Goal: Task Accomplishment & Management: Manage account settings

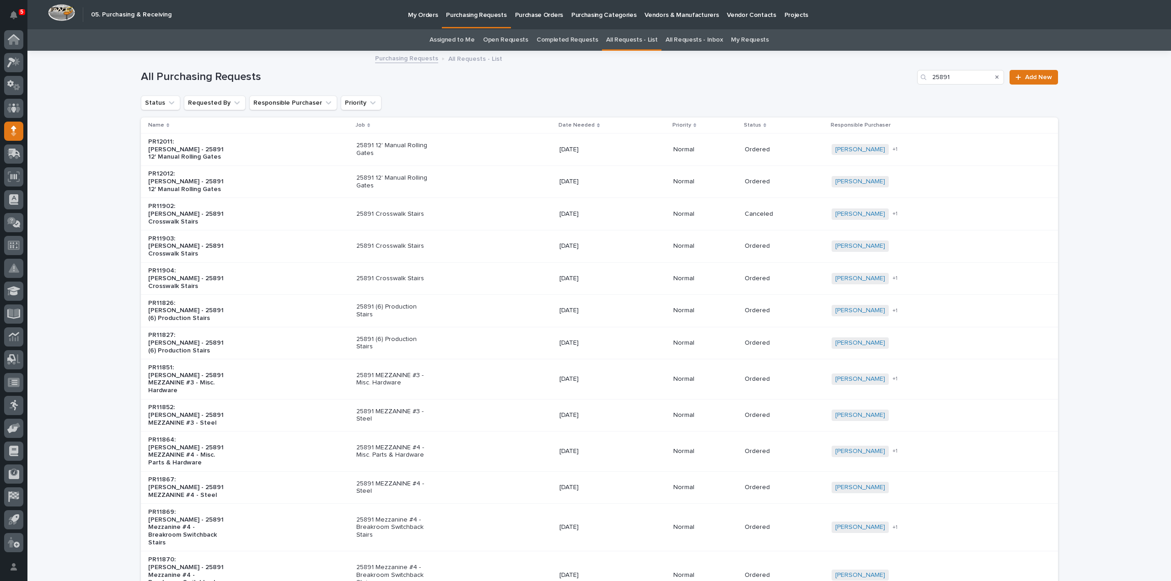
click at [458, 40] on link "Assigned to Me" at bounding box center [451, 39] width 45 height 21
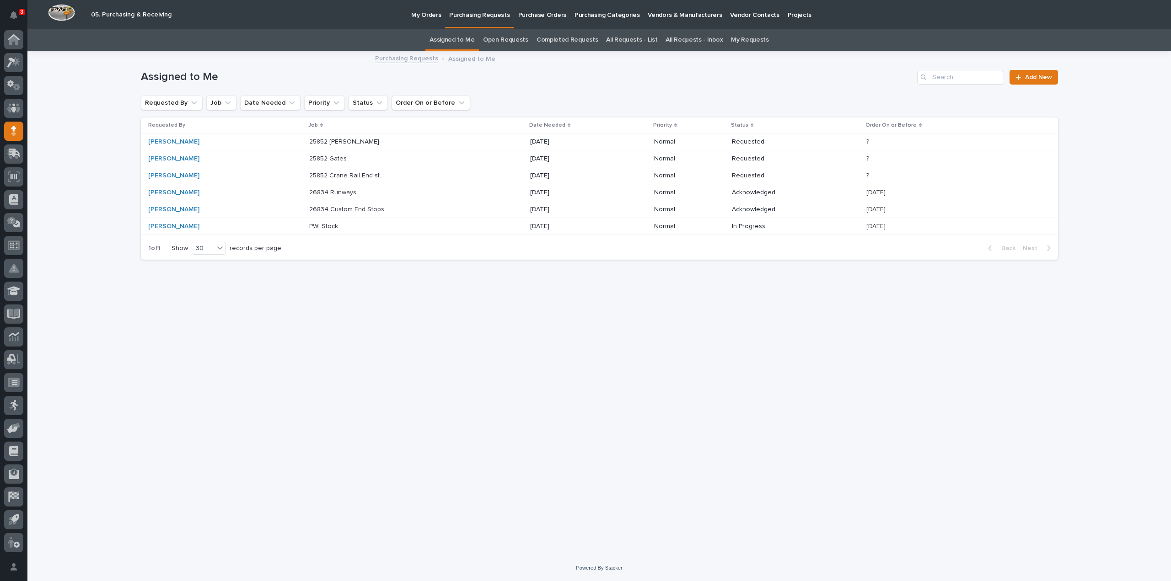
click at [352, 209] on p "26834 Custom End Stops" at bounding box center [347, 209] width 77 height 10
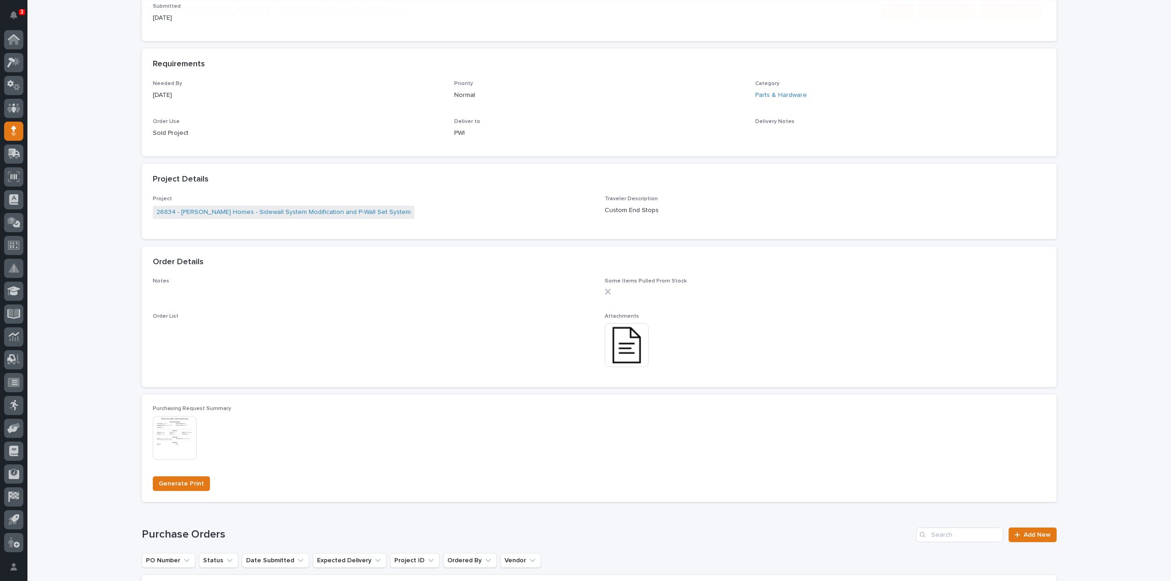
scroll to position [457, 0]
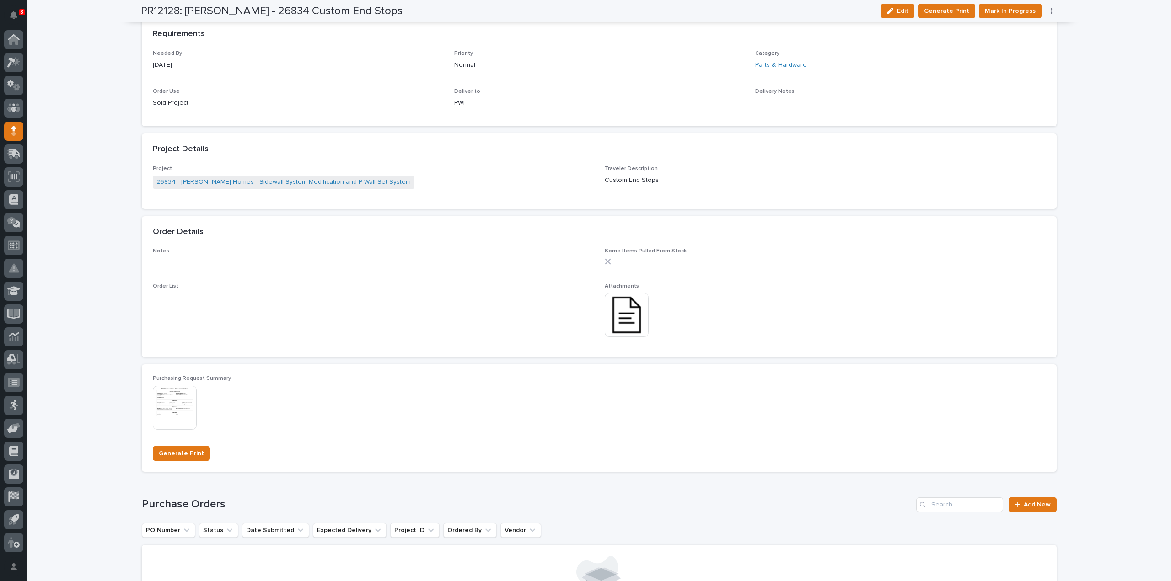
click at [629, 322] on img at bounding box center [627, 315] width 44 height 44
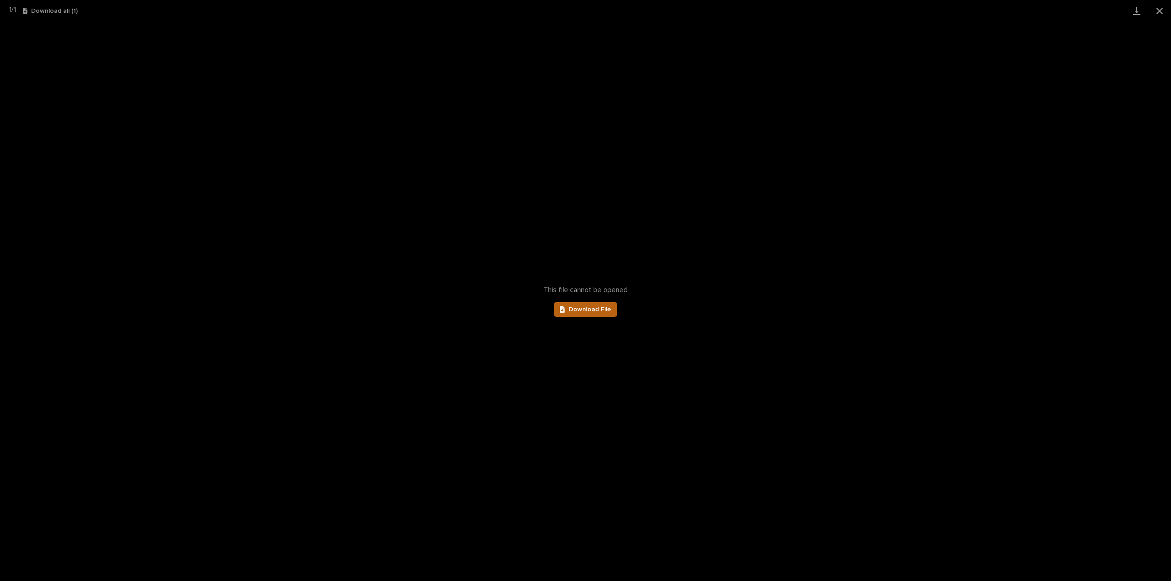
click at [597, 313] on link "Download File" at bounding box center [585, 309] width 63 height 15
click at [1158, 14] on button "Close gallery" at bounding box center [1159, 10] width 23 height 21
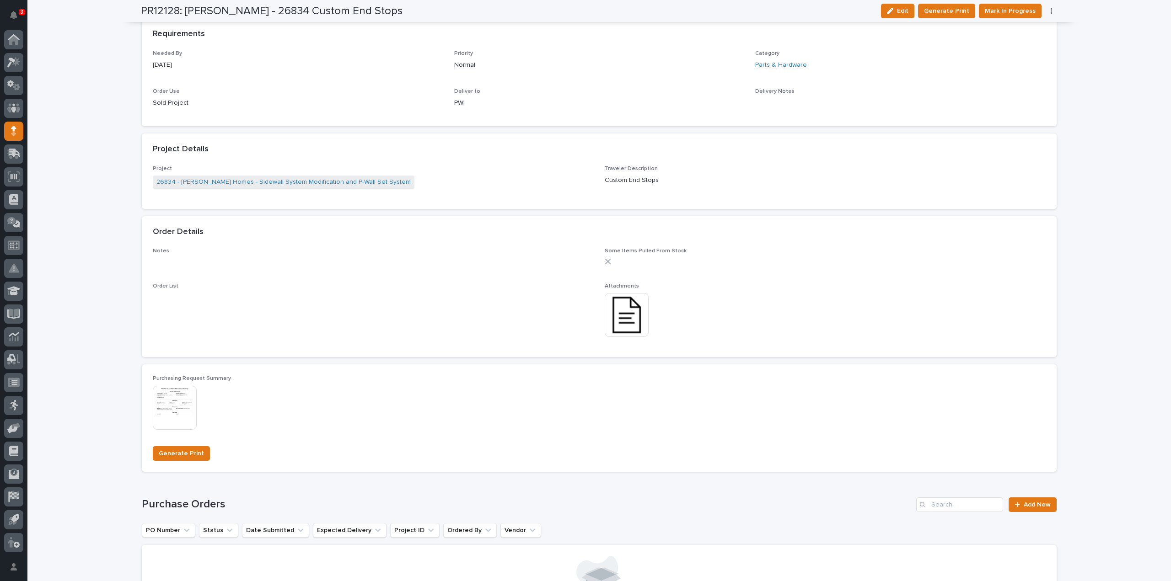
scroll to position [0, 0]
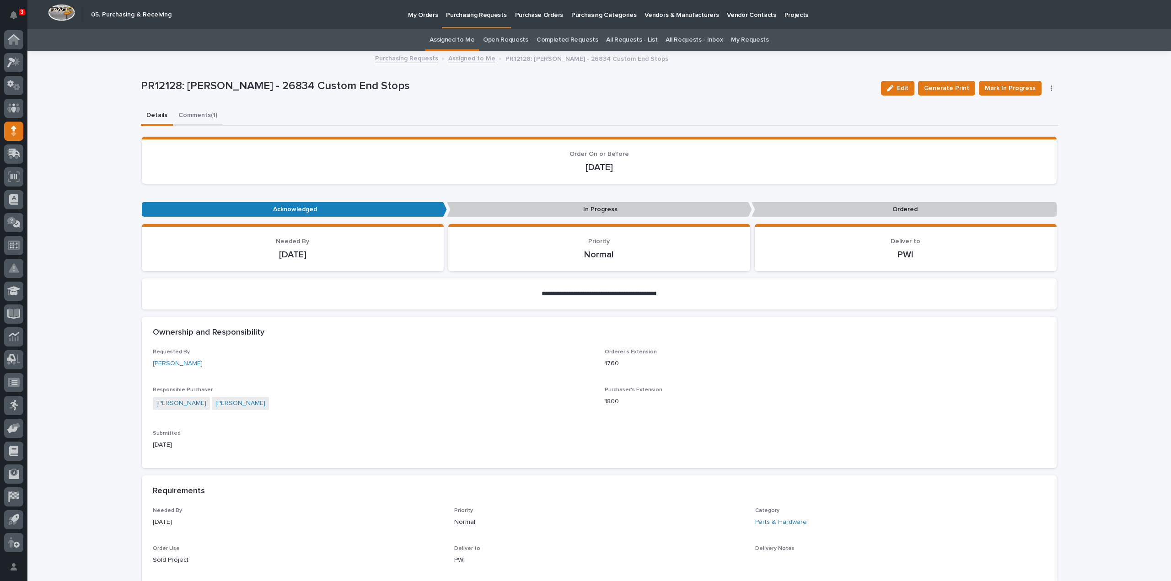
click at [198, 116] on button "Comments (1)" at bounding box center [198, 116] width 50 height 19
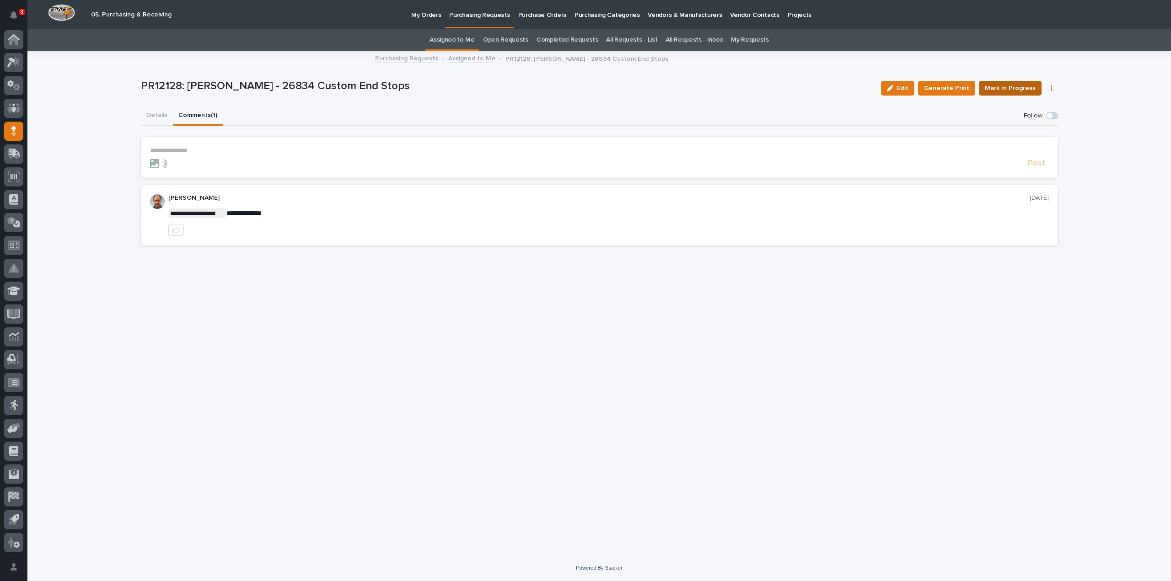
click at [1000, 91] on span "Mark In Progress" at bounding box center [1010, 88] width 51 height 11
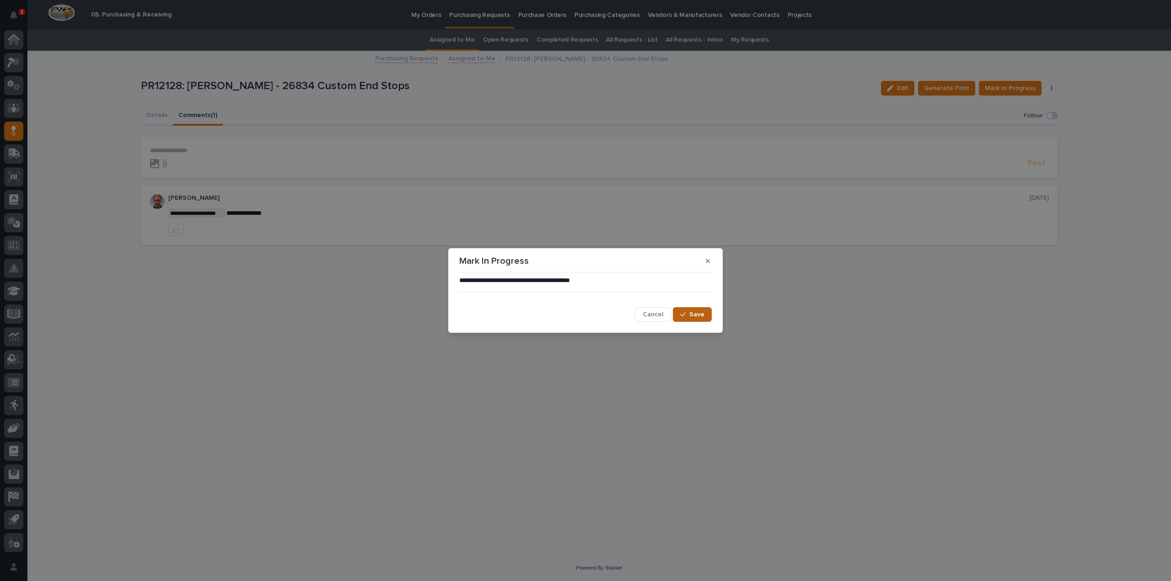
click at [701, 313] on span "Save" at bounding box center [696, 315] width 15 height 8
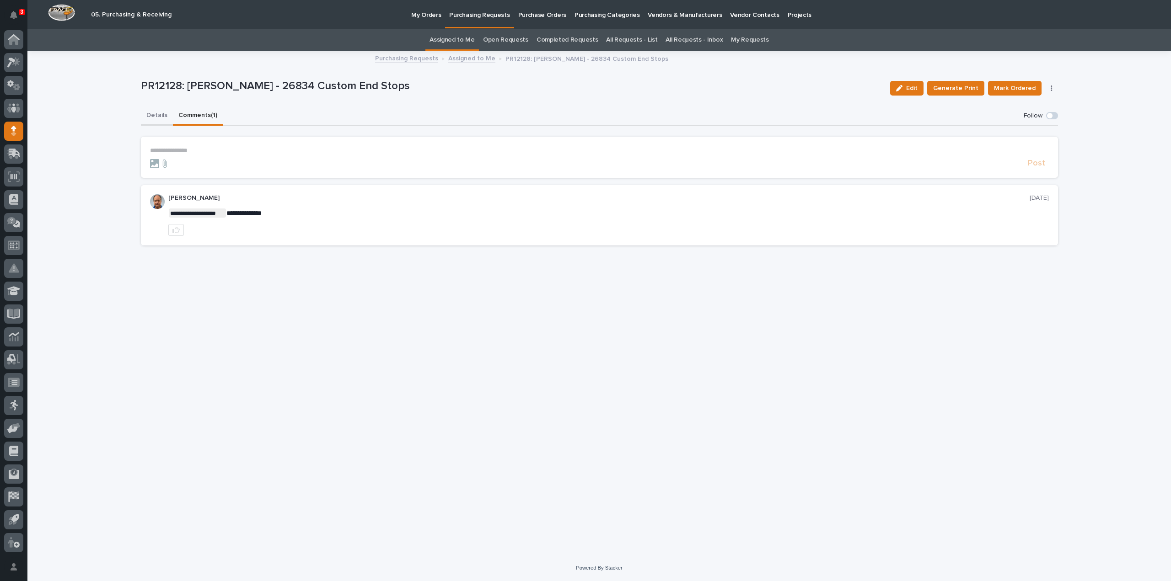
click at [152, 113] on button "Details" at bounding box center [157, 116] width 32 height 19
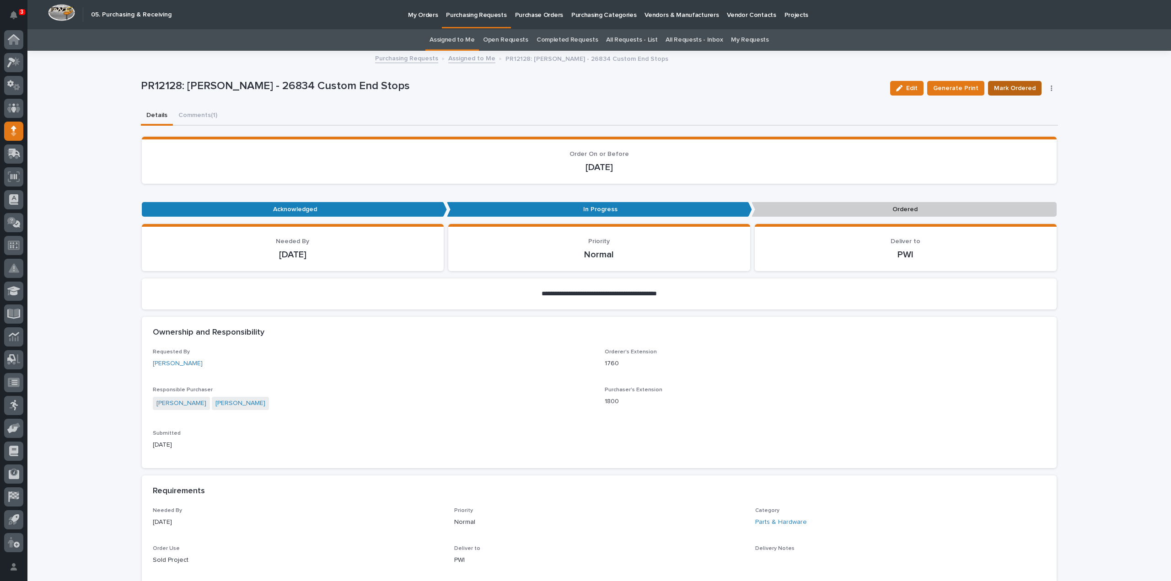
click at [1000, 89] on span "Mark Ordered" at bounding box center [1015, 88] width 42 height 11
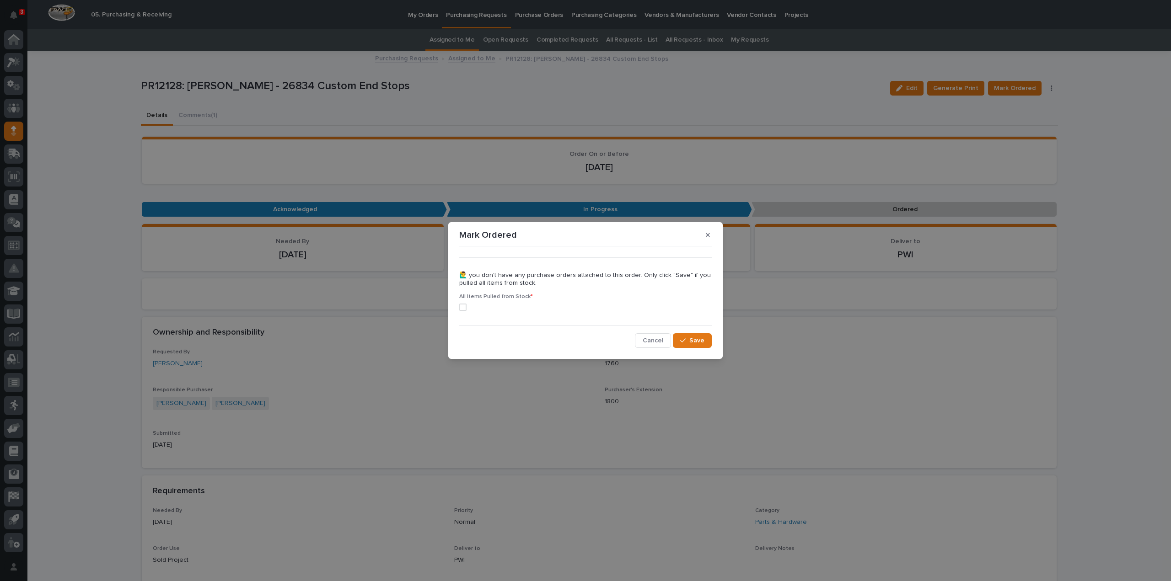
click at [463, 309] on span at bounding box center [462, 307] width 7 height 7
click at [685, 343] on icon "button" at bounding box center [682, 341] width 5 height 6
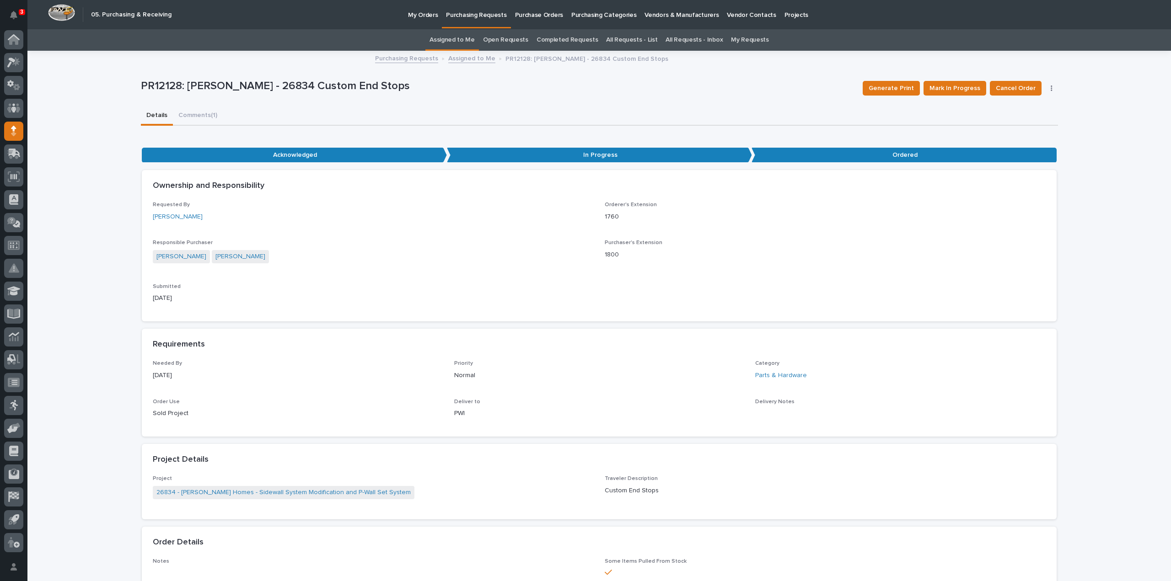
click at [451, 40] on link "Assigned to Me" at bounding box center [451, 39] width 45 height 21
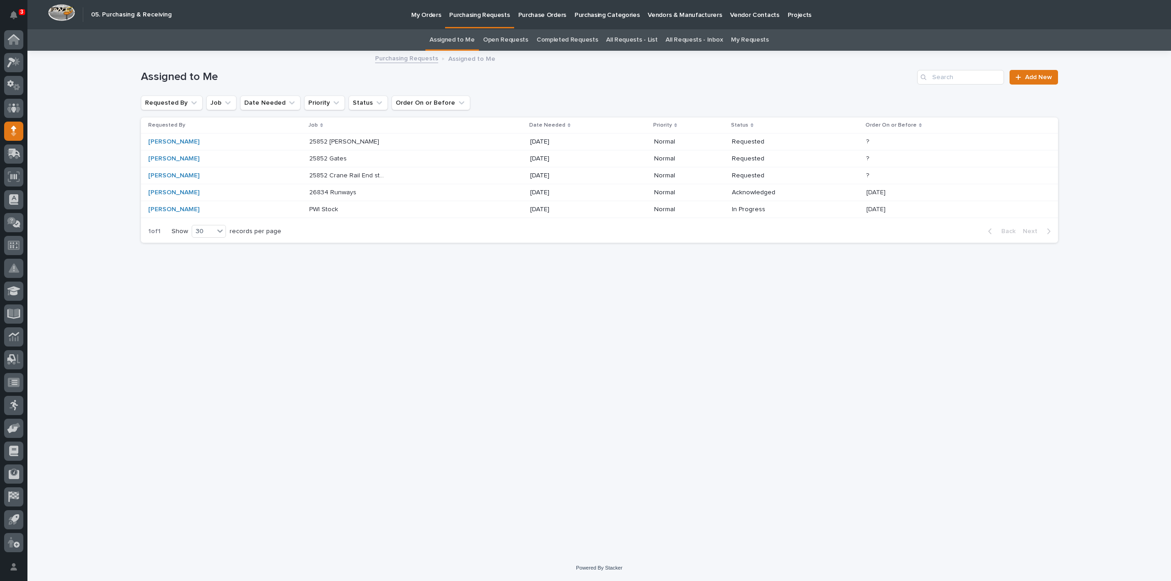
click at [309, 193] on p "26834 Runways" at bounding box center [333, 192] width 49 height 10
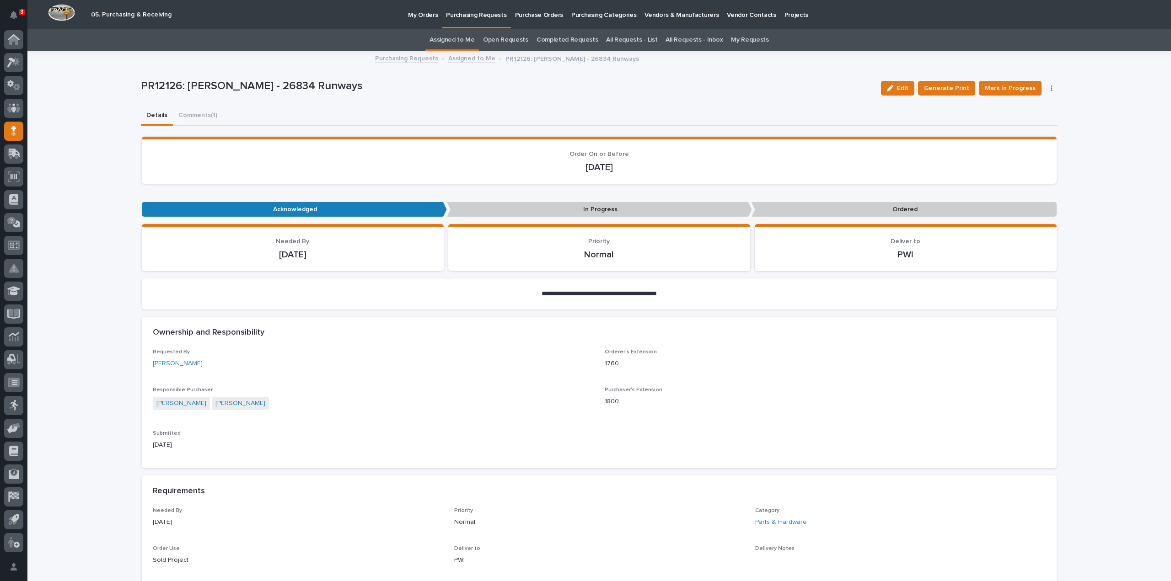
scroll to position [366, 0]
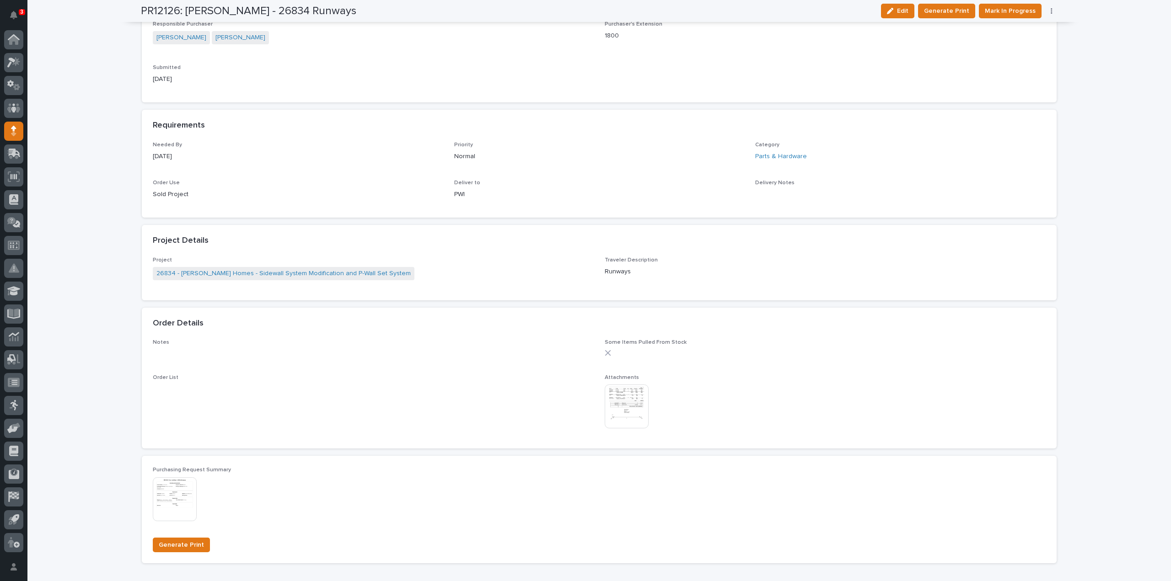
click at [607, 409] on img at bounding box center [627, 407] width 44 height 44
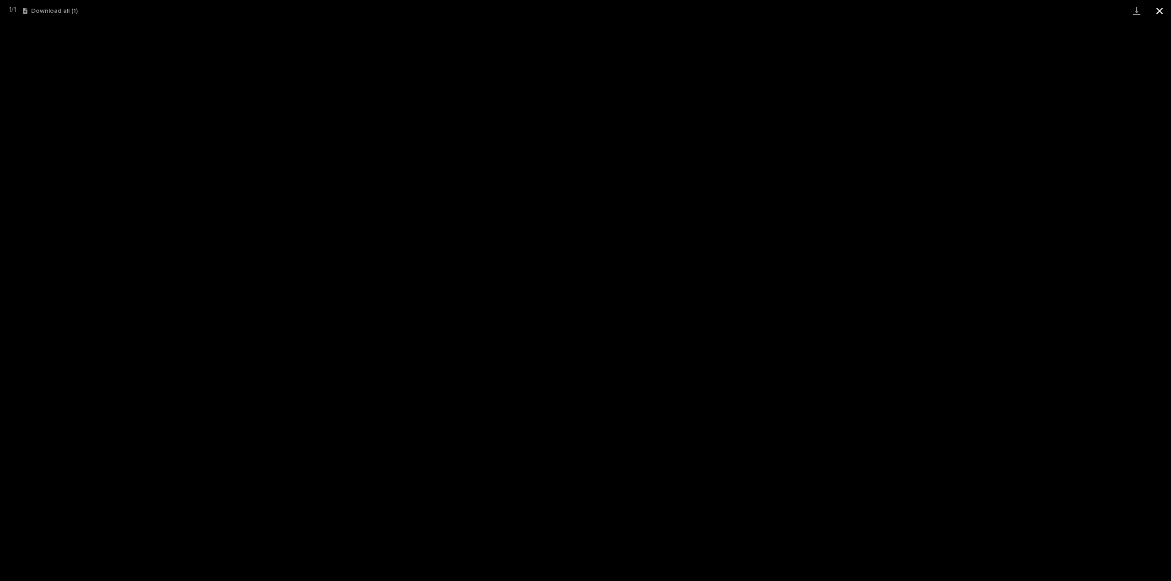
click at [1161, 13] on button "Close gallery" at bounding box center [1159, 10] width 23 height 21
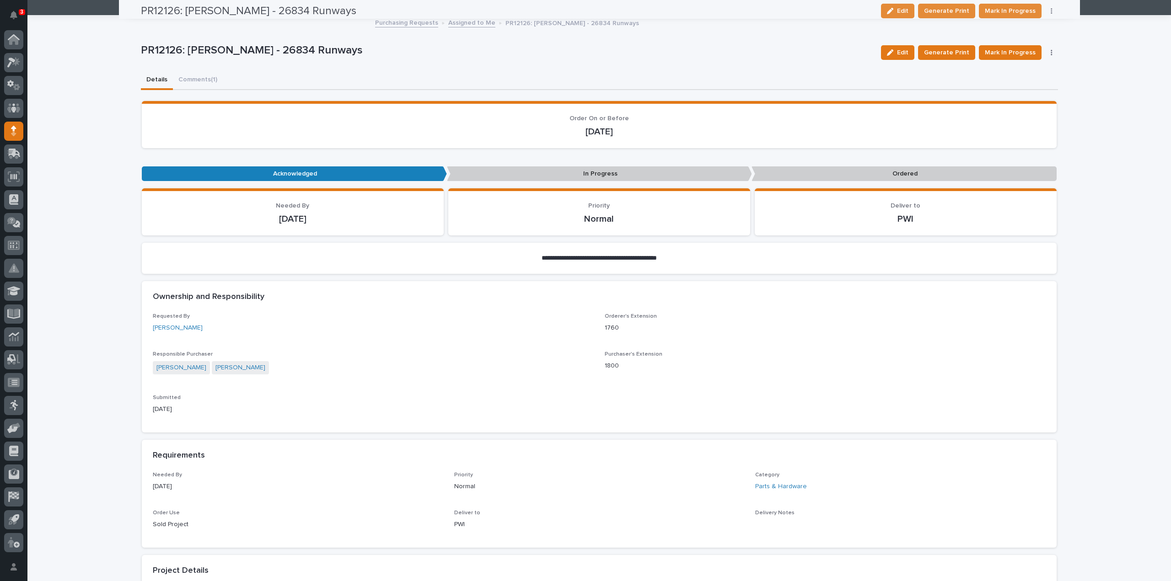
scroll to position [0, 0]
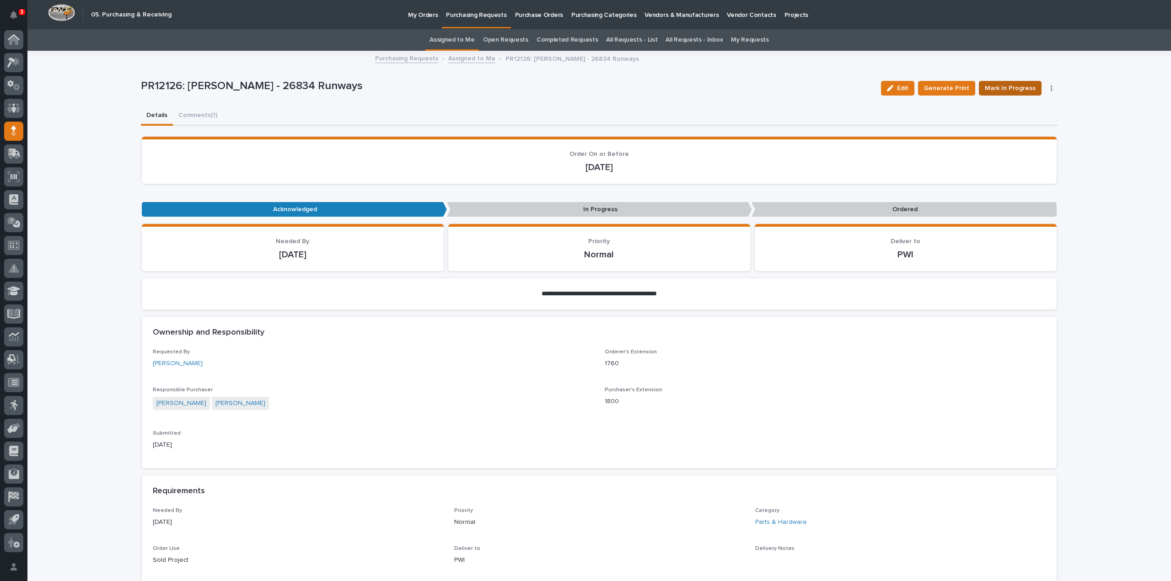
click at [997, 92] on span "Mark In Progress" at bounding box center [1010, 88] width 51 height 11
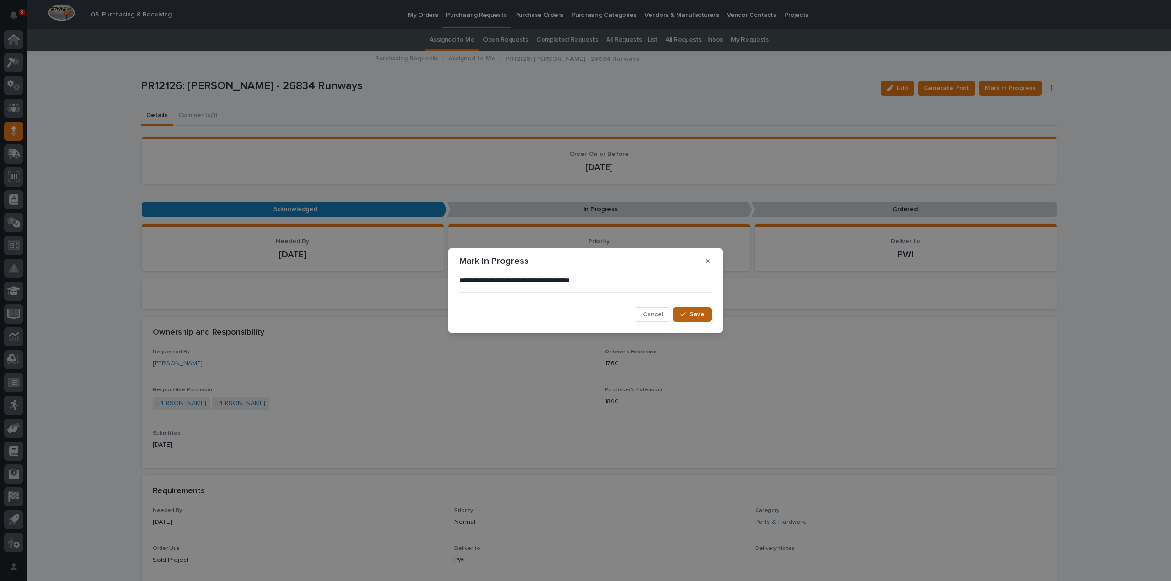
click at [698, 317] on span "Save" at bounding box center [696, 315] width 15 height 8
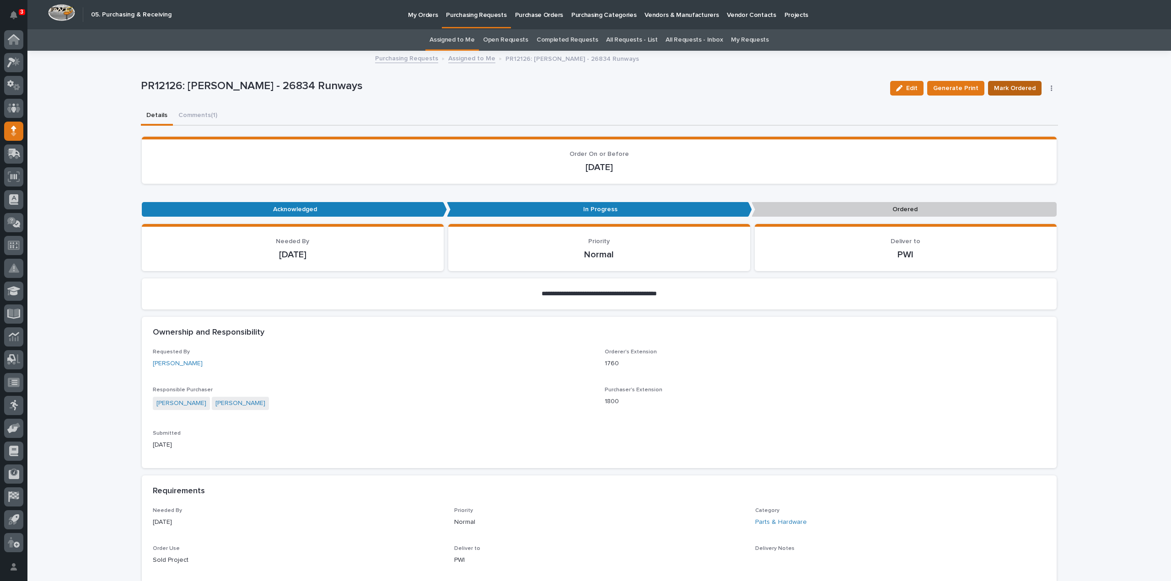
click at [1019, 91] on span "Mark Ordered" at bounding box center [1015, 88] width 42 height 11
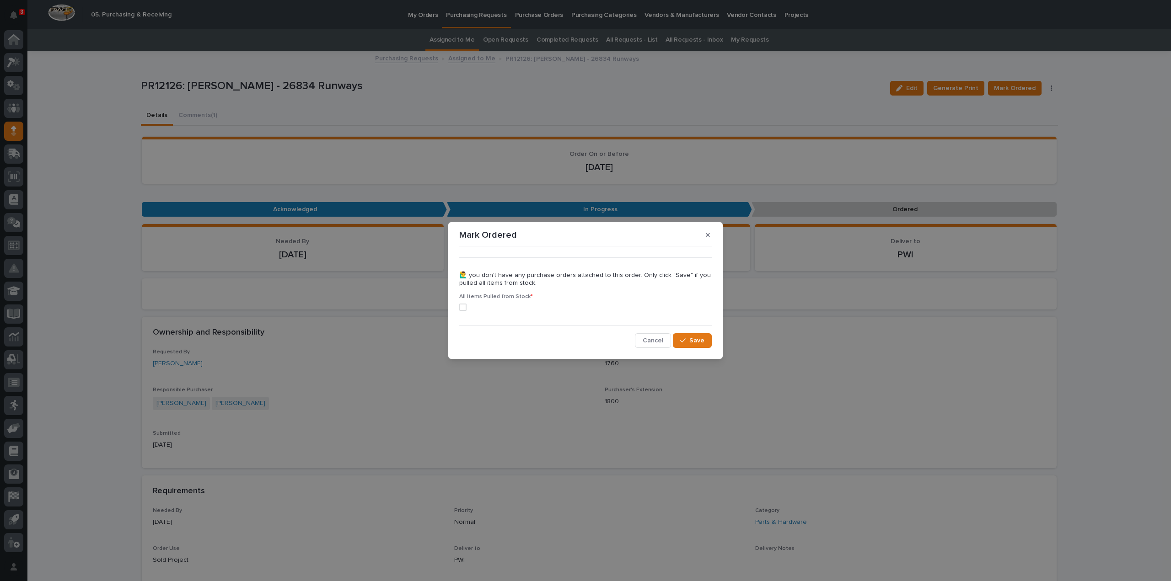
click at [462, 306] on span at bounding box center [462, 307] width 7 height 7
click at [699, 341] on span "Save" at bounding box center [696, 341] width 15 height 8
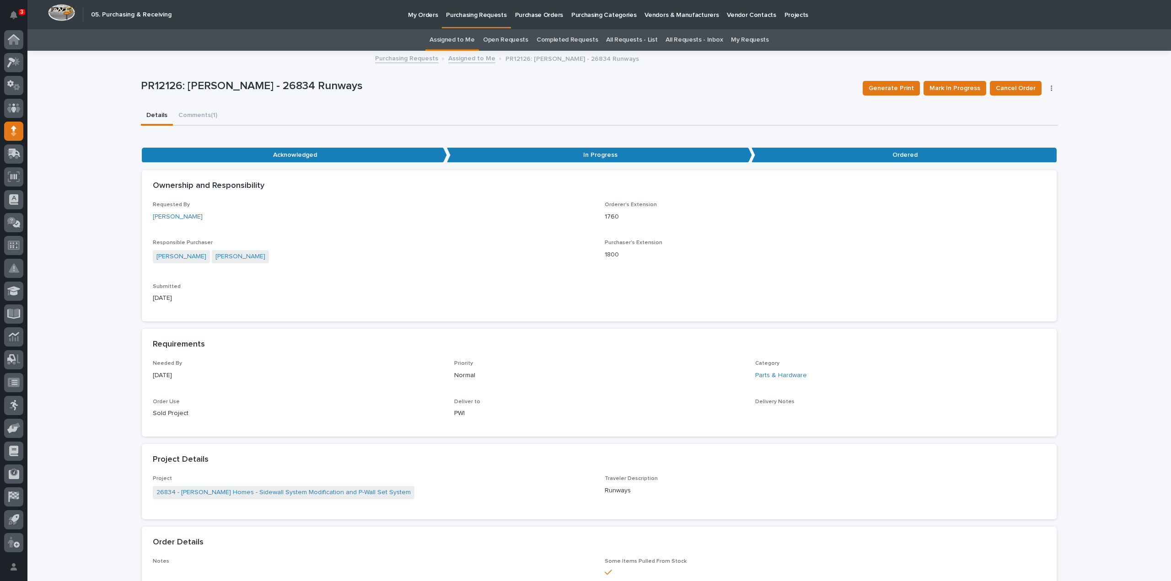
click at [439, 42] on link "Assigned to Me" at bounding box center [451, 39] width 45 height 21
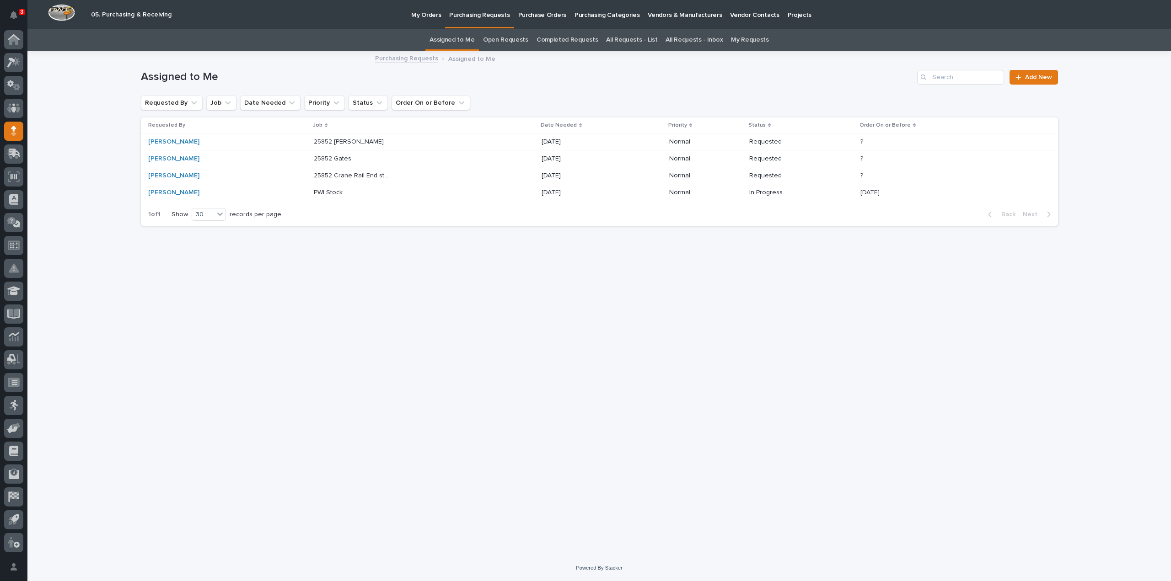
click at [318, 175] on p "25852 Crane Rail End stops and Electrotrack" at bounding box center [353, 175] width 78 height 10
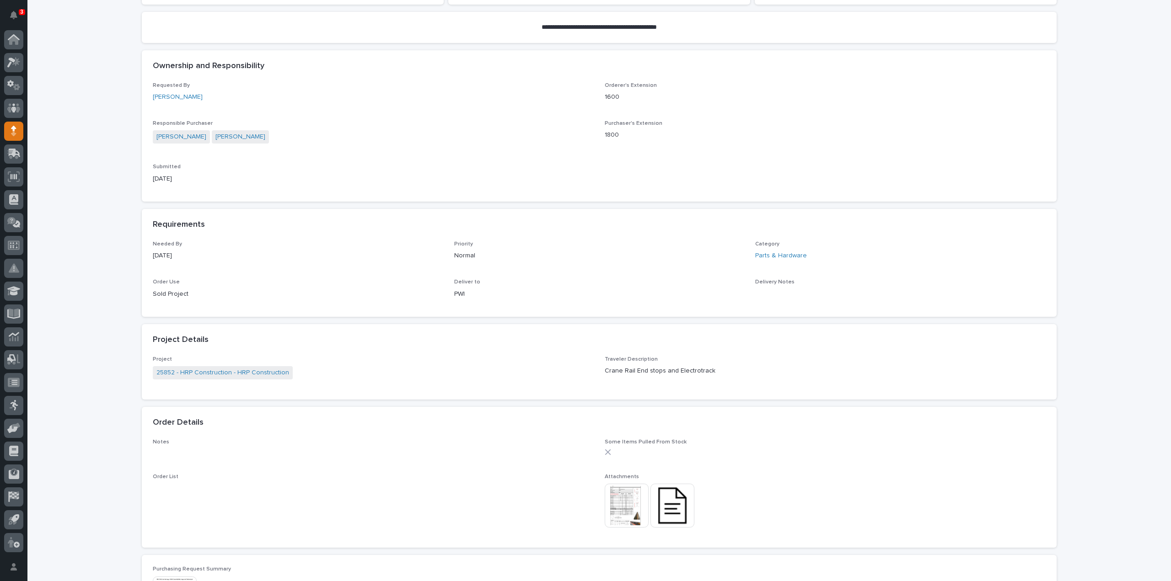
scroll to position [366, 0]
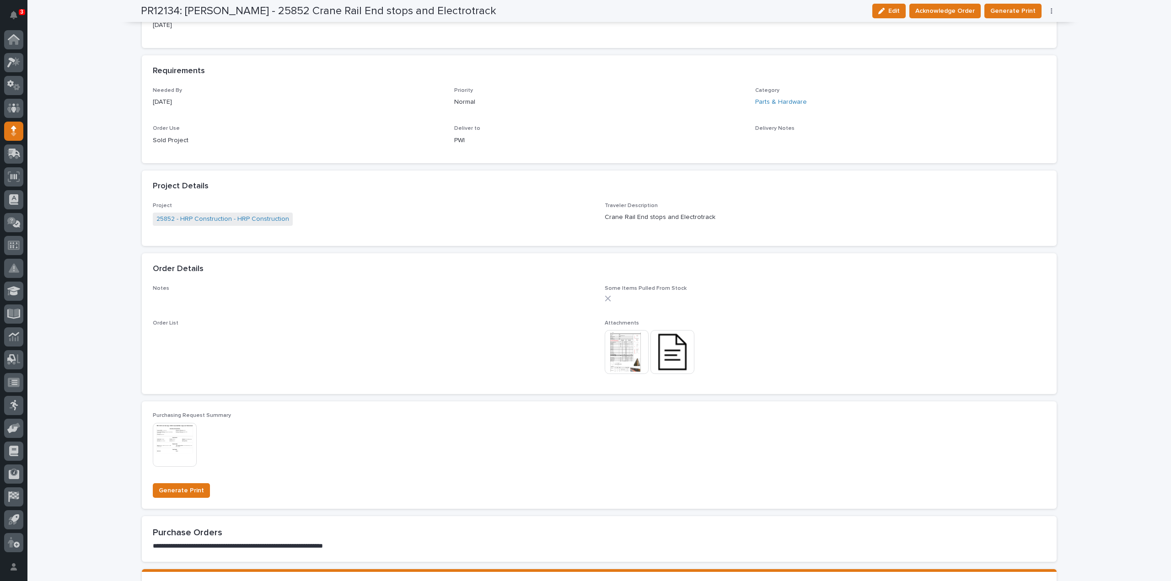
click at [623, 363] on img at bounding box center [627, 352] width 44 height 44
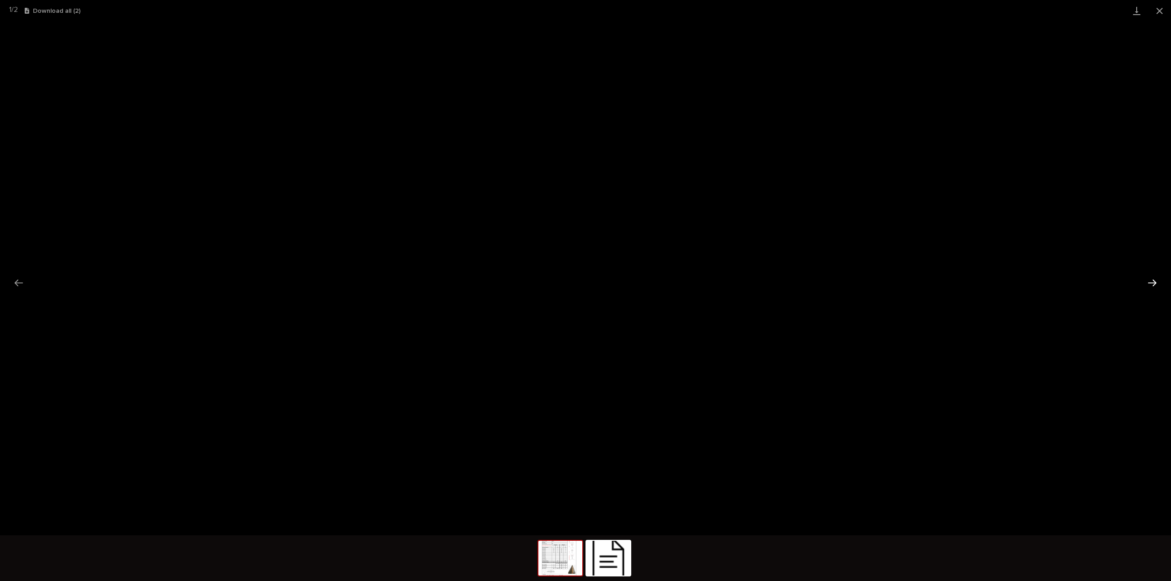
click at [1153, 286] on button "Next slide" at bounding box center [1151, 283] width 19 height 18
click at [582, 288] on span "Download File" at bounding box center [590, 287] width 43 height 6
click at [1161, 13] on button "Close gallery" at bounding box center [1159, 10] width 23 height 21
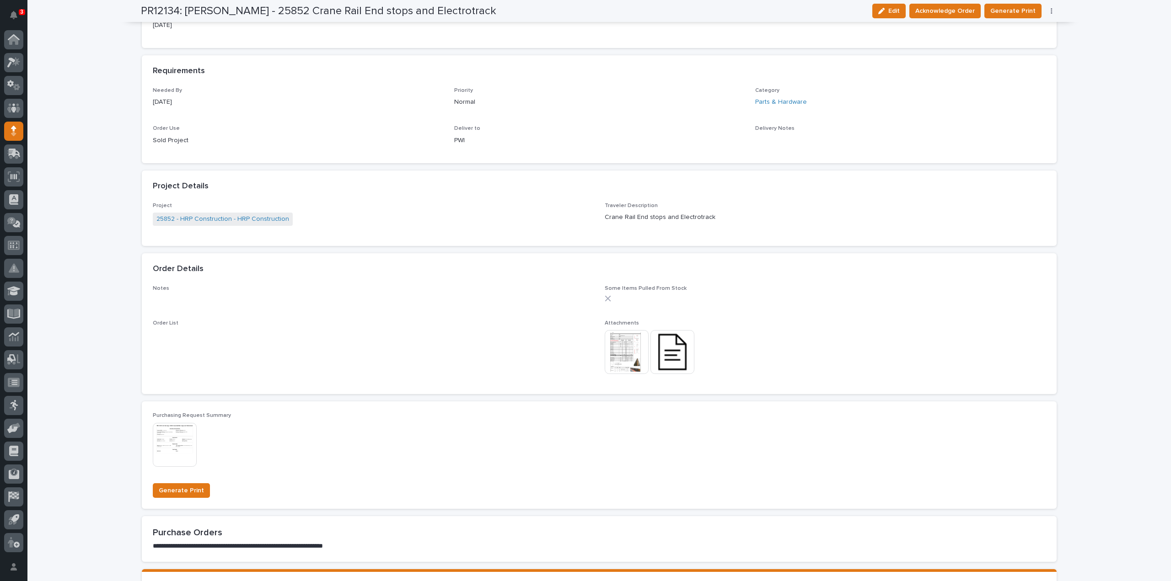
scroll to position [0, 0]
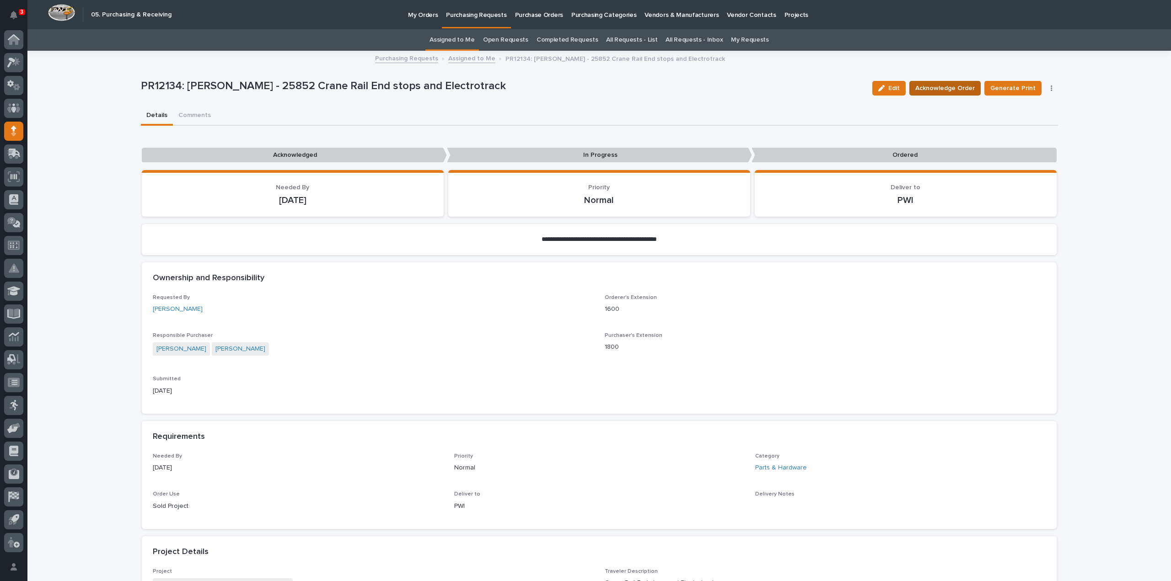
click at [922, 88] on span "Acknowledge Order" at bounding box center [944, 88] width 59 height 11
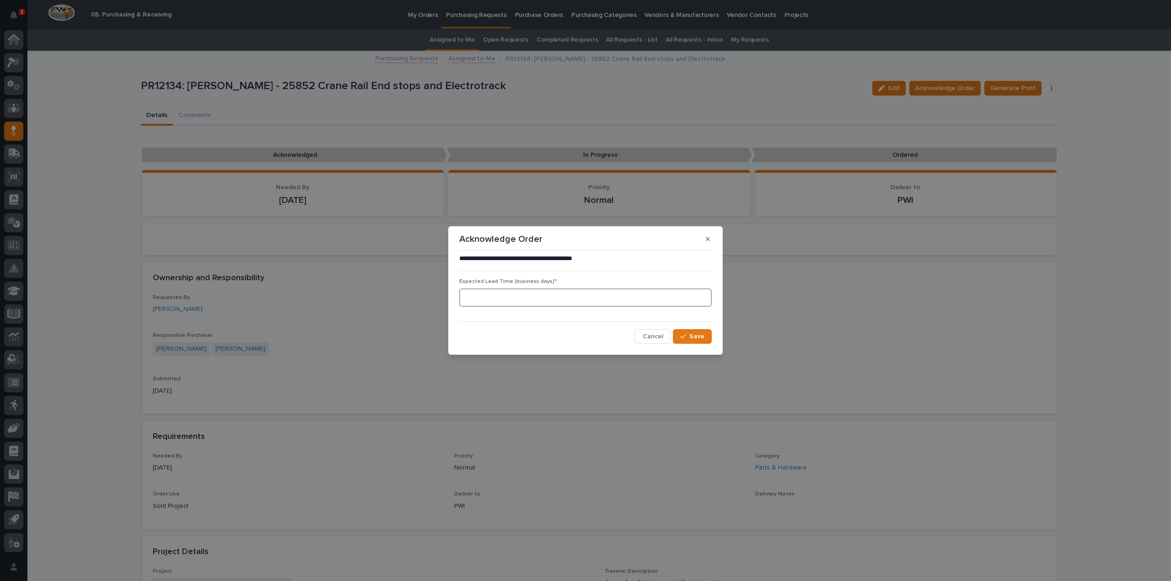
click at [483, 299] on input at bounding box center [585, 298] width 252 height 18
type input "0"
click at [702, 338] on span "Save" at bounding box center [696, 337] width 15 height 8
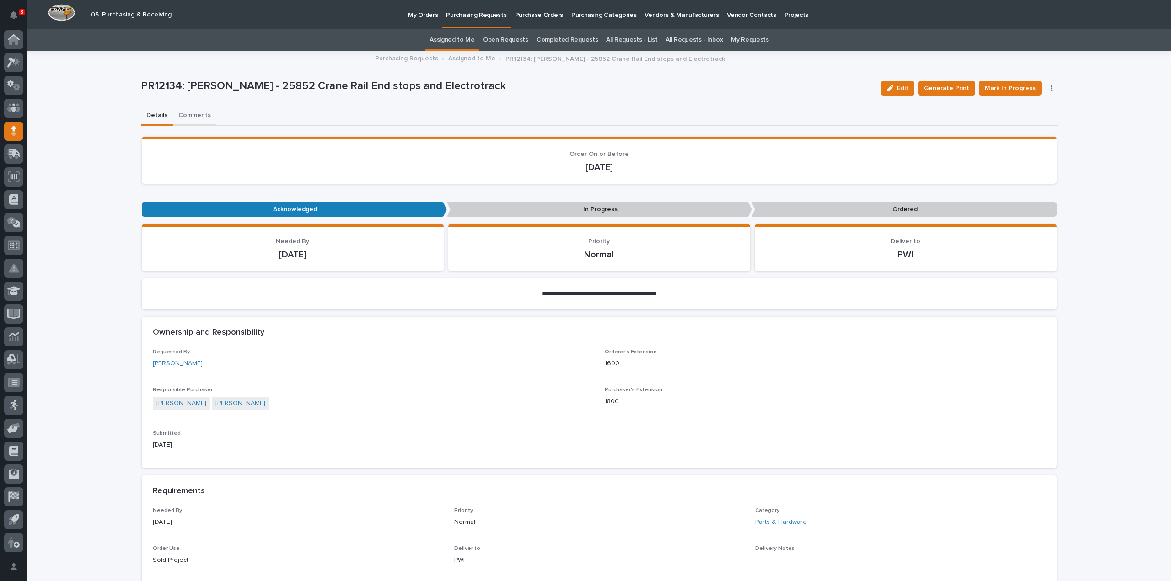
click at [194, 115] on button "Comments" at bounding box center [194, 116] width 43 height 19
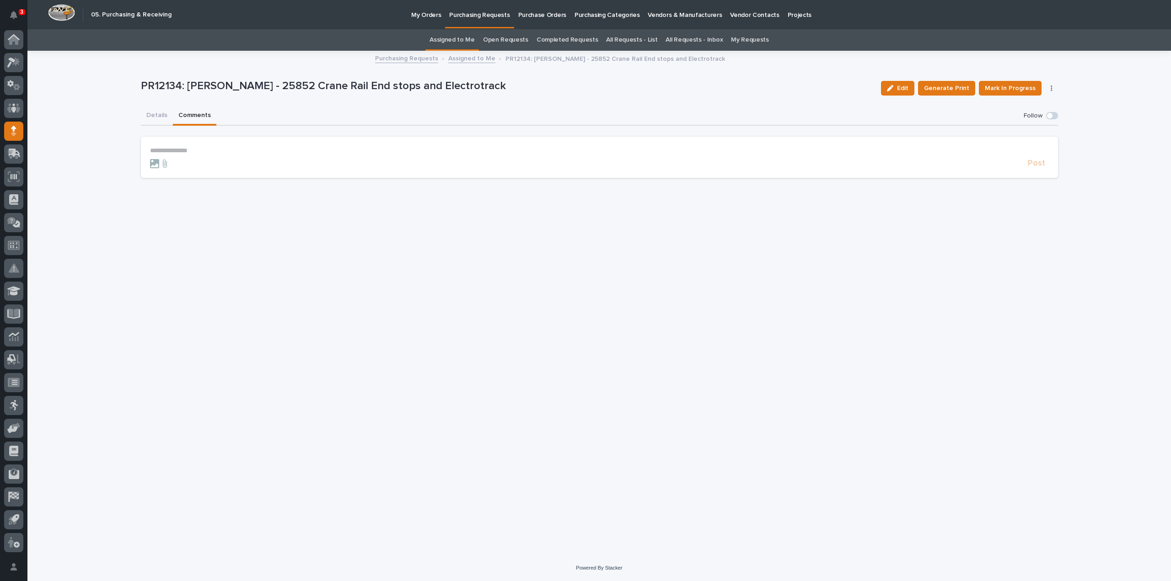
click at [202, 149] on p "**********" at bounding box center [599, 151] width 899 height 8
click at [157, 115] on button "Details" at bounding box center [157, 116] width 32 height 19
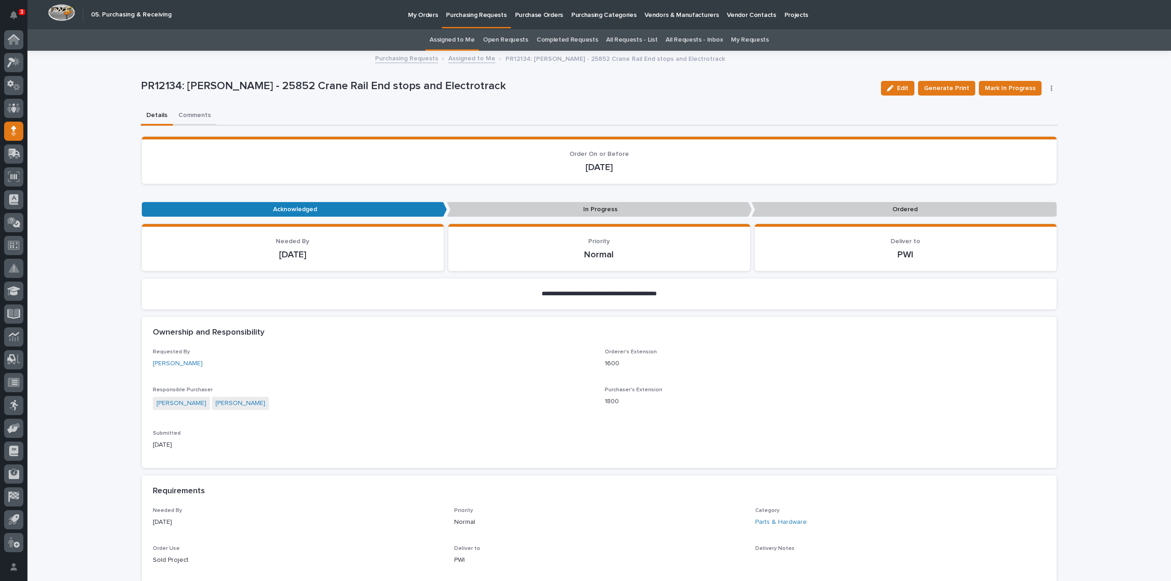
click at [198, 116] on button "Comments" at bounding box center [194, 116] width 43 height 19
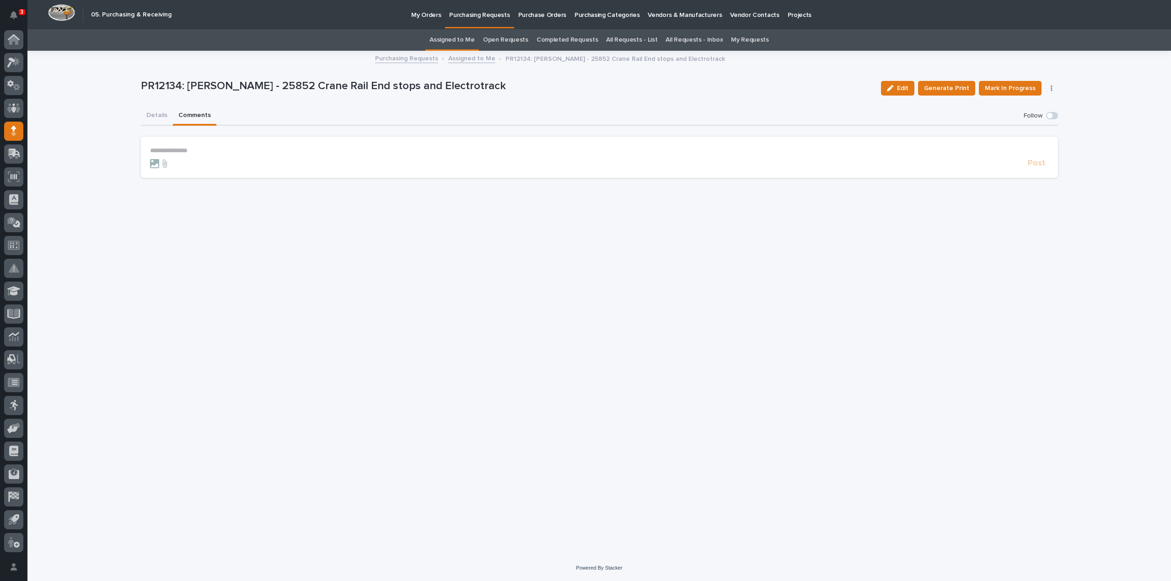
click at [231, 153] on p "**********" at bounding box center [599, 151] width 899 height 8
click at [180, 165] on span "[PERSON_NAME]" at bounding box center [178, 164] width 51 height 6
click at [198, 154] on p "**********" at bounding box center [599, 151] width 899 height 9
click at [1040, 168] on span "Post" at bounding box center [1036, 167] width 17 height 11
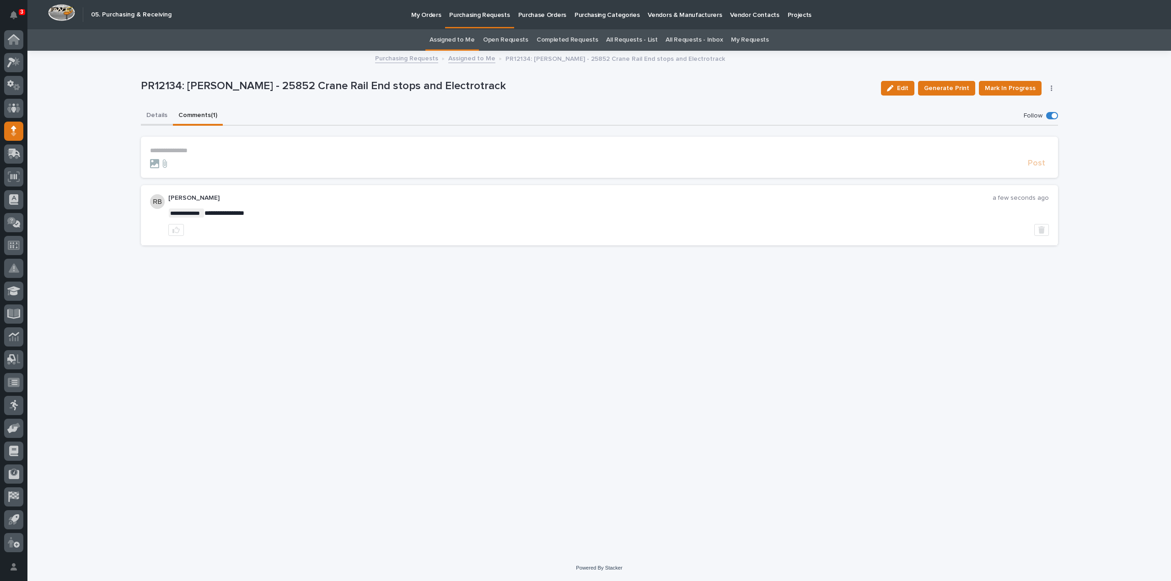
click at [156, 114] on button "Details" at bounding box center [157, 116] width 32 height 19
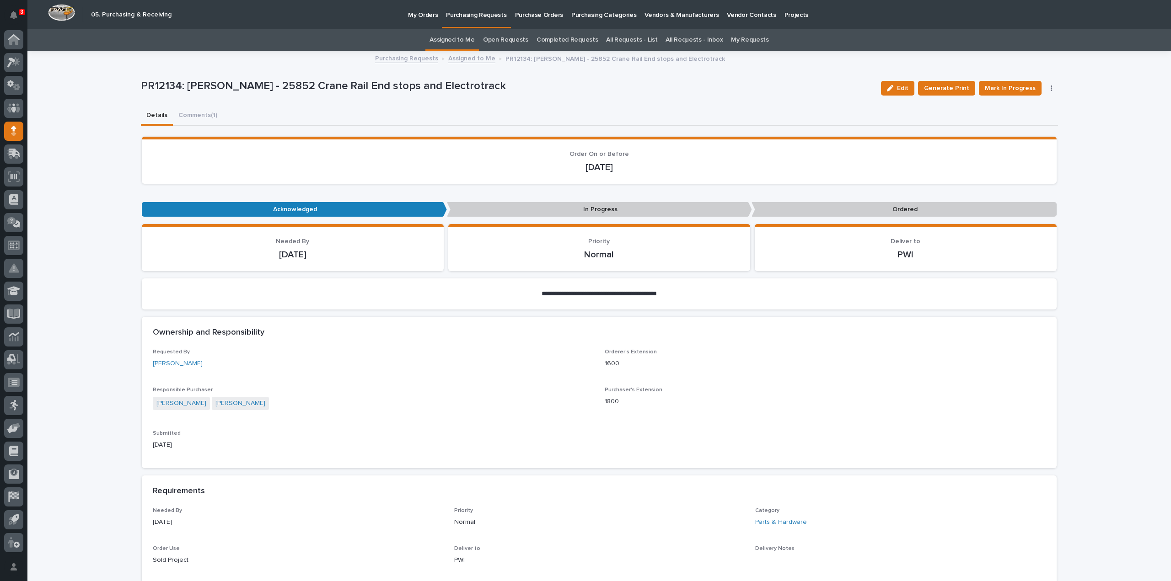
click at [466, 41] on link "Assigned to Me" at bounding box center [451, 39] width 45 height 21
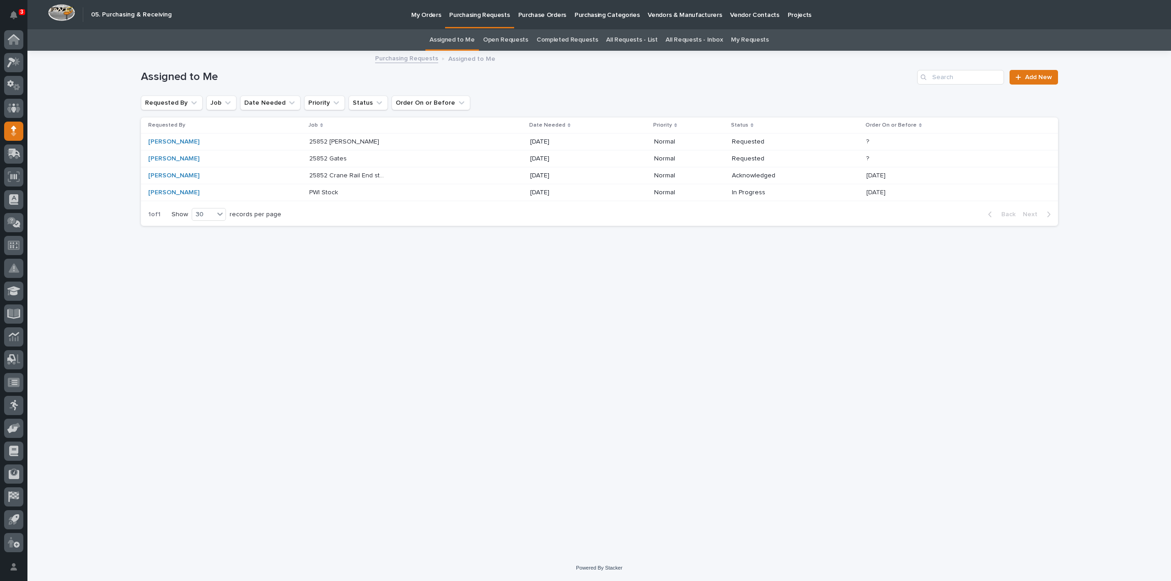
click at [309, 157] on p "25852 Gates" at bounding box center [328, 158] width 39 height 10
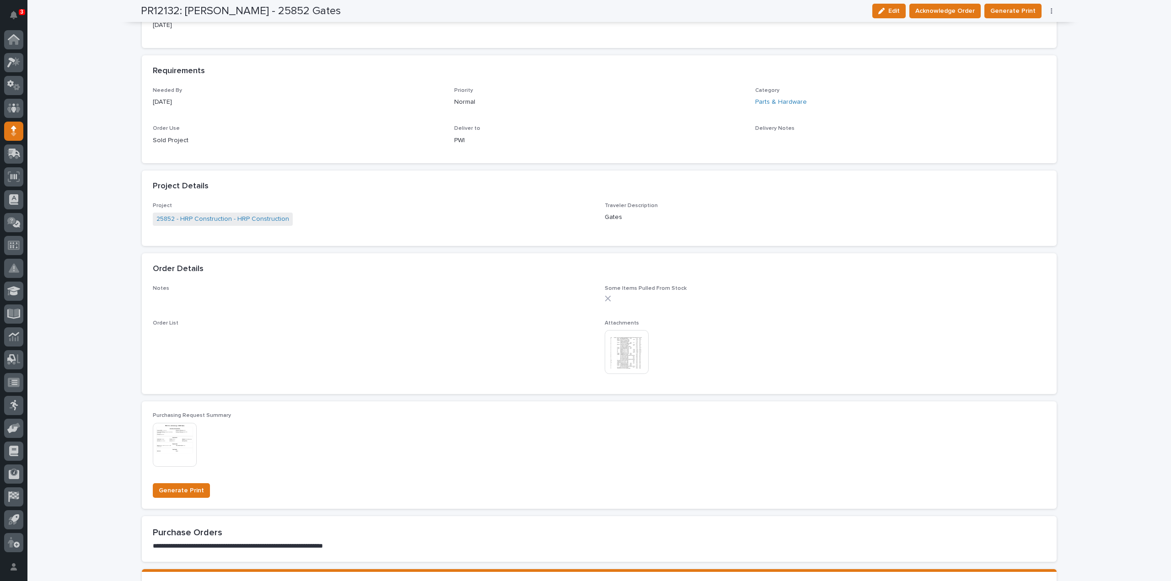
scroll to position [472, 0]
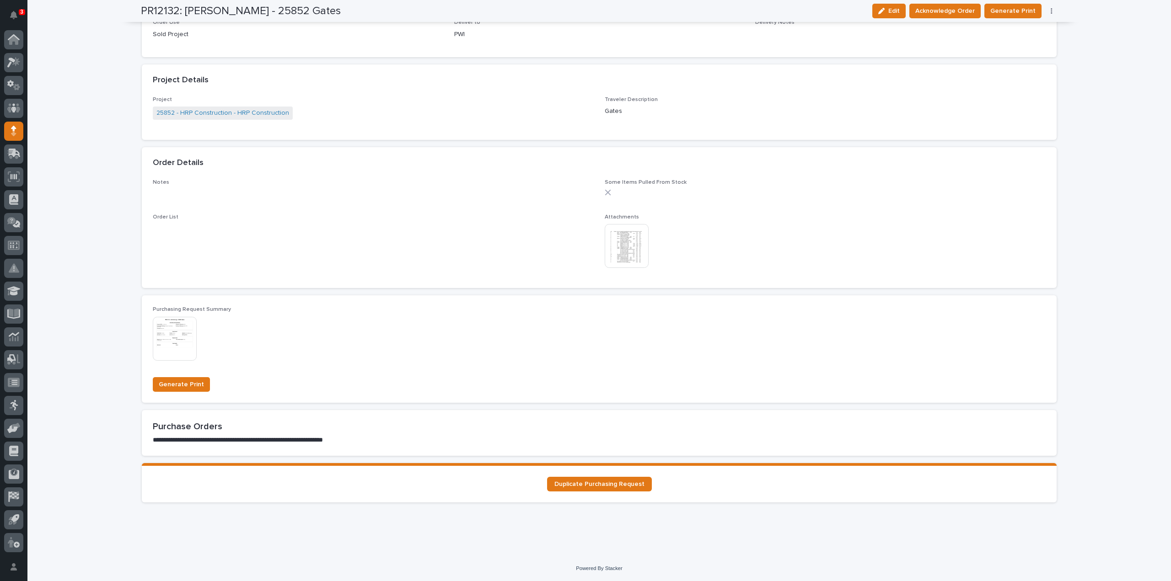
click at [610, 250] on img at bounding box center [627, 246] width 44 height 44
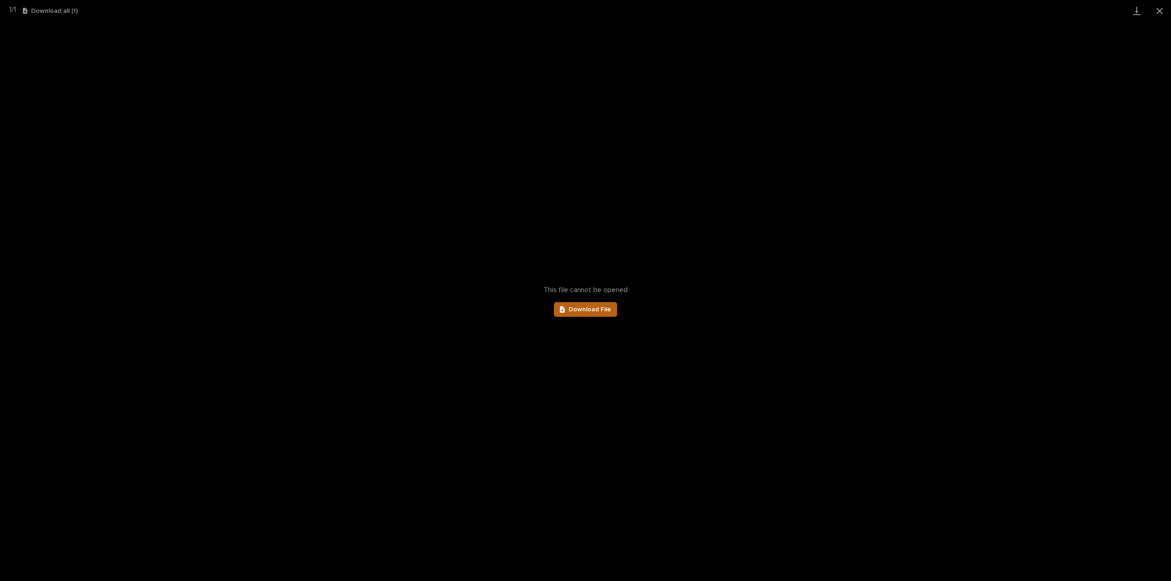
click at [589, 308] on span "Download File" at bounding box center [590, 309] width 43 height 6
click at [1160, 12] on button "Close gallery" at bounding box center [1159, 10] width 23 height 21
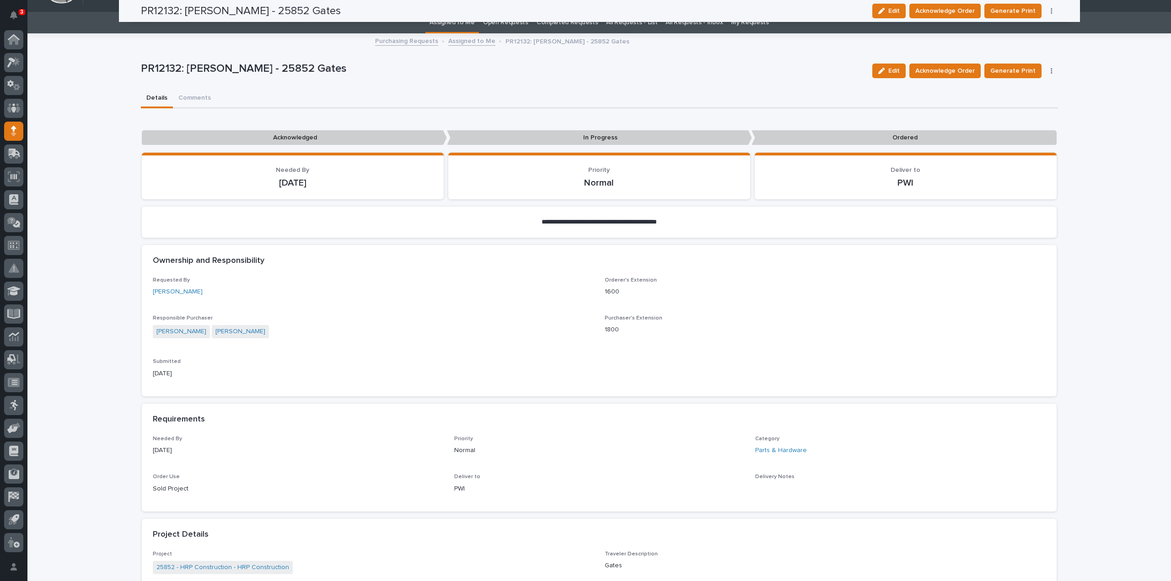
scroll to position [15, 0]
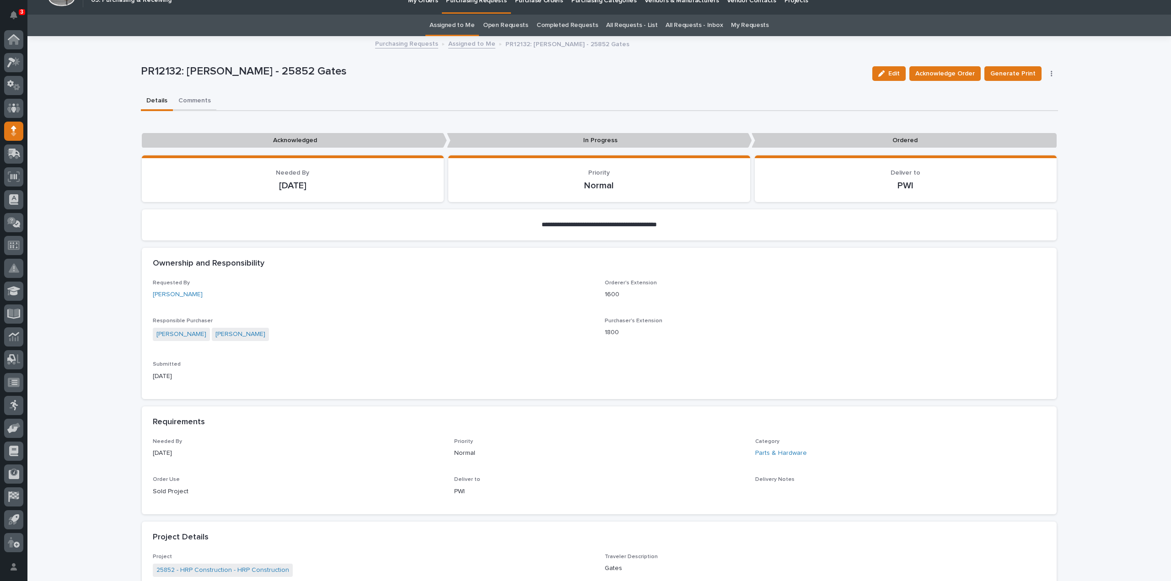
click at [197, 102] on div "**********" at bounding box center [599, 502] width 917 height 930
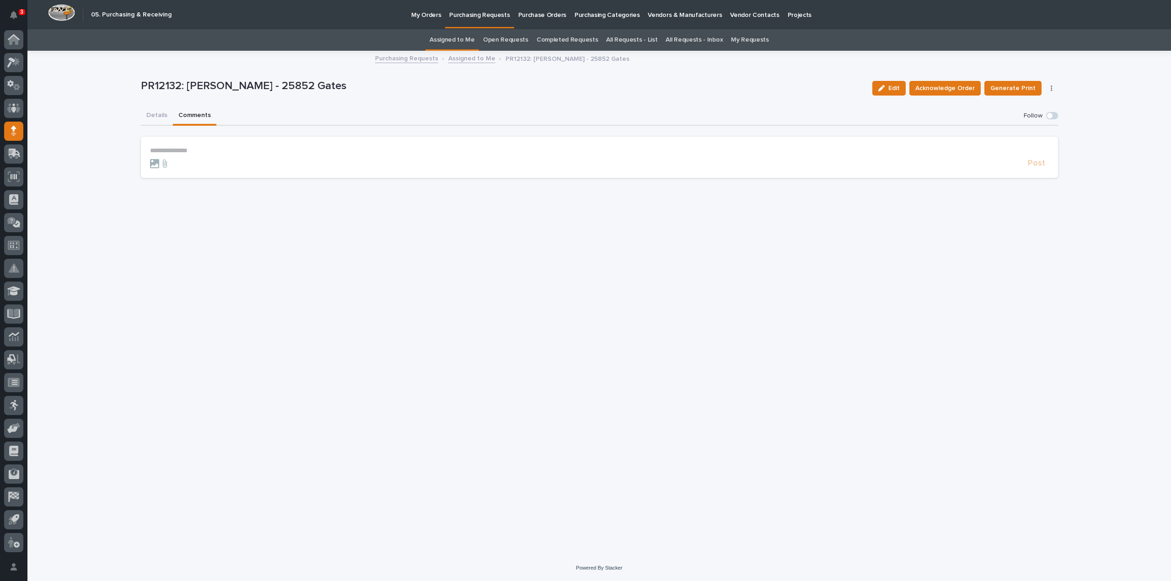
click at [209, 150] on p "**********" at bounding box center [599, 151] width 899 height 8
click at [180, 164] on span "[PERSON_NAME]" at bounding box center [178, 164] width 51 height 6
click at [199, 157] on form "**********" at bounding box center [599, 160] width 899 height 27
click at [200, 152] on p "**********" at bounding box center [599, 151] width 899 height 9
click at [295, 153] on span "**********" at bounding box center [248, 151] width 124 height 6
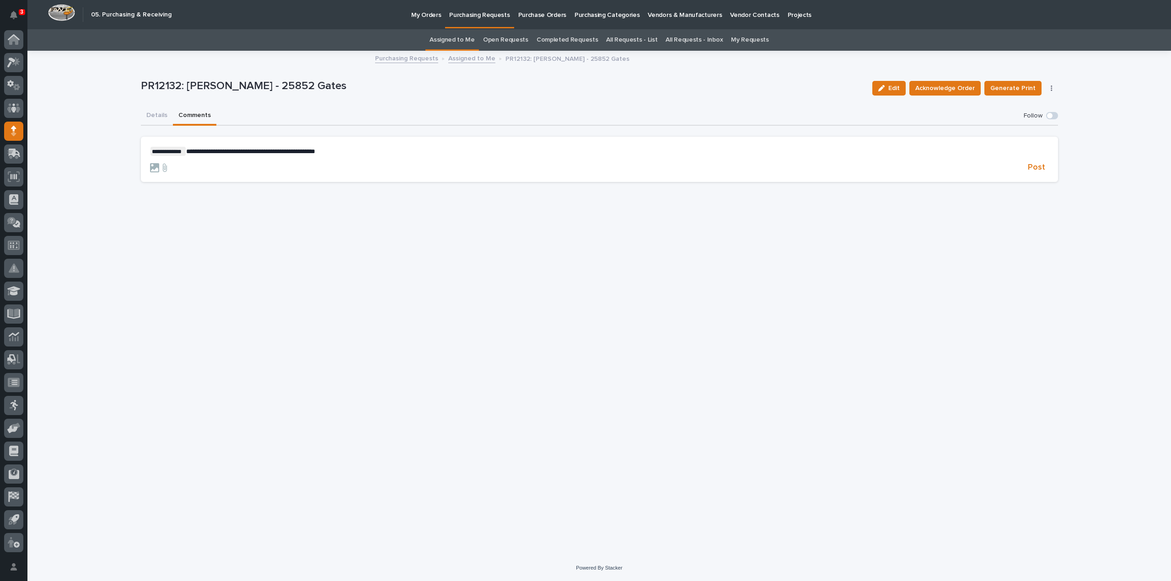
click at [402, 152] on p "**********" at bounding box center [599, 151] width 899 height 9
click at [295, 153] on span "**********" at bounding box center [250, 151] width 129 height 6
click at [370, 151] on p "**********" at bounding box center [599, 151] width 899 height 9
click at [306, 154] on p "**********" at bounding box center [599, 151] width 899 height 9
click at [385, 153] on p "**********" at bounding box center [599, 151] width 899 height 9
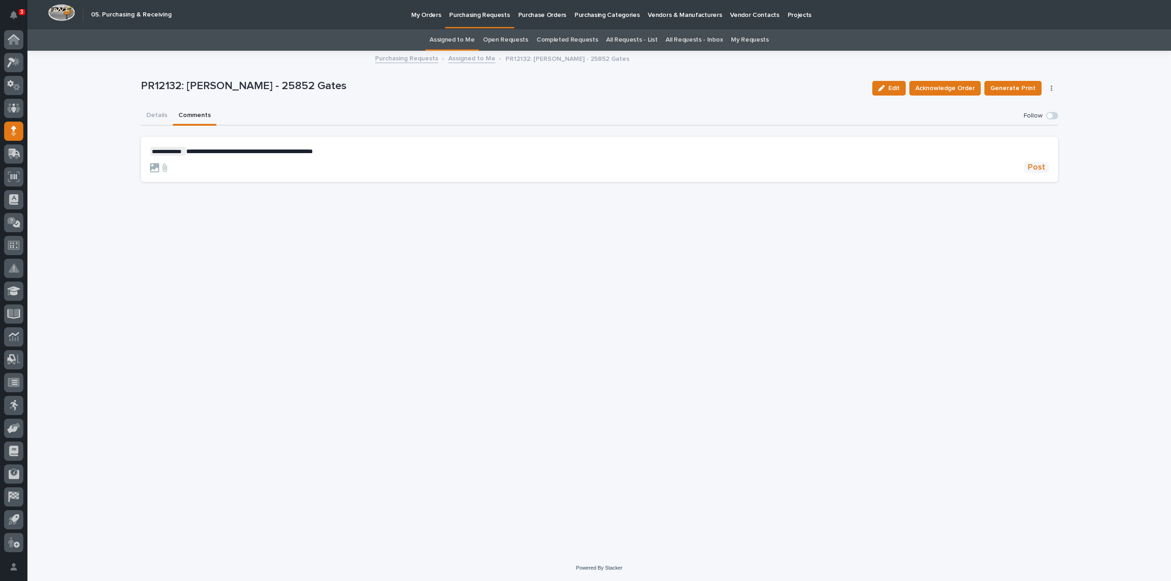
click at [1041, 169] on span "Post" at bounding box center [1036, 167] width 17 height 11
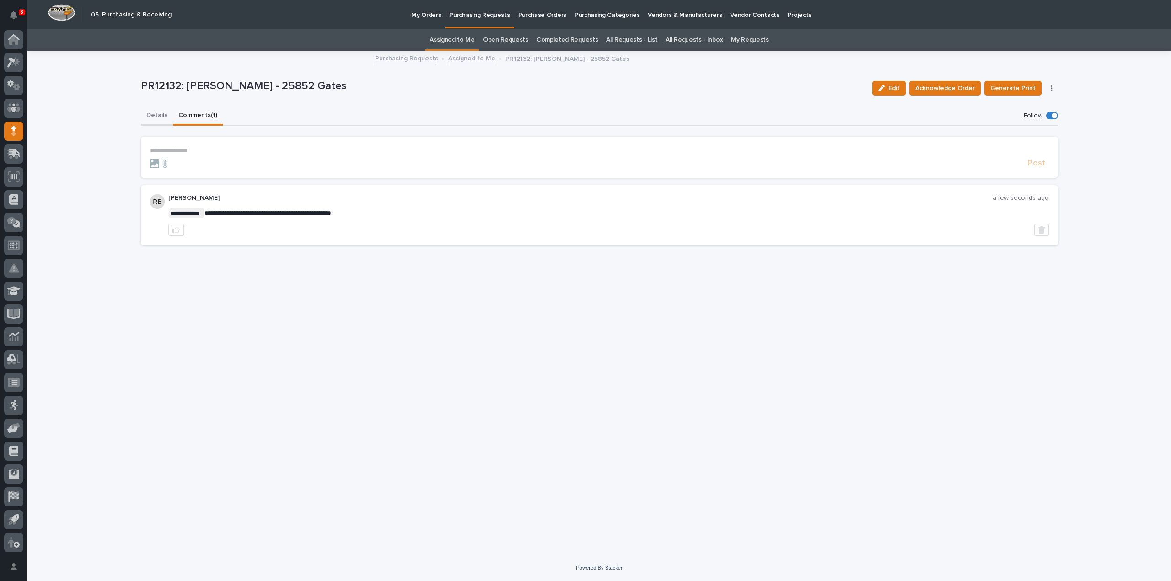
click at [156, 113] on button "Details" at bounding box center [157, 116] width 32 height 19
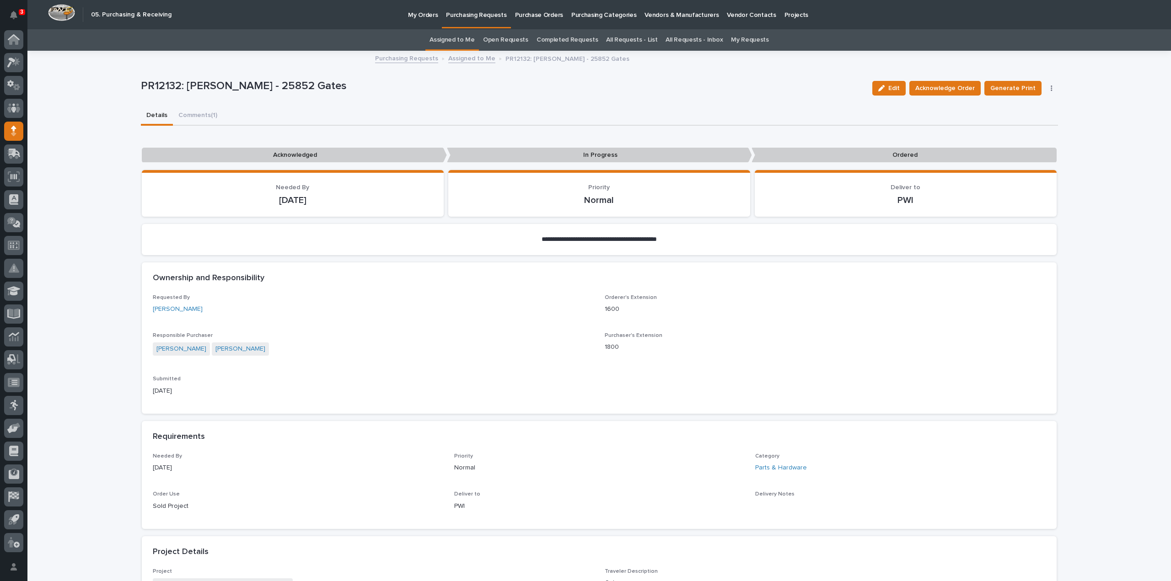
click at [450, 45] on link "Assigned to Me" at bounding box center [451, 39] width 45 height 21
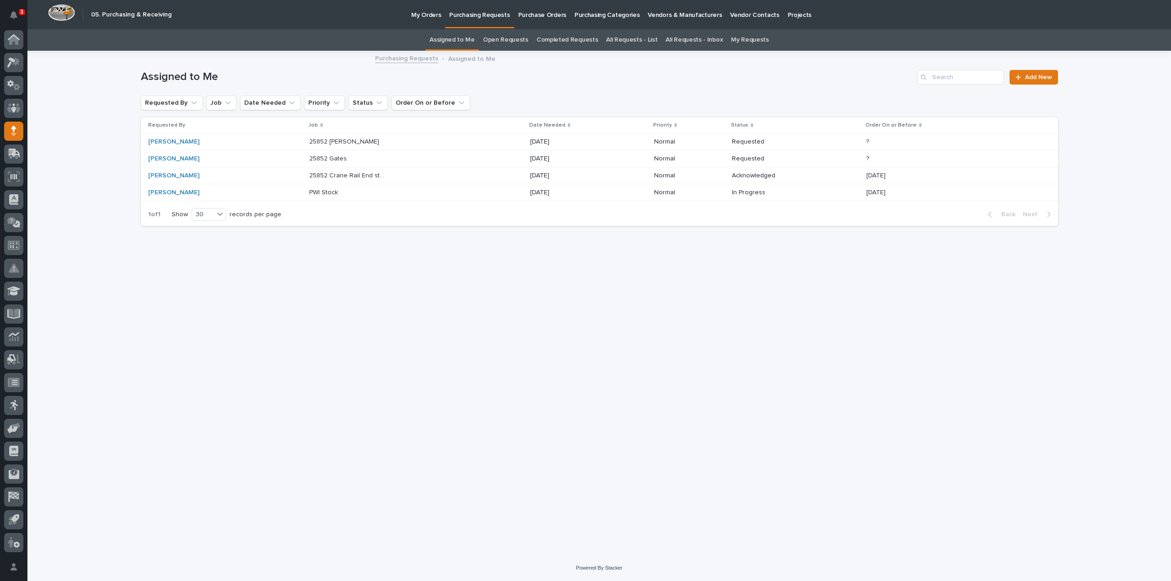
click at [314, 158] on p "25852 Gates" at bounding box center [328, 158] width 39 height 10
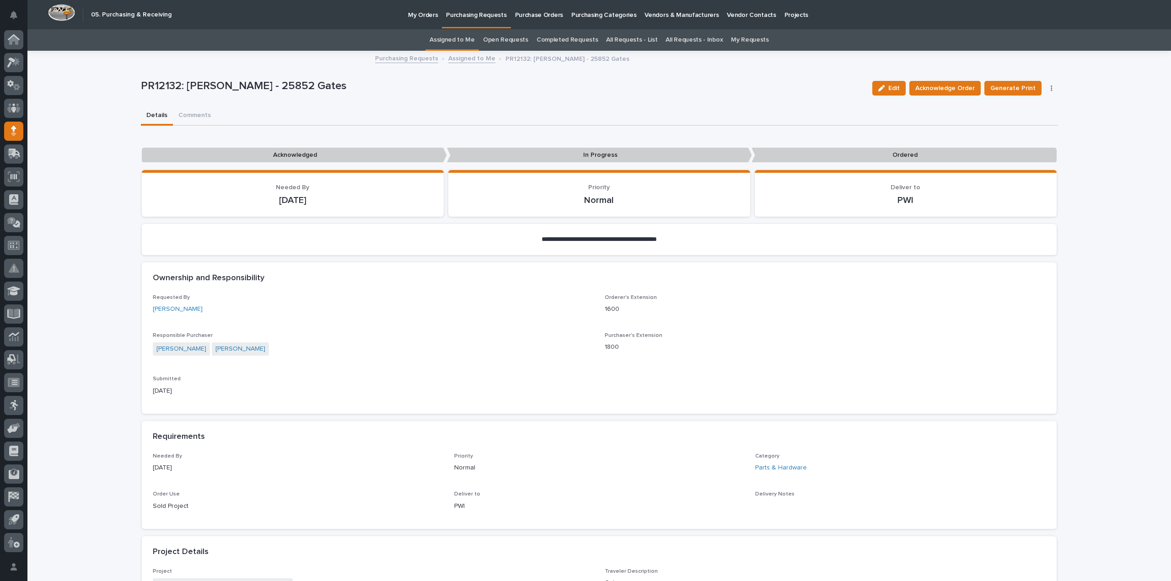
scroll to position [29, 0]
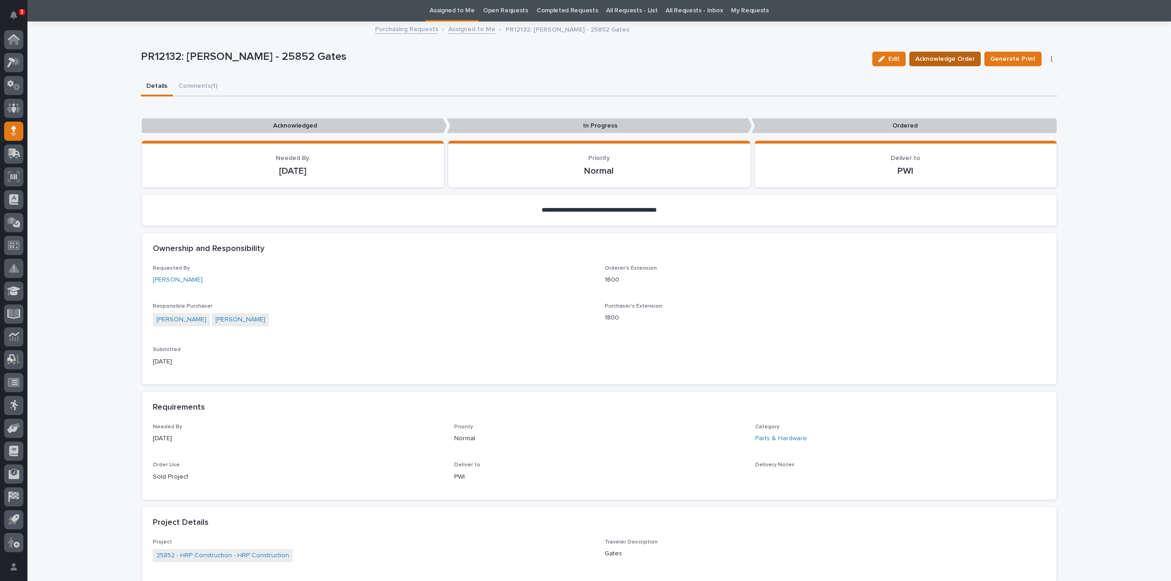
click at [953, 58] on span "Acknowledge Order" at bounding box center [944, 59] width 59 height 11
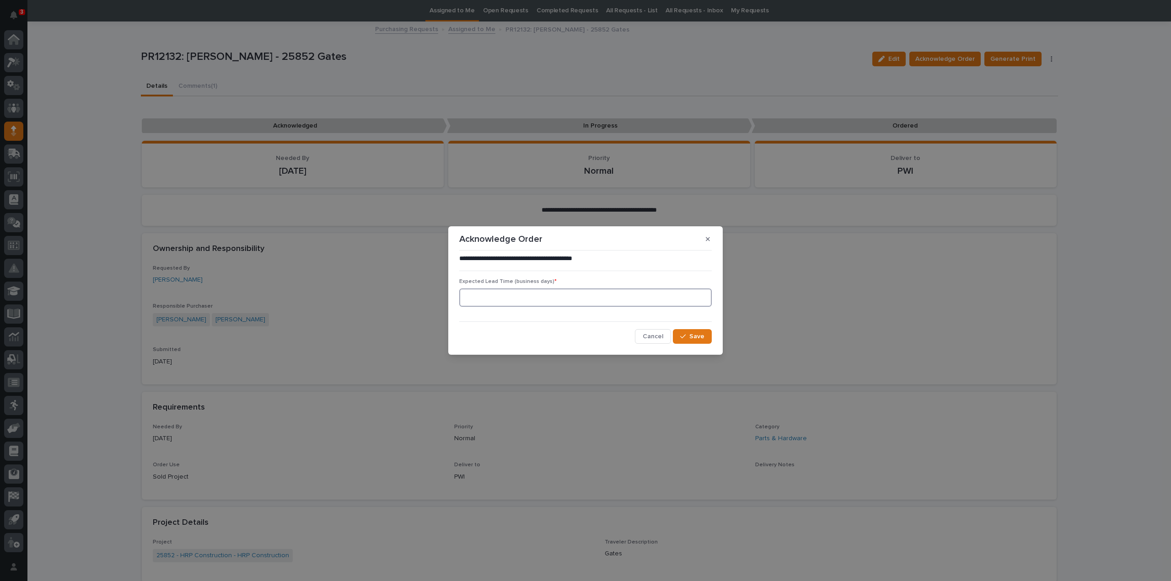
click at [534, 300] on input at bounding box center [585, 298] width 252 height 18
type input "0"
click at [700, 342] on button "Save" at bounding box center [692, 336] width 39 height 15
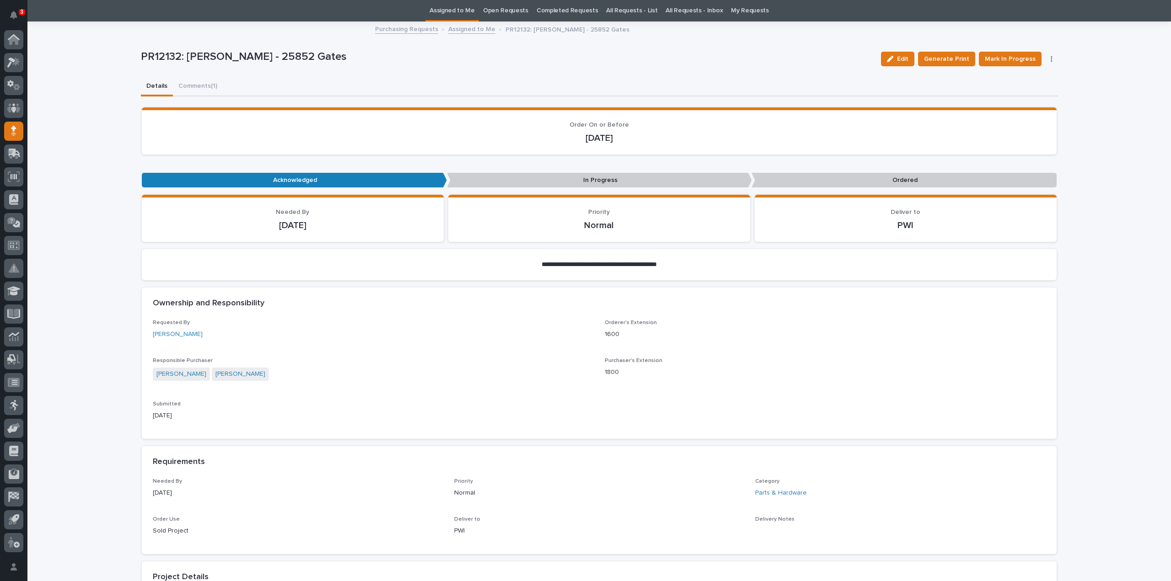
click at [472, 13] on link "Assigned to Me" at bounding box center [451, 10] width 45 height 21
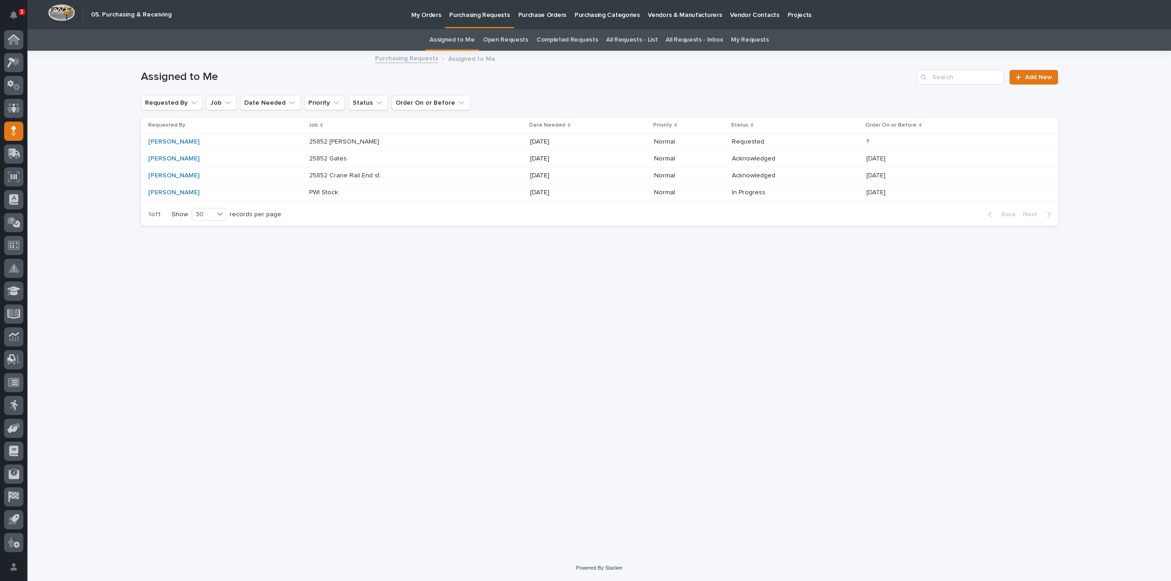
click at [250, 145] on div "Jim Hartung" at bounding box center [225, 141] width 154 height 15
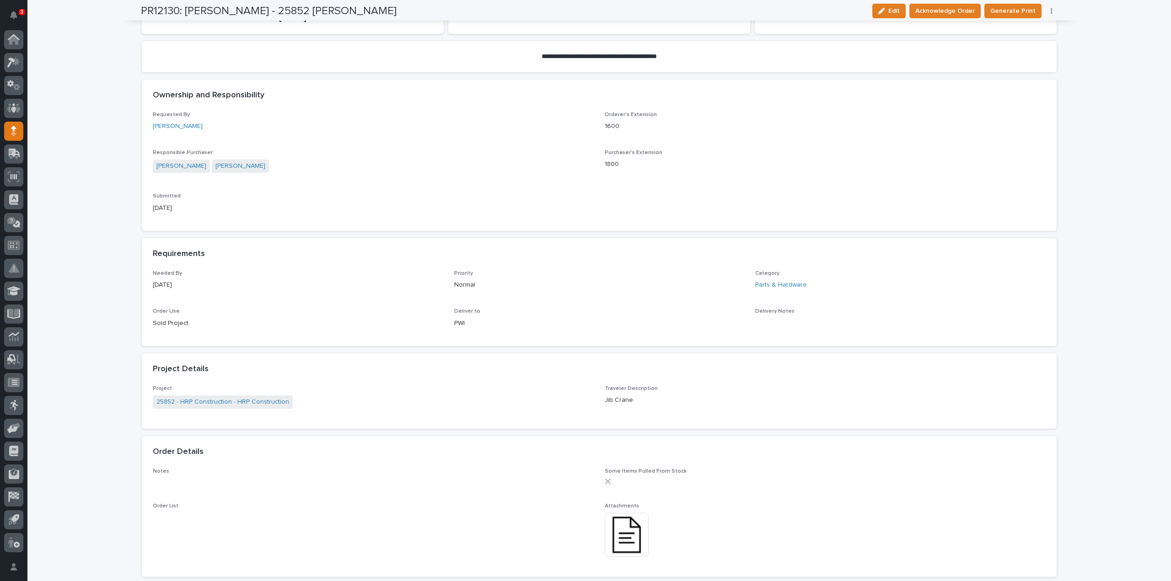
scroll to position [274, 0]
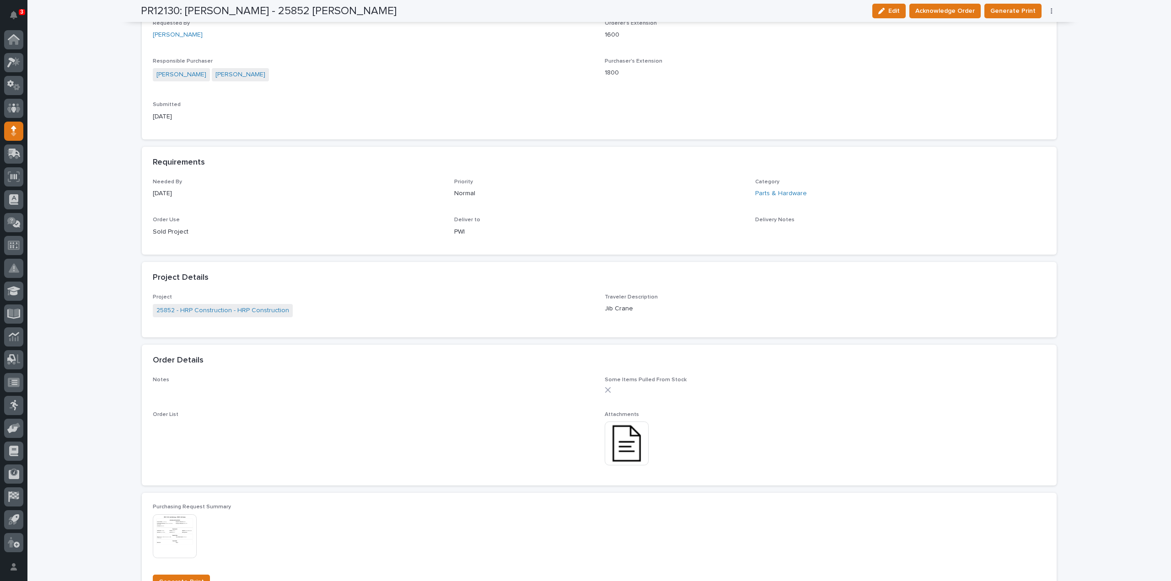
click at [631, 441] on img at bounding box center [627, 444] width 44 height 44
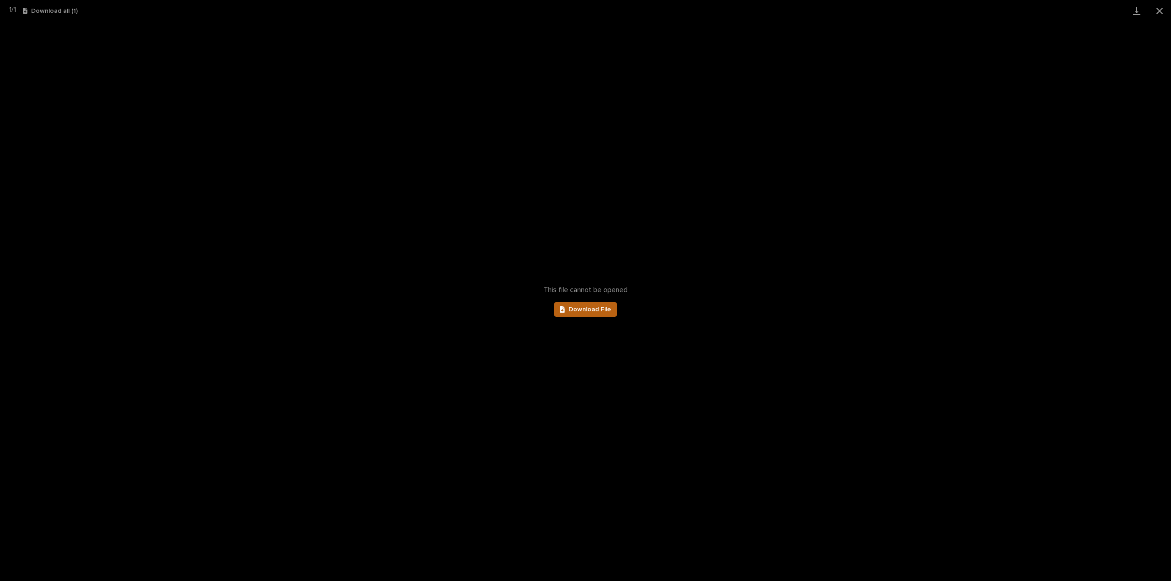
click at [574, 314] on link "Download File" at bounding box center [585, 309] width 63 height 15
click at [581, 310] on span "Download File" at bounding box center [590, 309] width 43 height 6
click at [606, 310] on span "Download File" at bounding box center [590, 309] width 43 height 6
click at [1158, 11] on button "Close gallery" at bounding box center [1159, 10] width 23 height 21
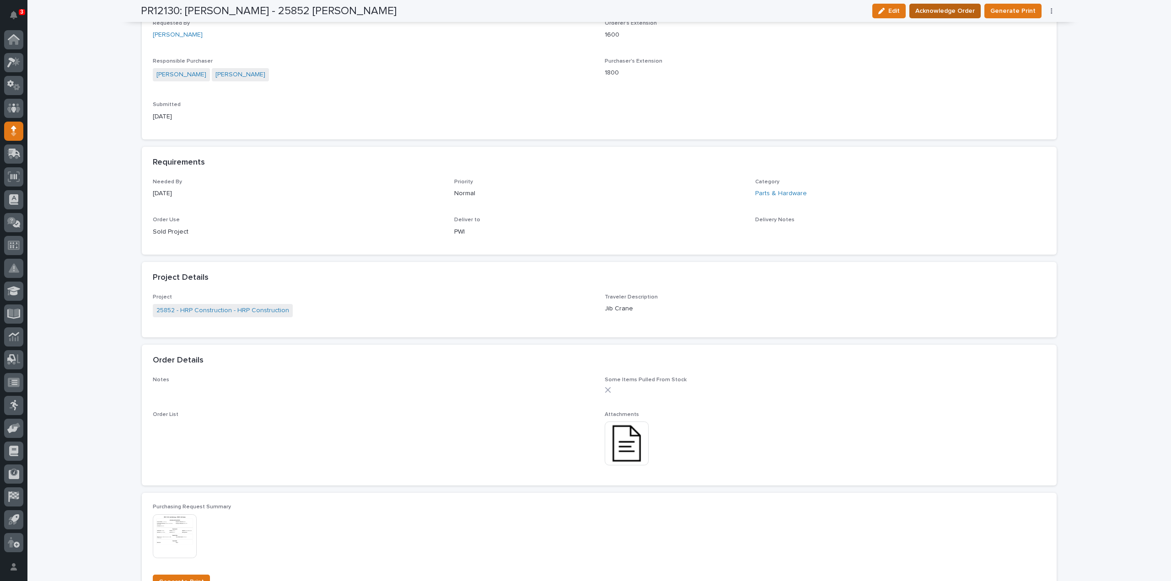
click at [948, 13] on span "Acknowledge Order" at bounding box center [944, 10] width 59 height 11
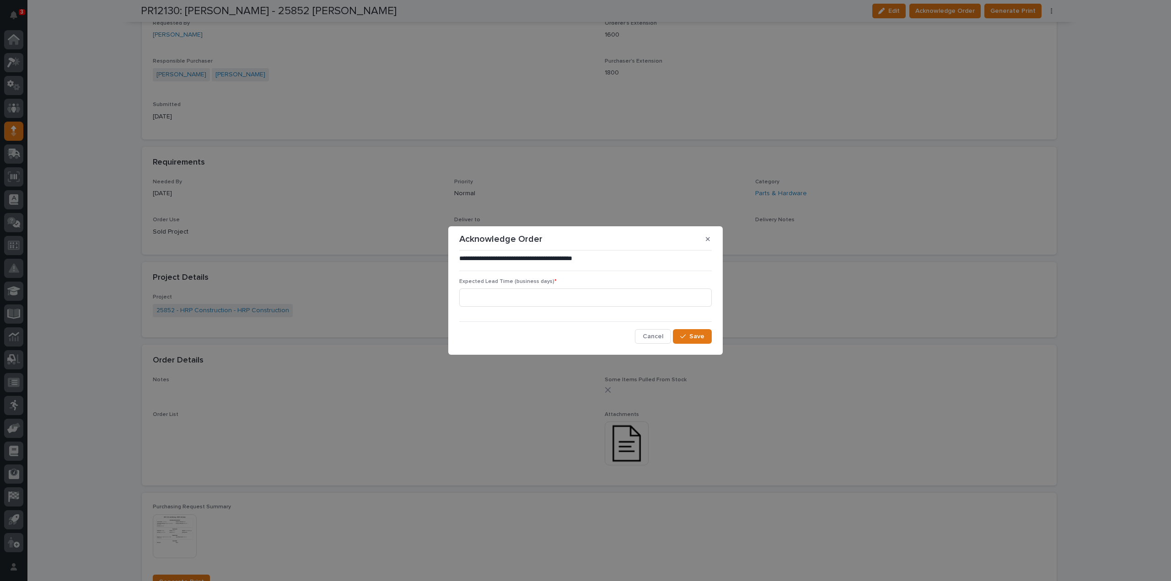
click at [502, 283] on span "Expected Lead Time (business days) *" at bounding box center [507, 281] width 97 height 5
click at [498, 300] on input at bounding box center [585, 298] width 252 height 18
type input "0"
click at [683, 337] on icon "button" at bounding box center [682, 336] width 5 height 6
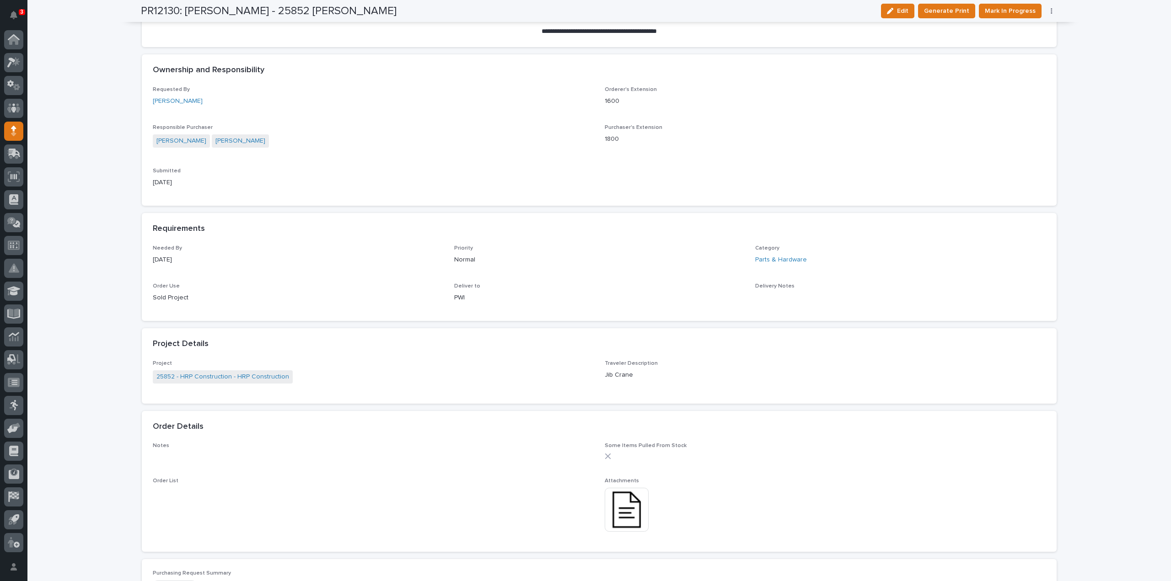
scroll to position [0, 0]
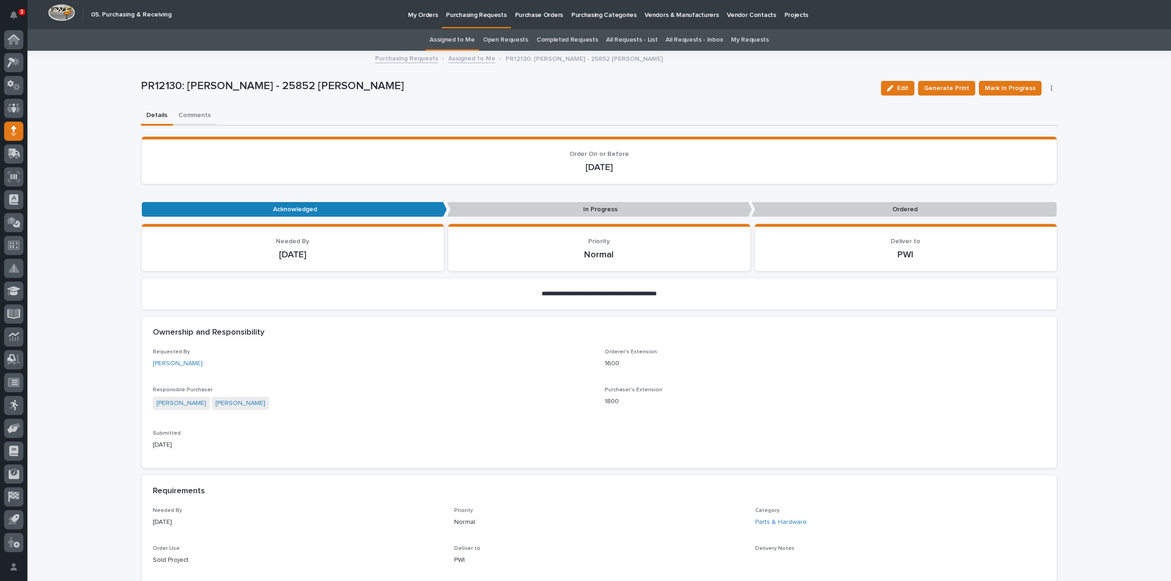
click at [197, 116] on button "Comments" at bounding box center [194, 116] width 43 height 19
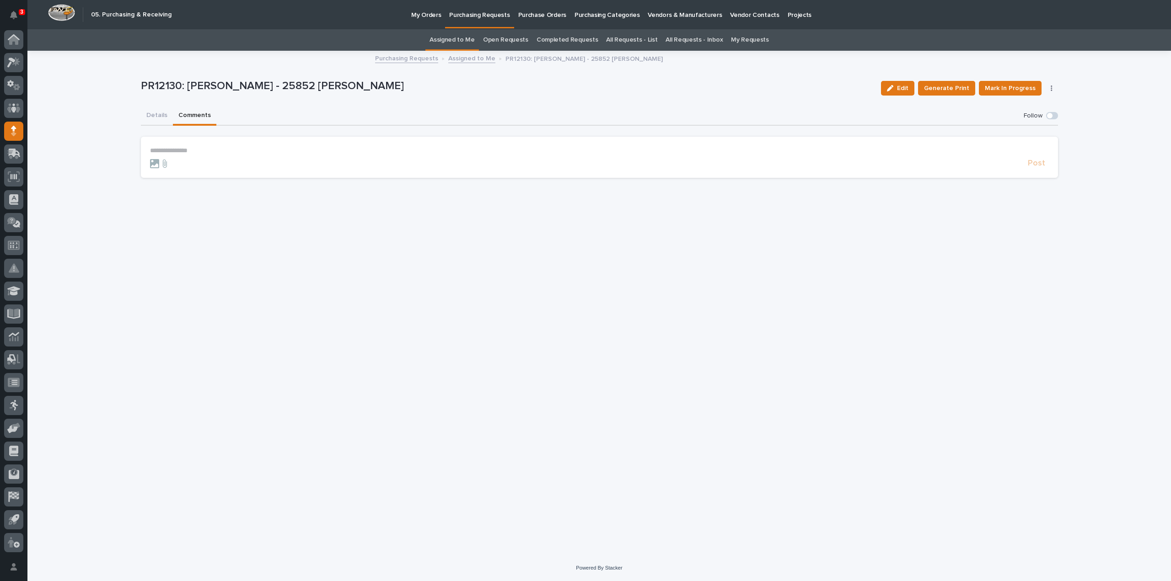
click at [193, 152] on p "**********" at bounding box center [599, 151] width 899 height 8
click at [180, 163] on span "[PERSON_NAME]" at bounding box center [178, 164] width 51 height 6
click at [198, 154] on p "**********" at bounding box center [599, 151] width 899 height 9
click at [1035, 168] on span "Post" at bounding box center [1036, 167] width 17 height 11
click at [156, 116] on button "Details" at bounding box center [157, 116] width 32 height 19
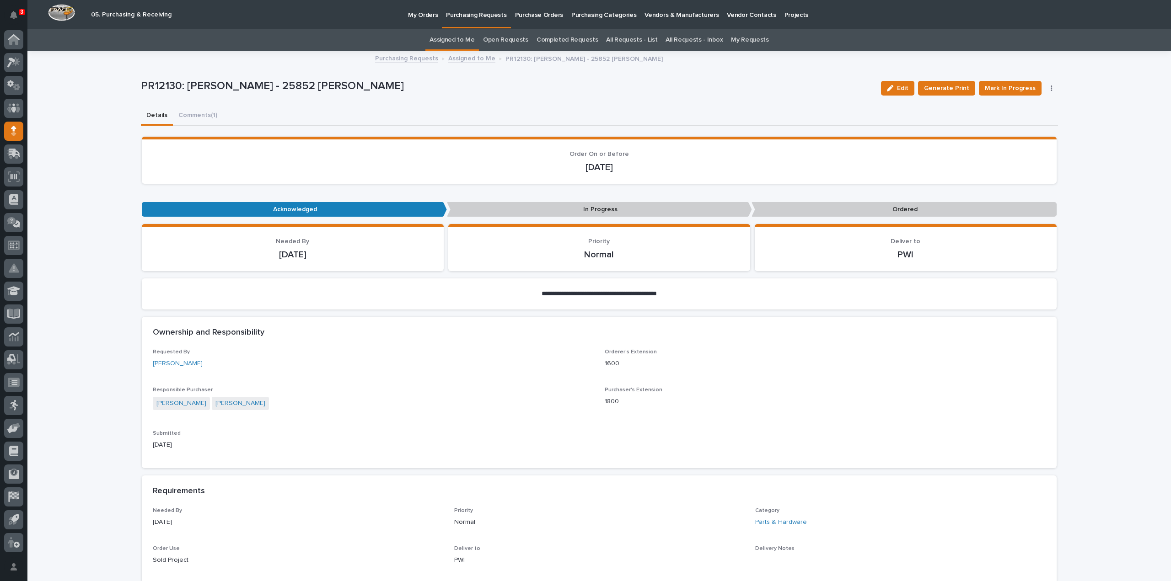
click at [466, 40] on link "Assigned to Me" at bounding box center [451, 39] width 45 height 21
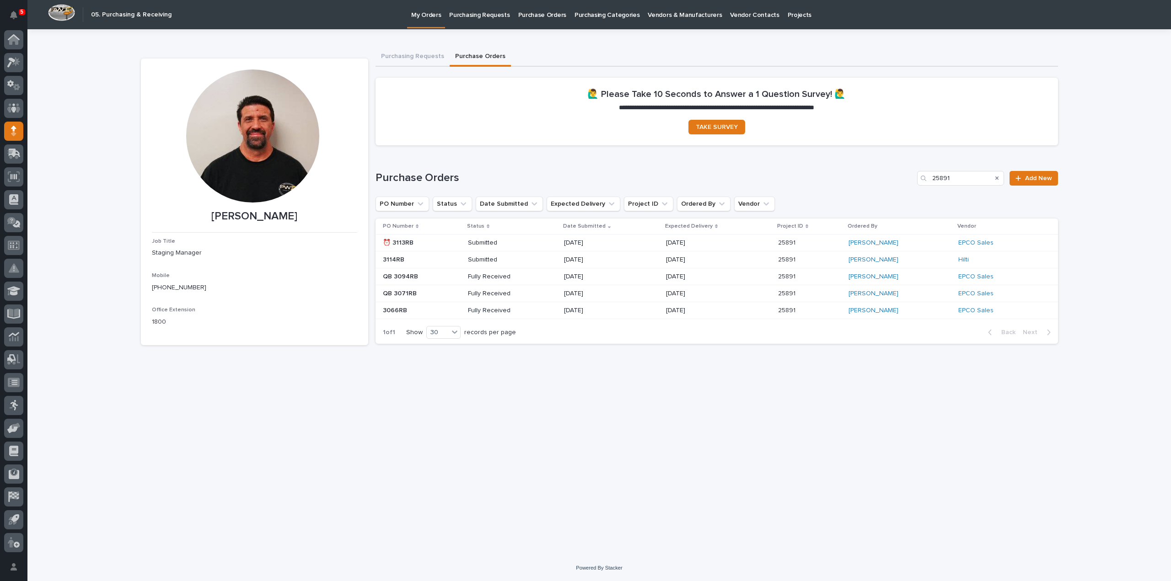
click at [504, 244] on p "Submitted" at bounding box center [500, 243] width 65 height 8
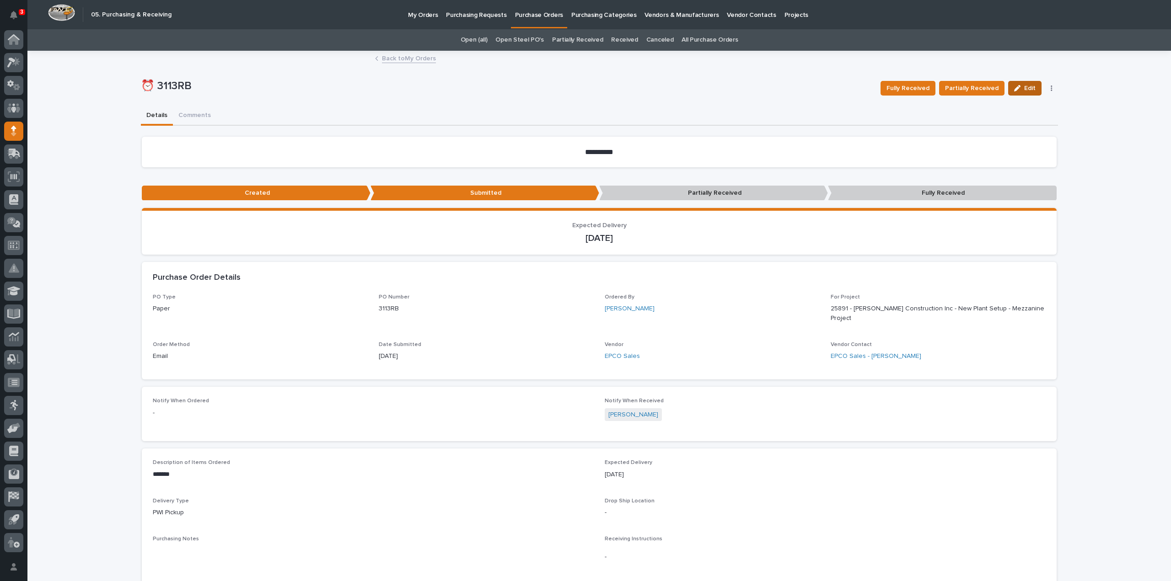
click at [1030, 90] on span "Edit" at bounding box center [1029, 88] width 11 height 8
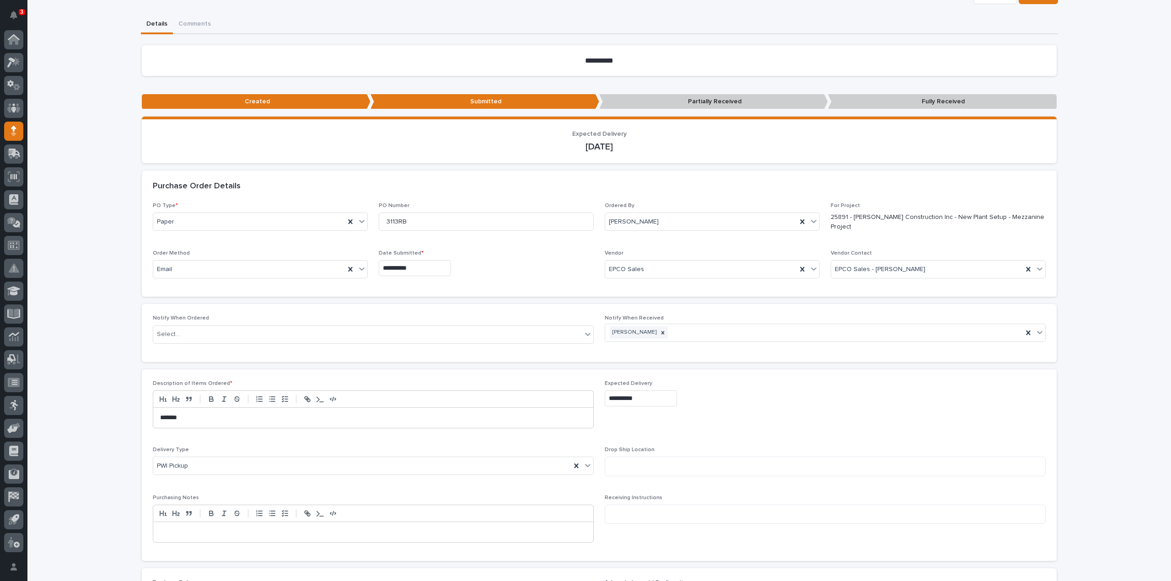
scroll to position [183, 0]
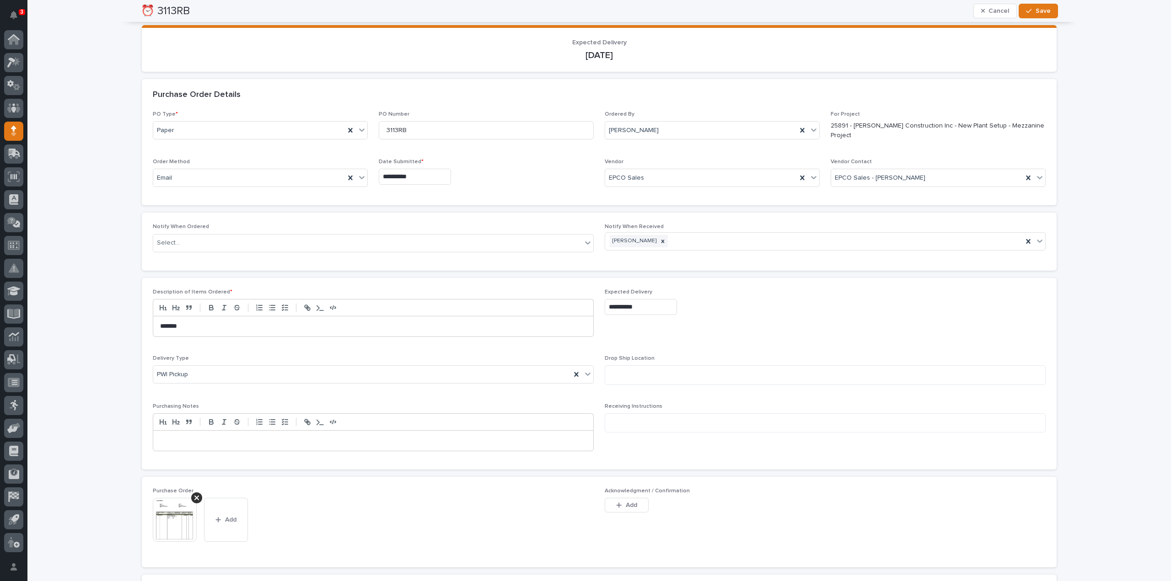
click at [650, 309] on input "**********" at bounding box center [641, 307] width 72 height 16
click at [665, 218] on div "12" at bounding box center [664, 216] width 12 height 12
type input "**********"
click at [1035, 13] on span "Save" at bounding box center [1042, 11] width 15 height 8
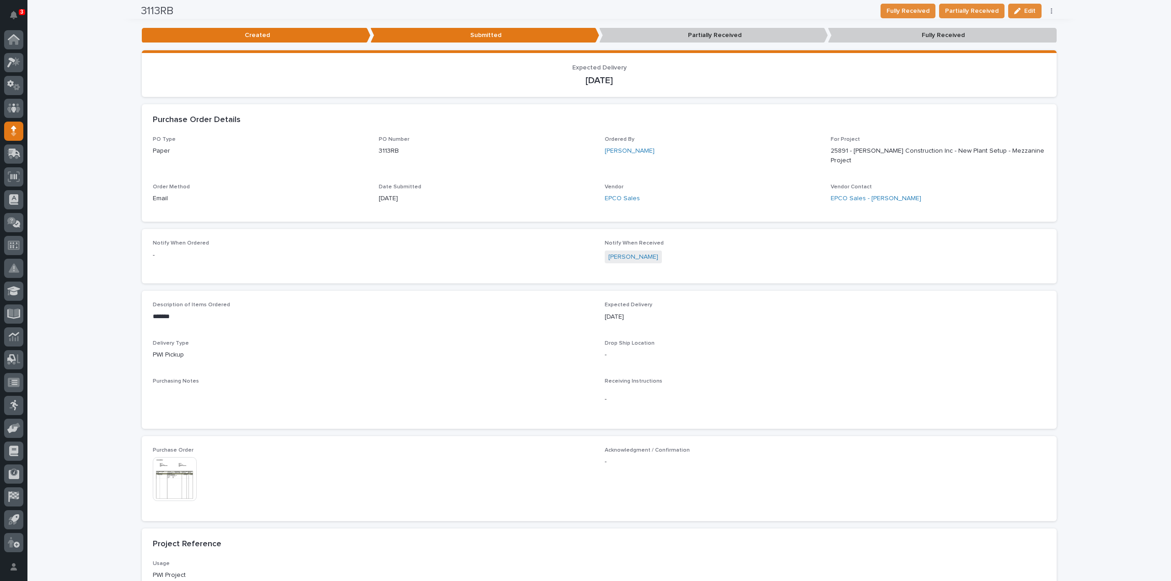
scroll to position [0, 0]
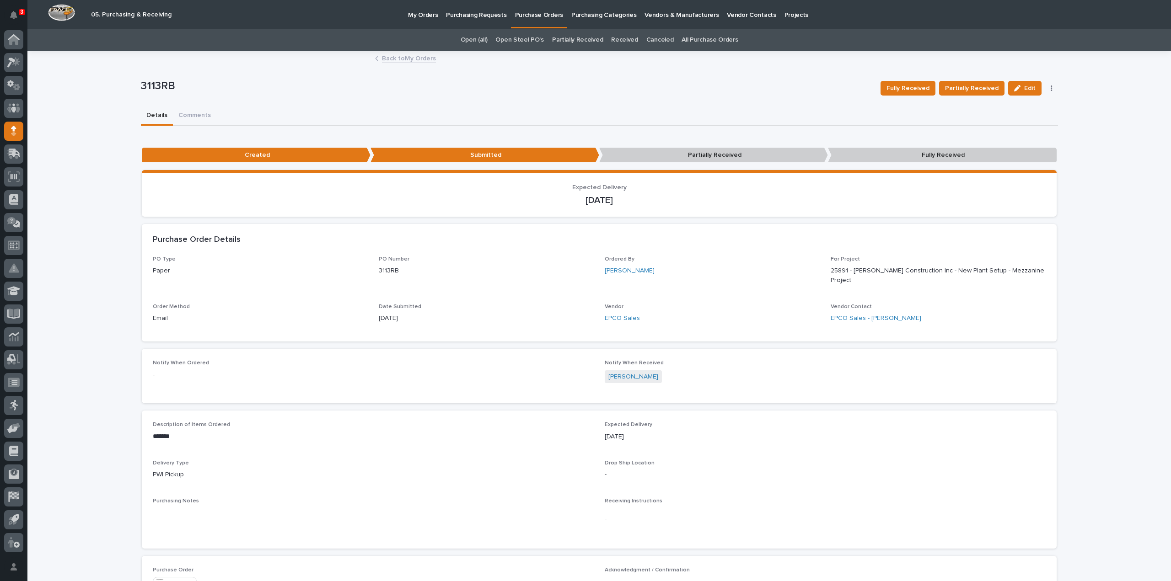
click at [715, 41] on link "All Purchase Orders" at bounding box center [709, 39] width 56 height 21
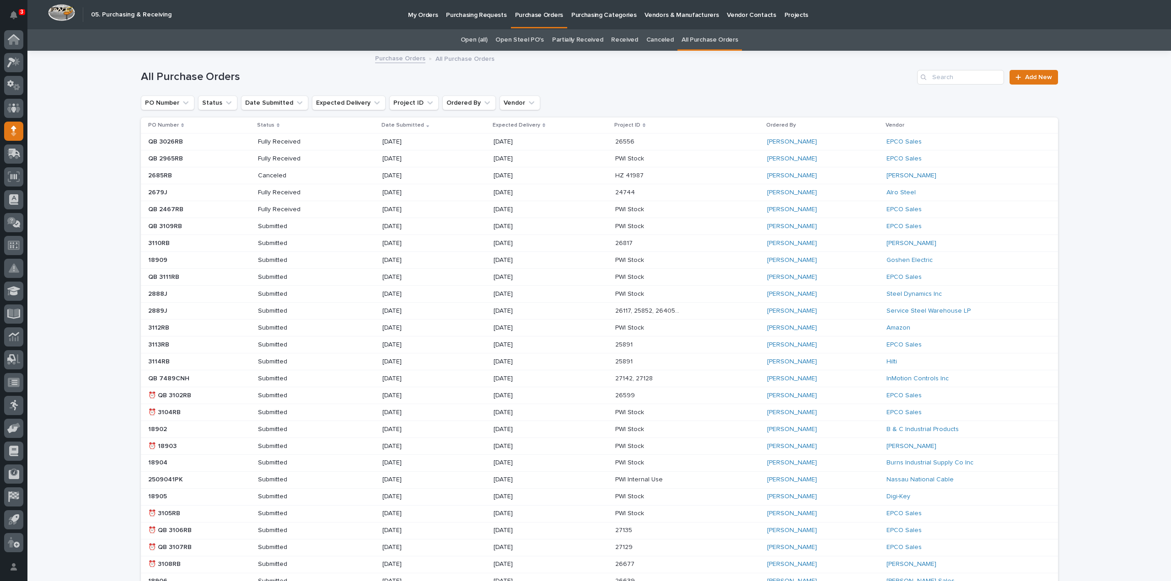
click at [422, 16] on p "My Orders" at bounding box center [423, 9] width 30 height 19
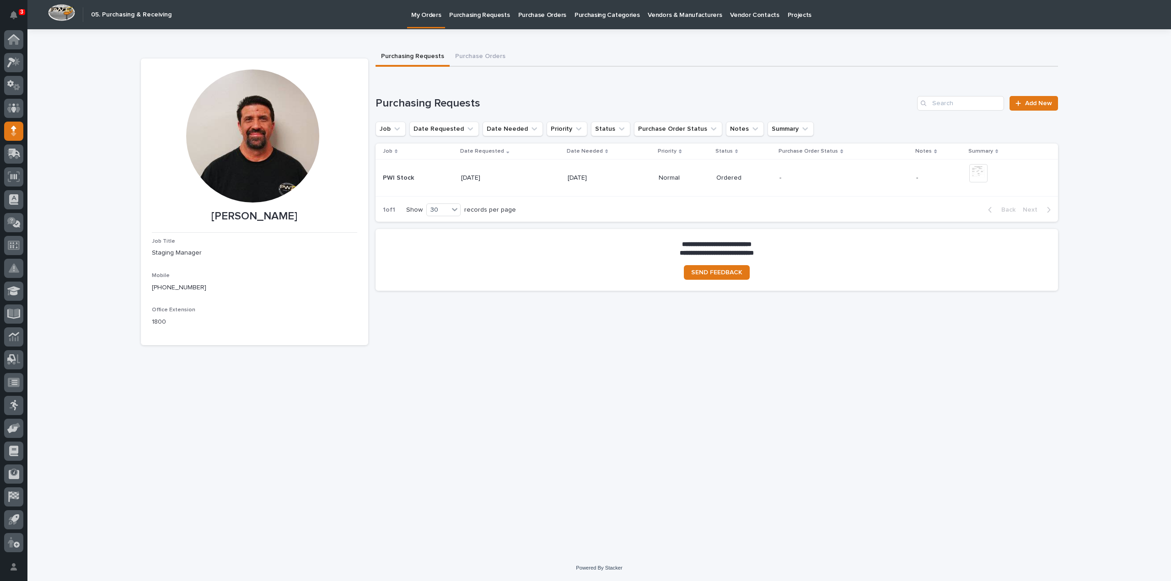
click at [528, 179] on div "08/18/2025" at bounding box center [510, 178] width 99 height 15
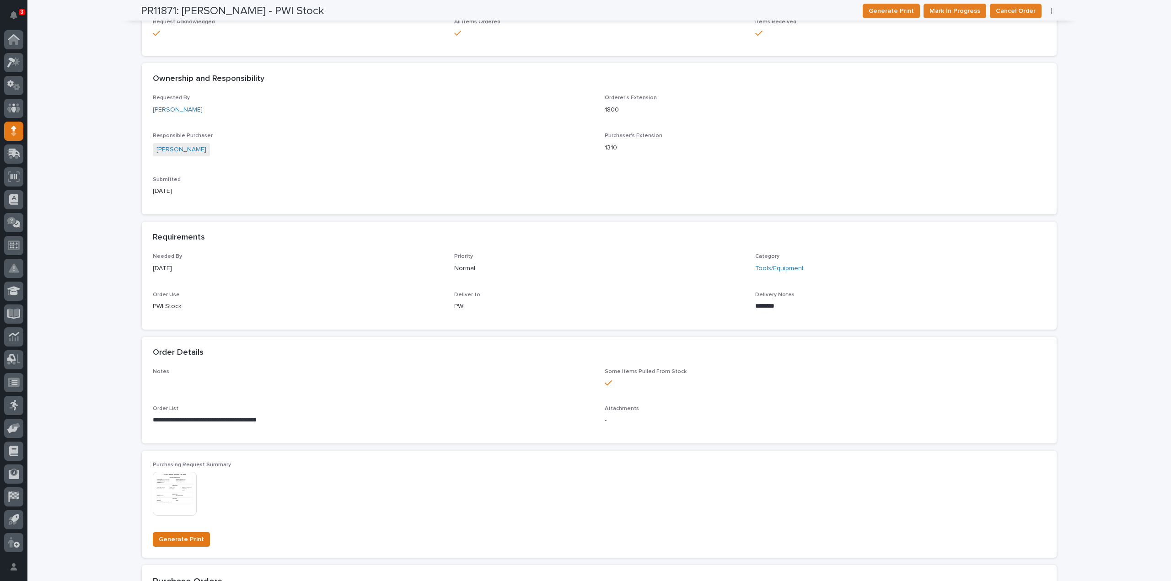
scroll to position [274, 0]
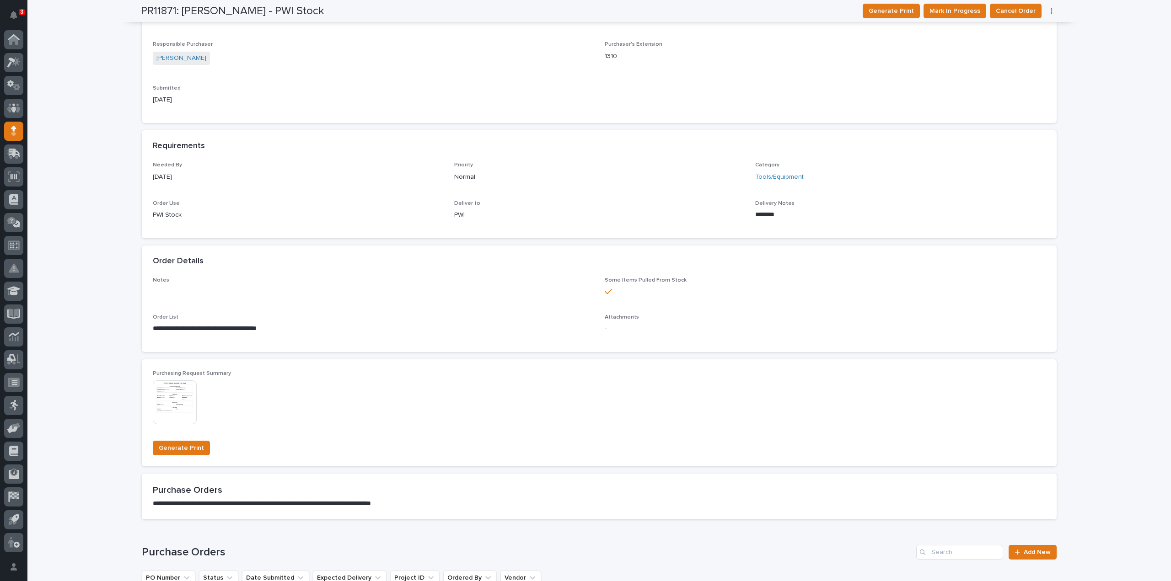
click at [166, 402] on img at bounding box center [175, 403] width 44 height 44
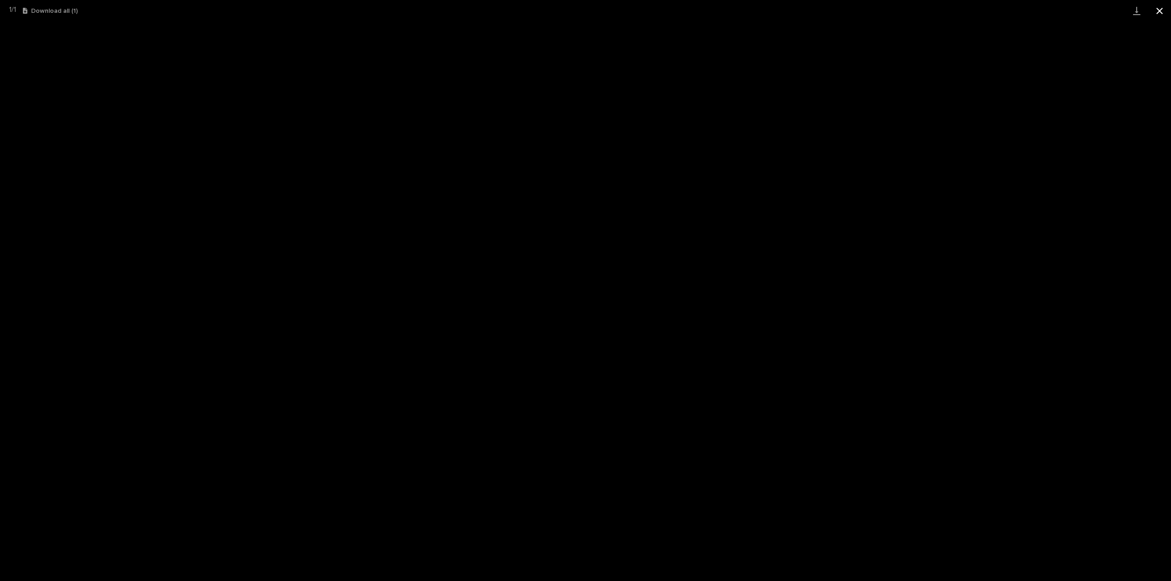
click at [1162, 8] on button "Close gallery" at bounding box center [1159, 10] width 23 height 21
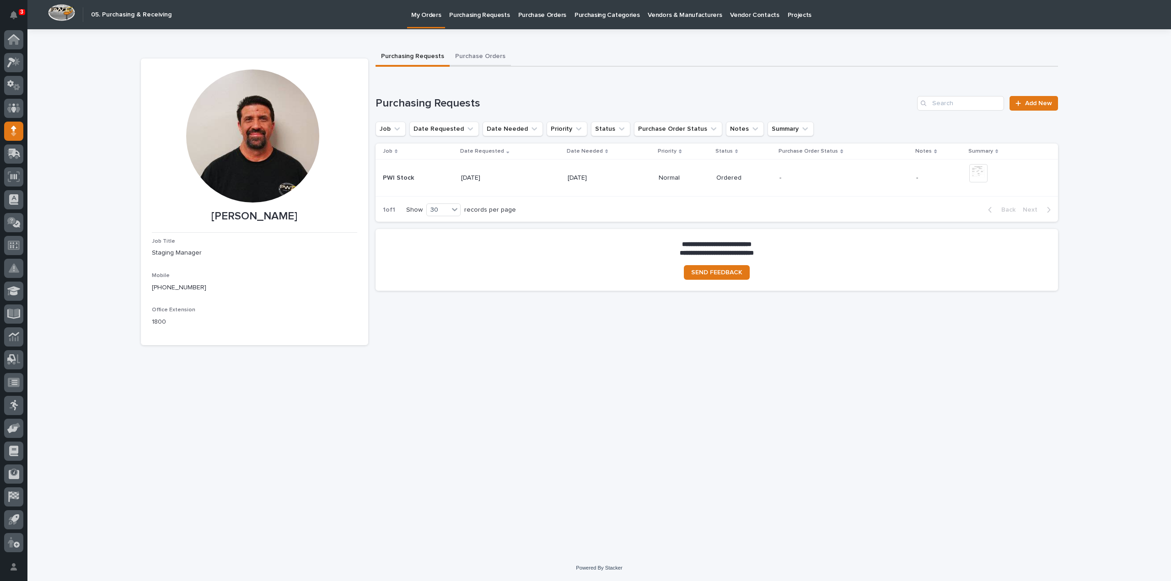
click at [456, 60] on button "Purchase Orders" at bounding box center [480, 57] width 61 height 19
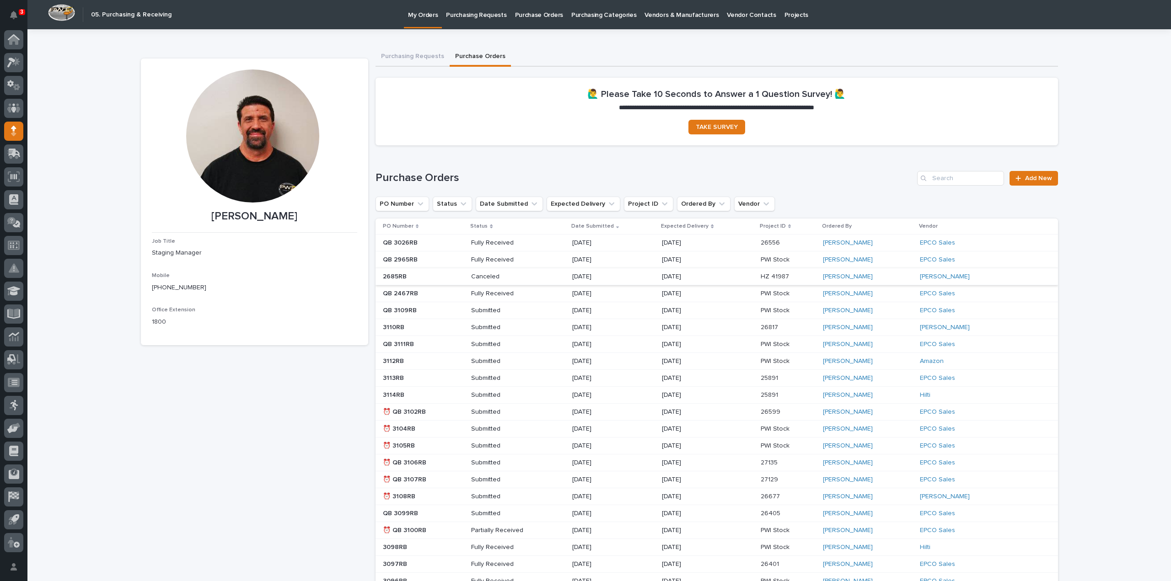
scroll to position [91, 0]
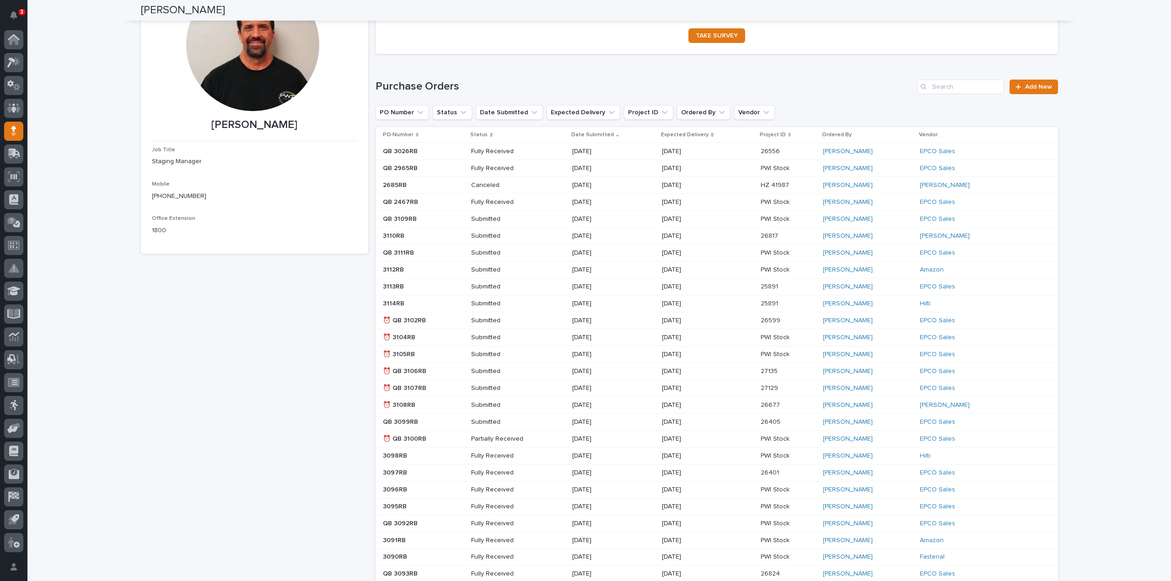
click at [534, 322] on div "Submitted" at bounding box center [517, 320] width 93 height 15
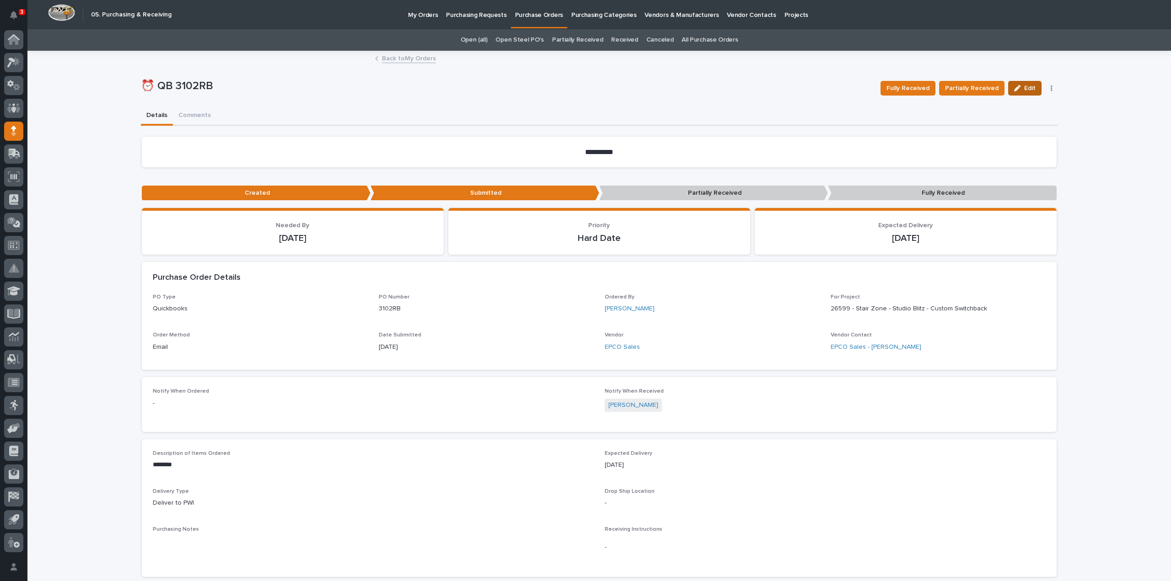
click at [1023, 93] on button "Edit" at bounding box center [1024, 88] width 33 height 15
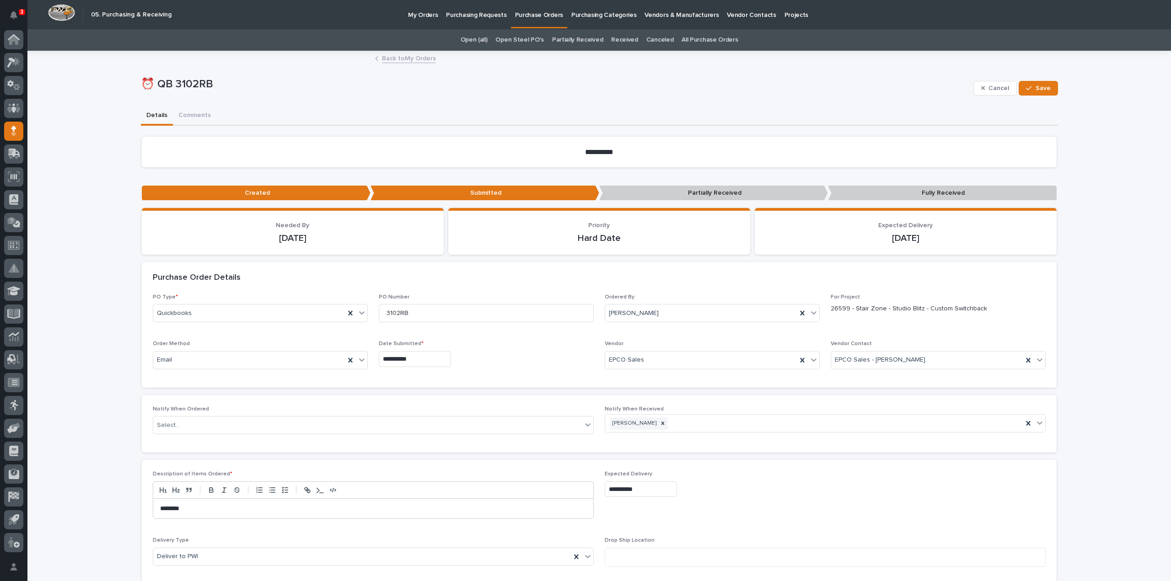
click at [649, 492] on input "**********" at bounding box center [641, 490] width 72 height 16
click at [666, 400] on div "12" at bounding box center [664, 399] width 12 height 12
type input "**********"
click at [1038, 91] on span "Save" at bounding box center [1042, 88] width 15 height 8
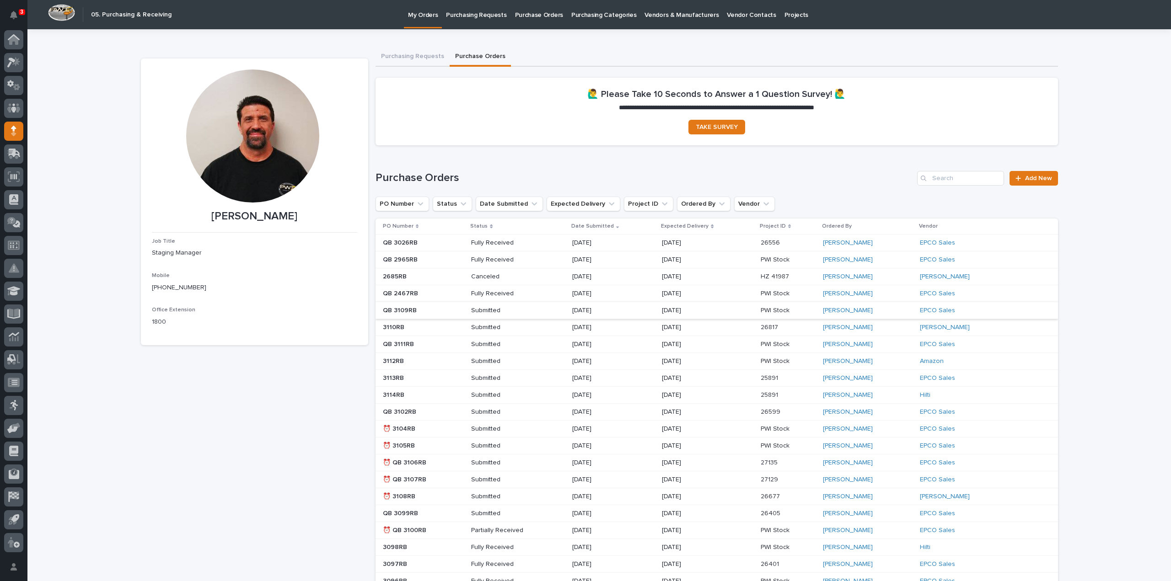
scroll to position [91, 0]
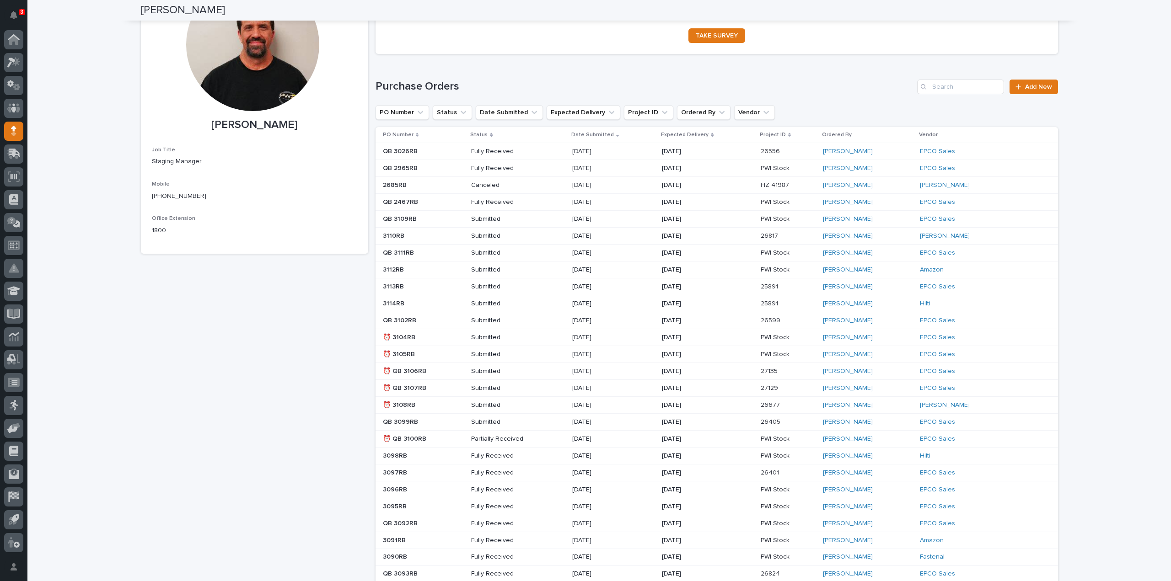
click at [488, 336] on p "Submitted" at bounding box center [503, 338] width 65 height 8
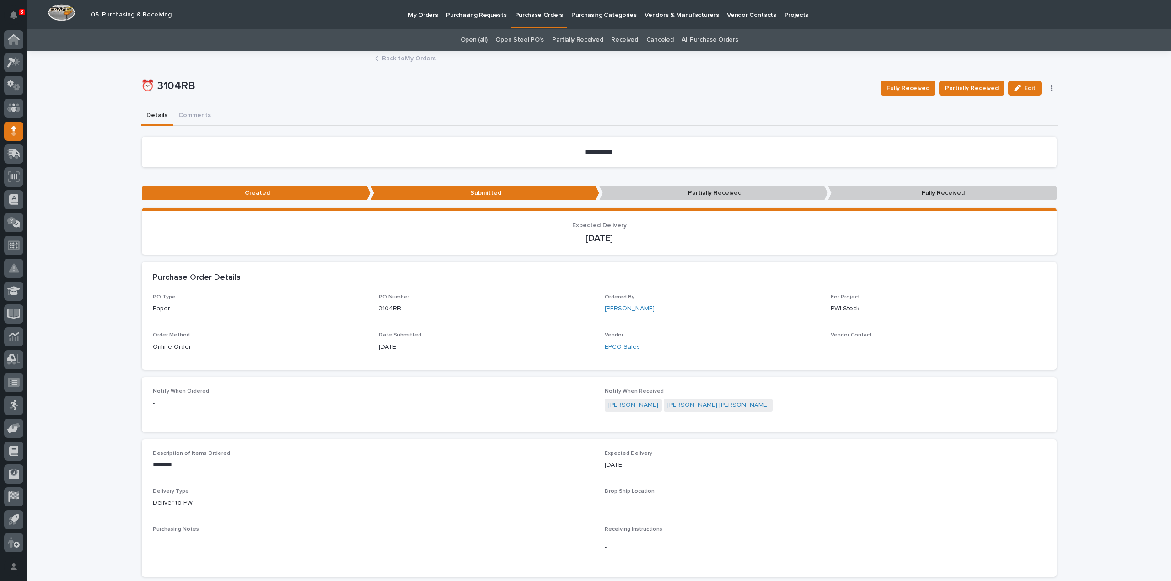
click at [1024, 89] on span "Edit" at bounding box center [1029, 88] width 11 height 8
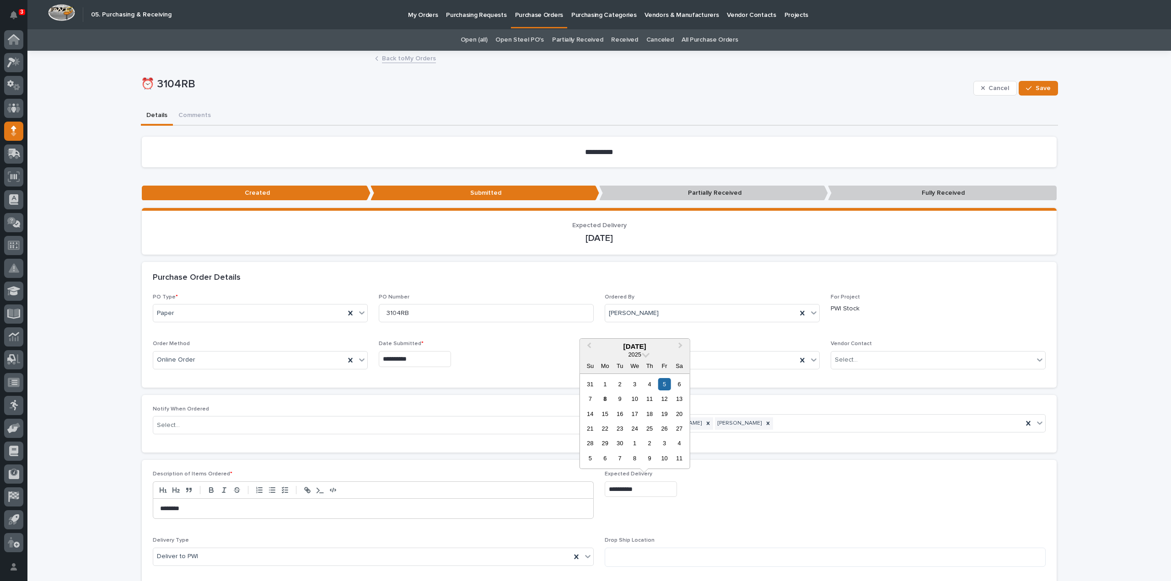
click at [641, 492] on input "**********" at bounding box center [641, 490] width 72 height 16
click at [663, 402] on div "12" at bounding box center [664, 399] width 12 height 12
type input "**********"
click at [1043, 89] on span "Save" at bounding box center [1042, 88] width 15 height 8
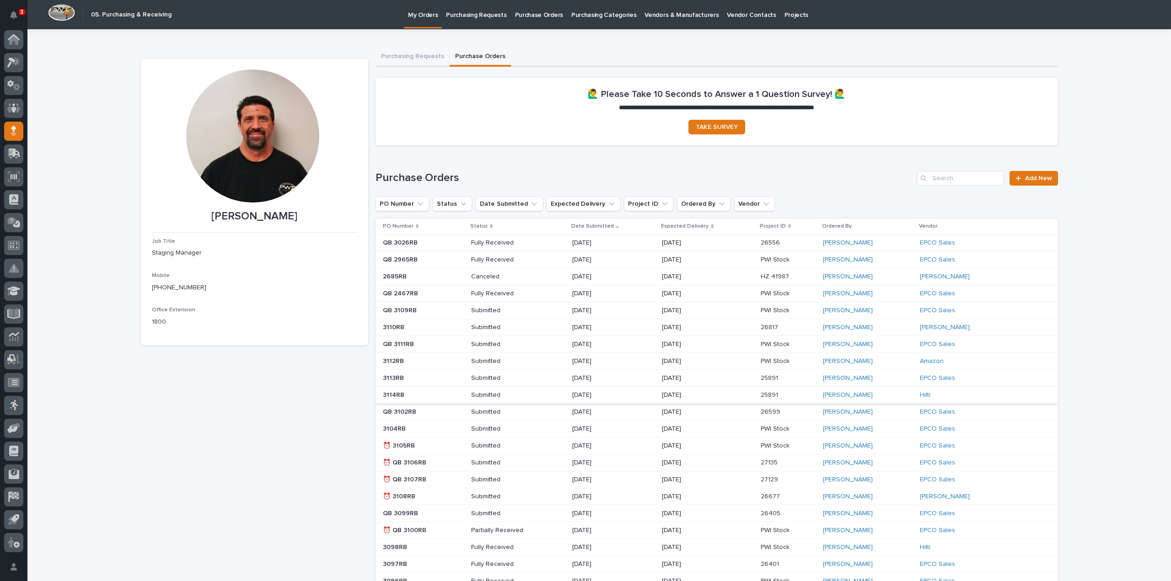
scroll to position [91, 0]
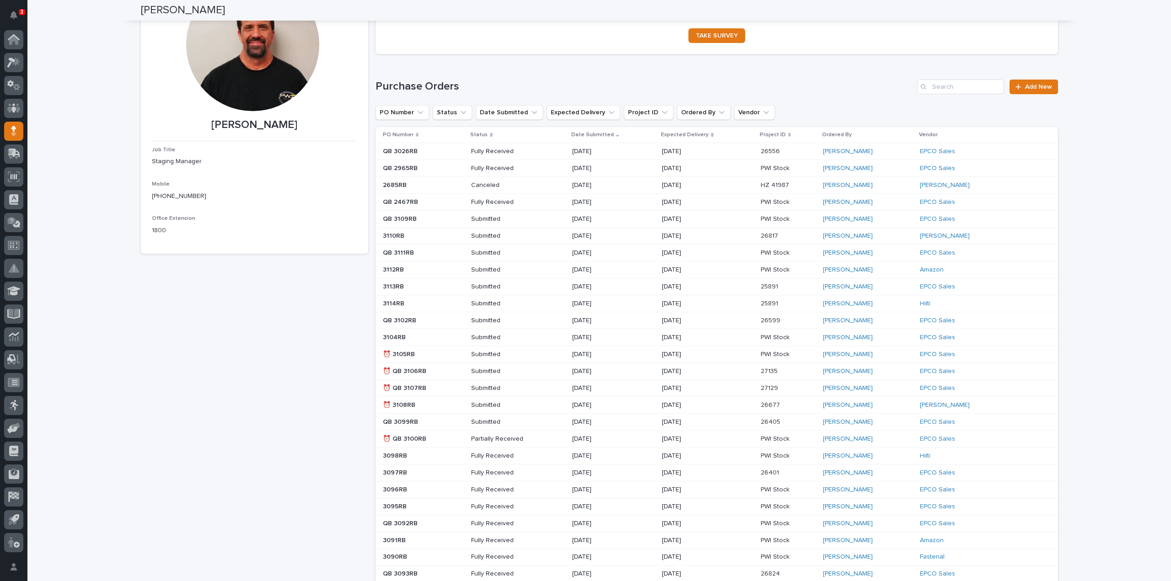
click at [491, 351] on p "Submitted" at bounding box center [503, 355] width 65 height 8
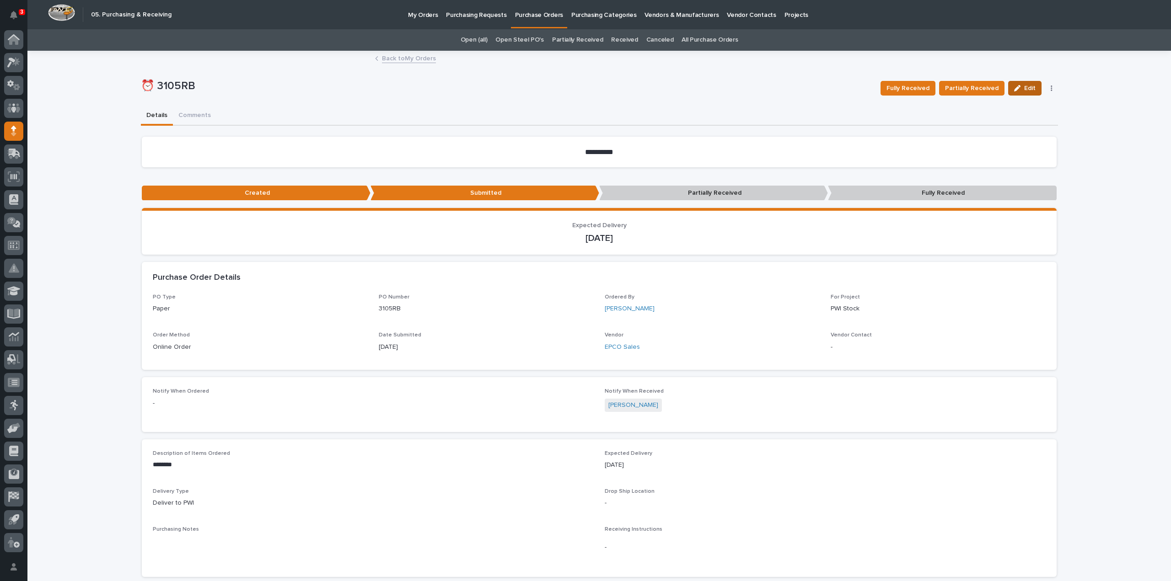
click at [1029, 90] on span "Edit" at bounding box center [1029, 88] width 11 height 8
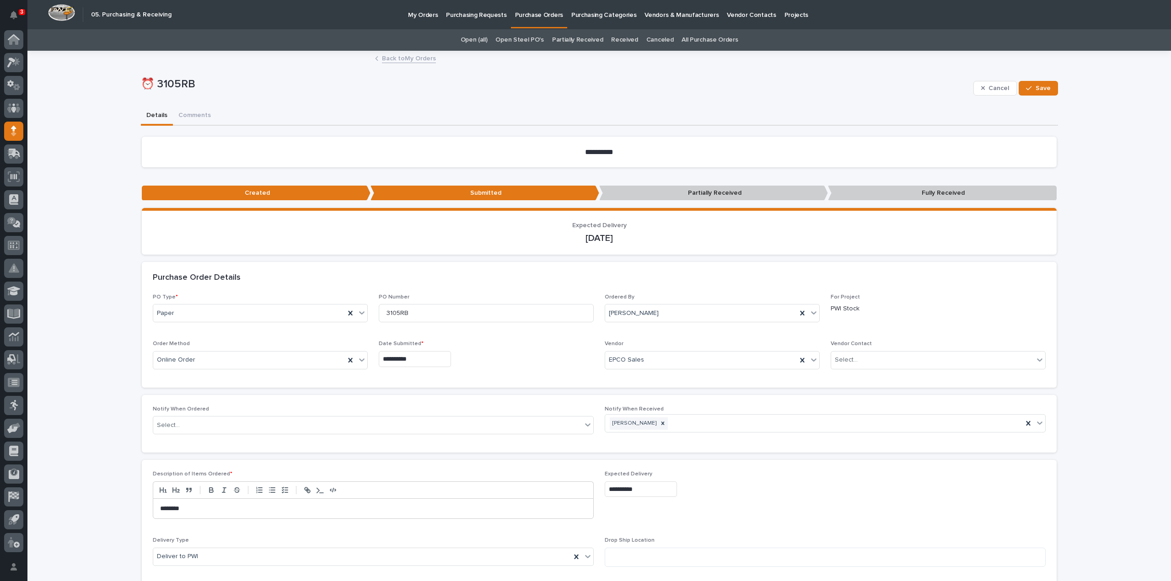
scroll to position [332, 0]
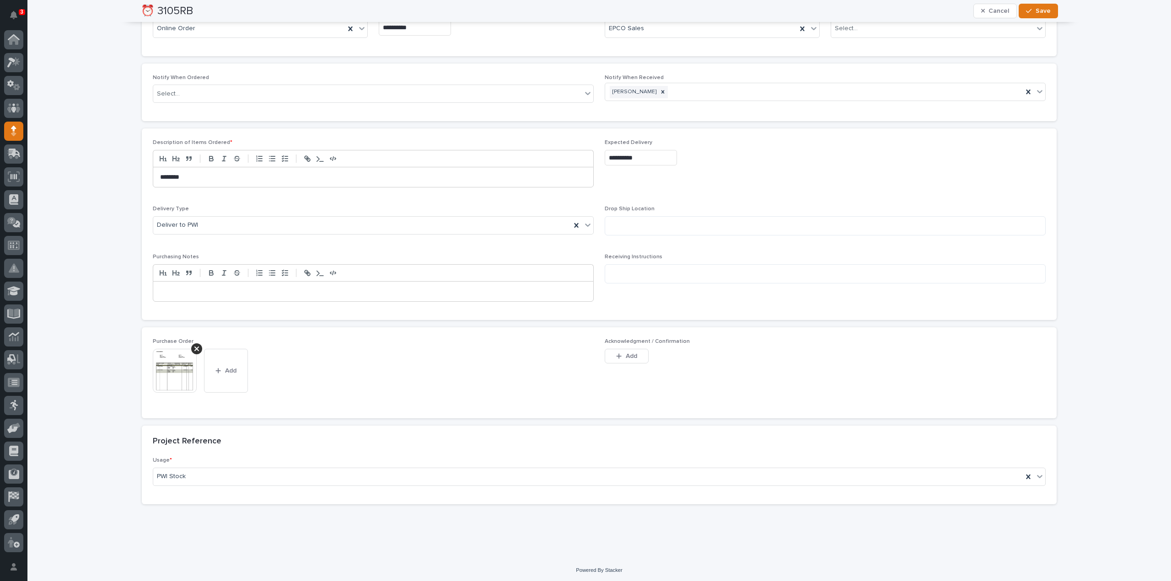
click at [664, 156] on input "**********" at bounding box center [641, 158] width 72 height 16
click at [668, 235] on div "12" at bounding box center [664, 234] width 12 height 12
type input "**********"
click at [1047, 12] on button "Save" at bounding box center [1038, 11] width 39 height 15
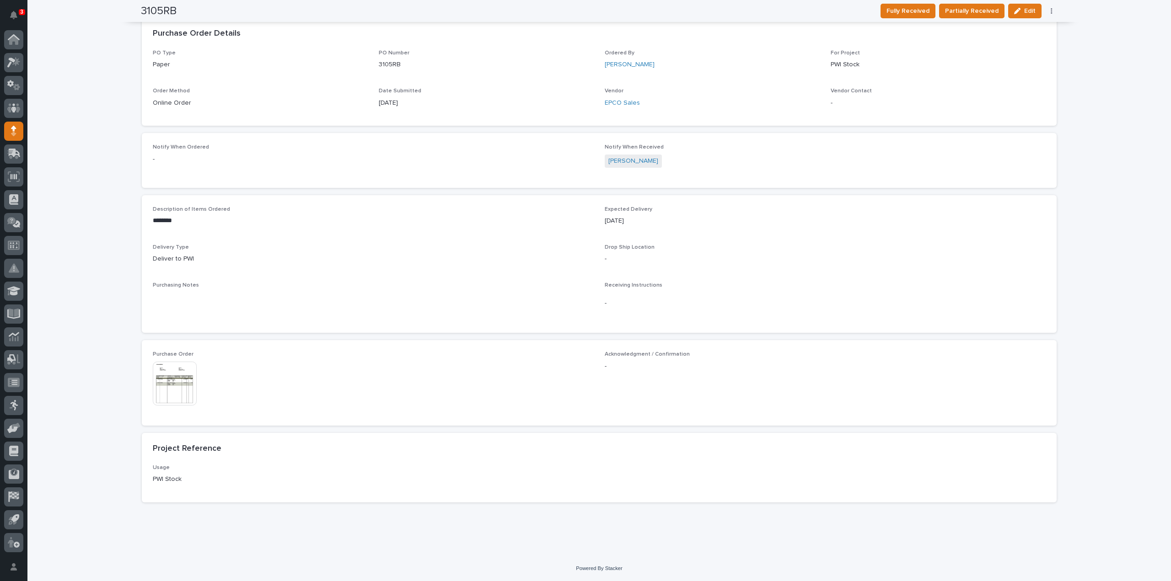
scroll to position [0, 0]
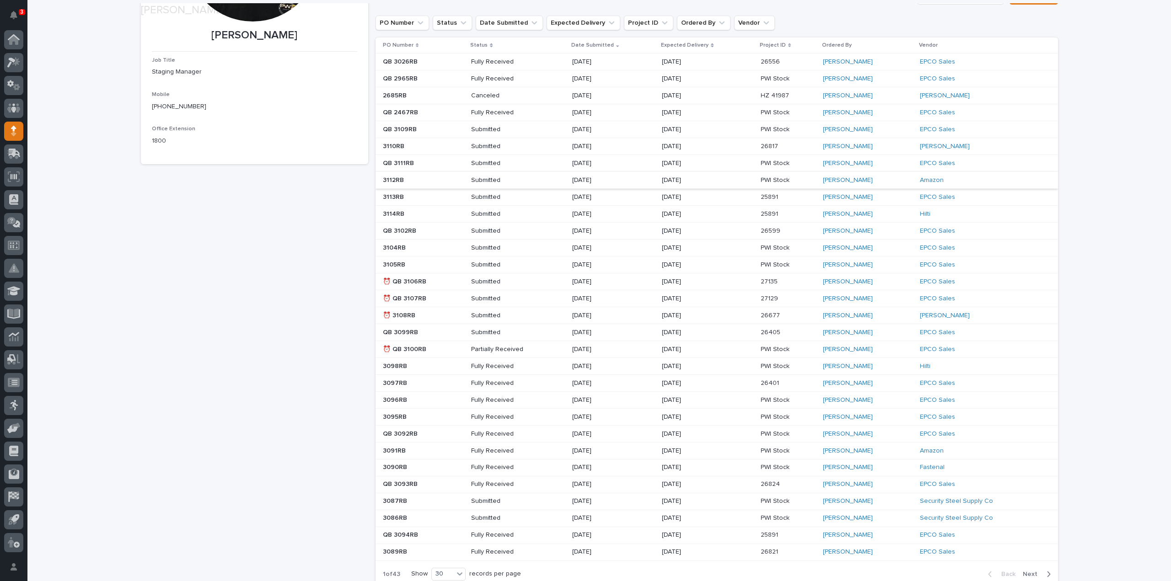
scroll to position [183, 0]
click at [508, 282] on p "Submitted" at bounding box center [503, 280] width 65 height 8
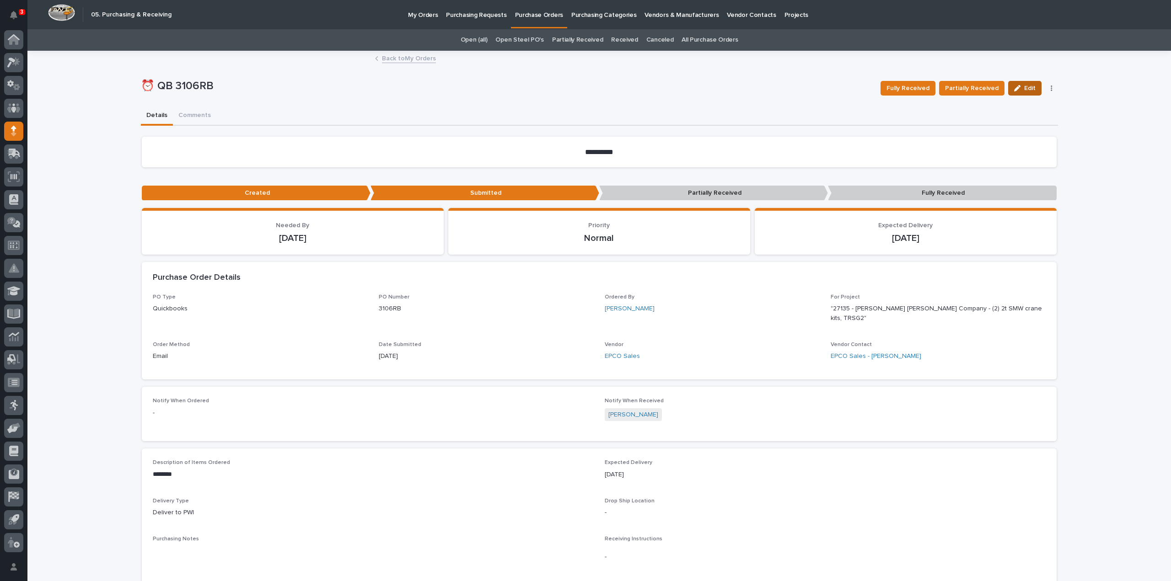
click at [1024, 90] on span "Edit" at bounding box center [1029, 88] width 11 height 8
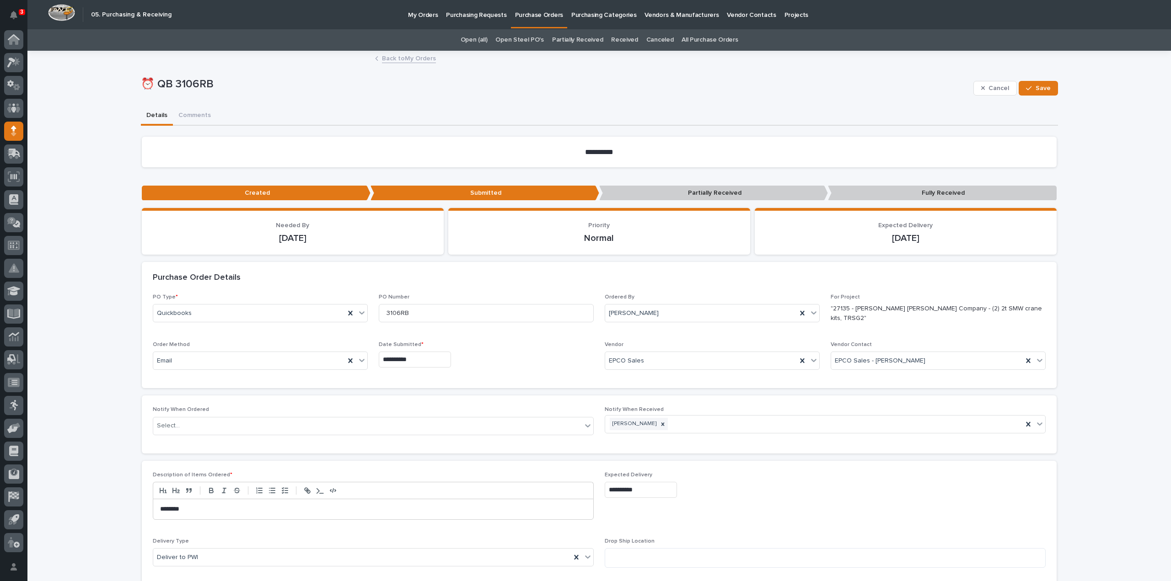
scroll to position [91, 0]
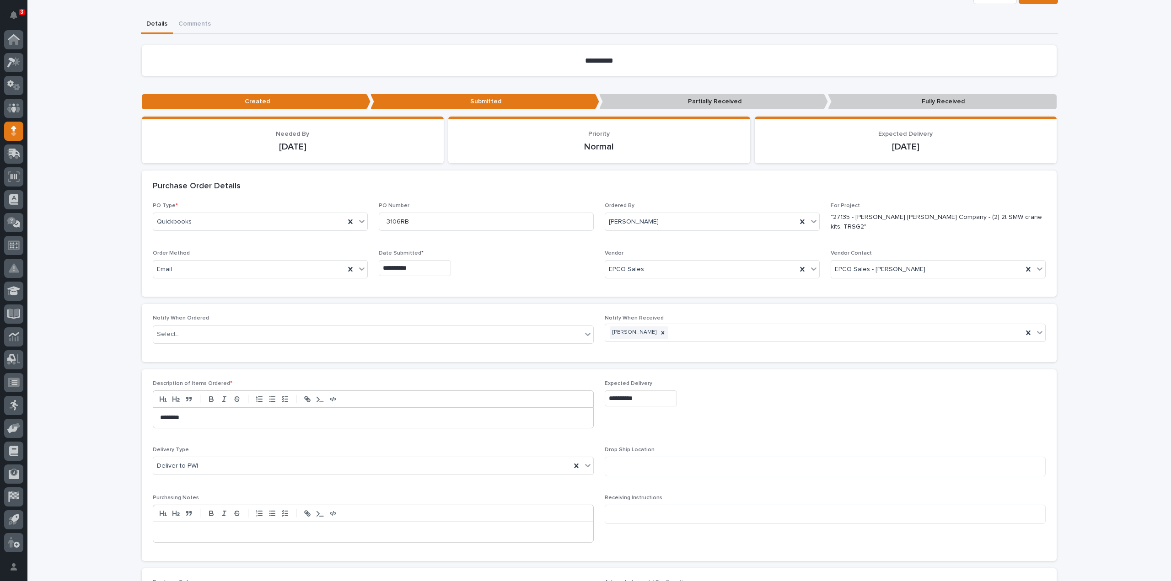
click at [647, 399] on input "**********" at bounding box center [641, 399] width 72 height 16
click at [662, 311] on div "12" at bounding box center [664, 307] width 12 height 12
type input "**********"
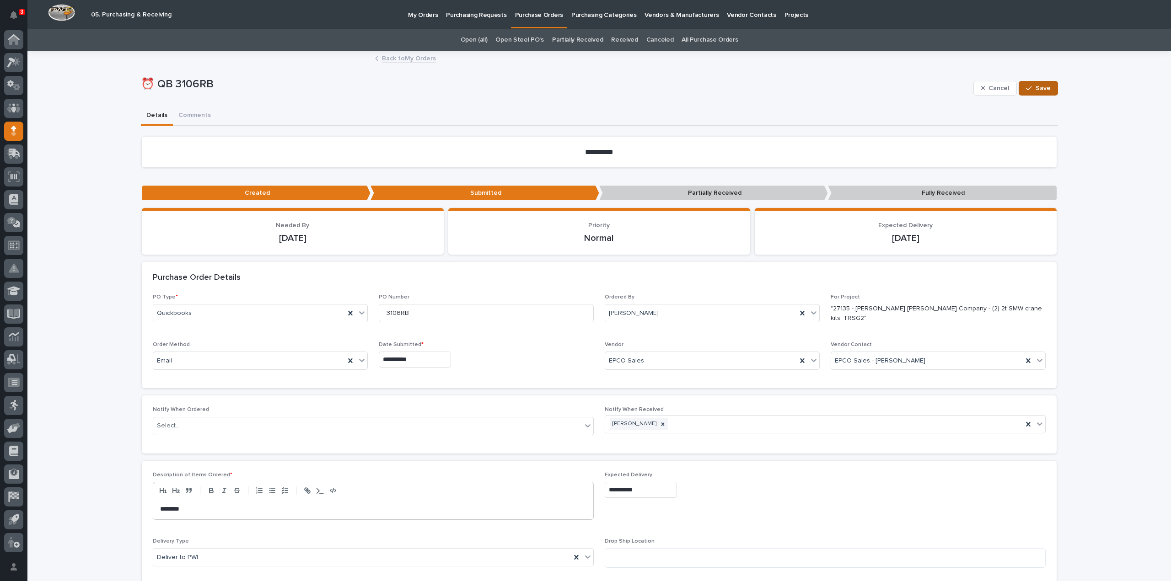
click at [1031, 88] on div "button" at bounding box center [1030, 88] width 9 height 6
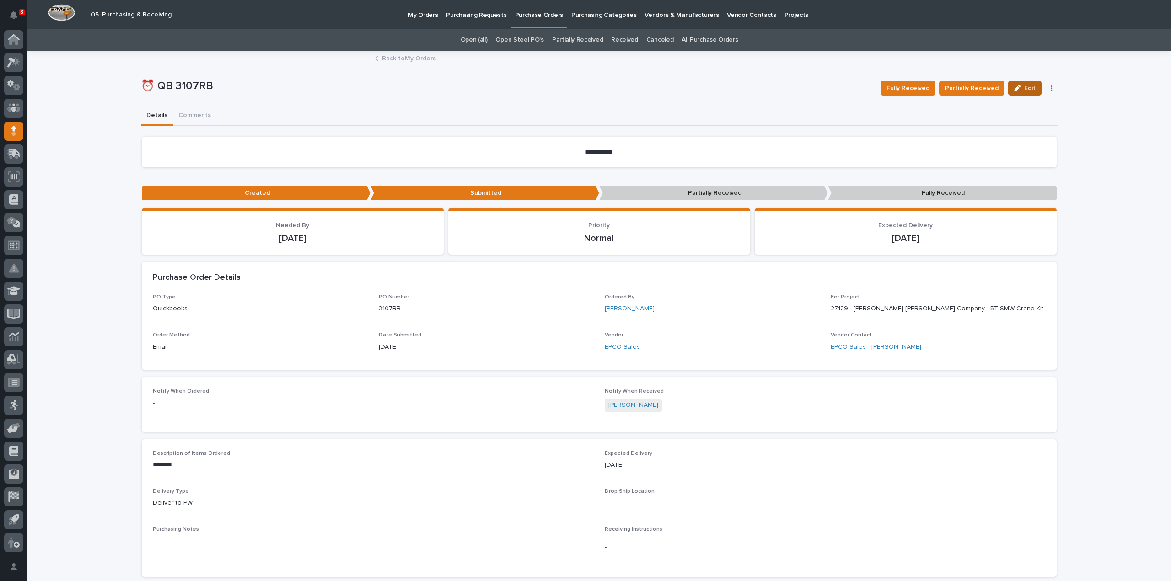
click at [1027, 89] on span "Edit" at bounding box center [1029, 88] width 11 height 8
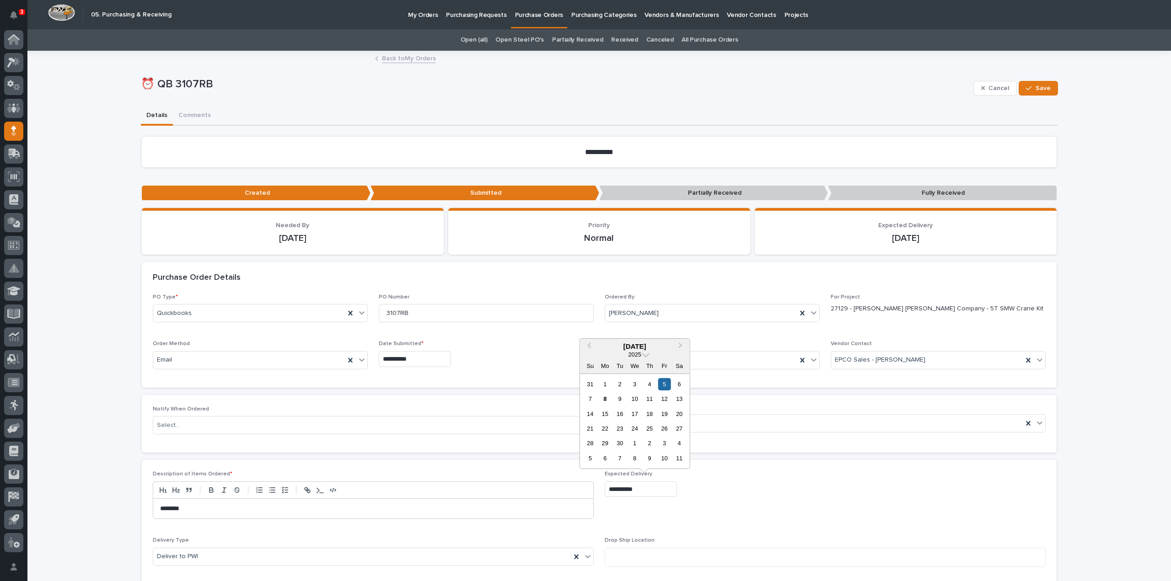
click at [652, 491] on input "**********" at bounding box center [641, 490] width 72 height 16
click at [668, 400] on div "12" at bounding box center [664, 399] width 12 height 12
type input "**********"
click at [1039, 80] on div "Cancel Save" at bounding box center [1015, 88] width 85 height 37
click at [1046, 90] on span "Save" at bounding box center [1042, 88] width 15 height 8
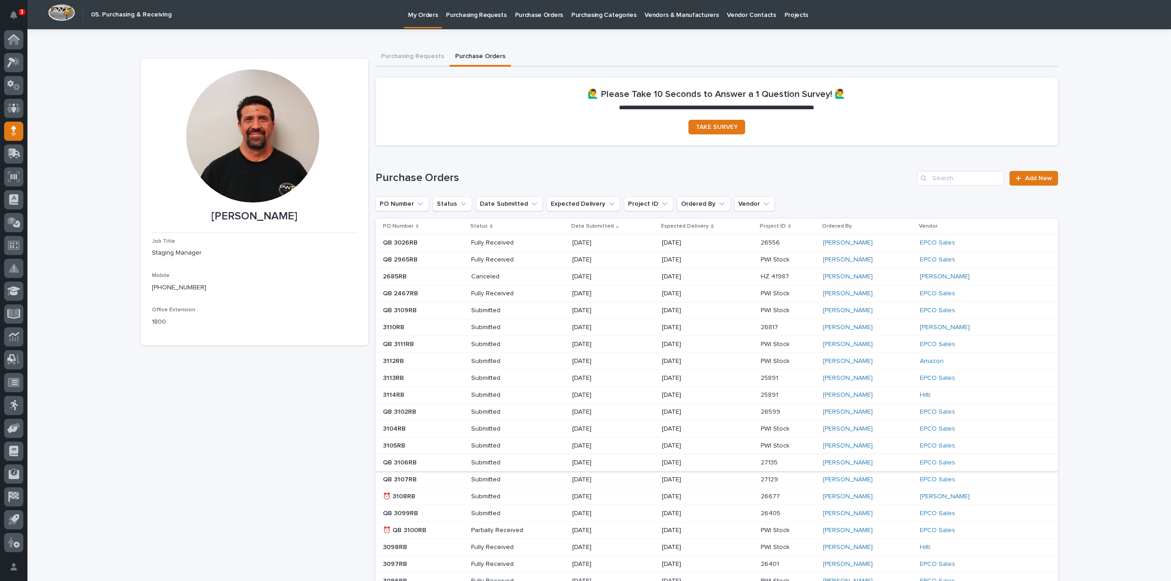
scroll to position [183, 0]
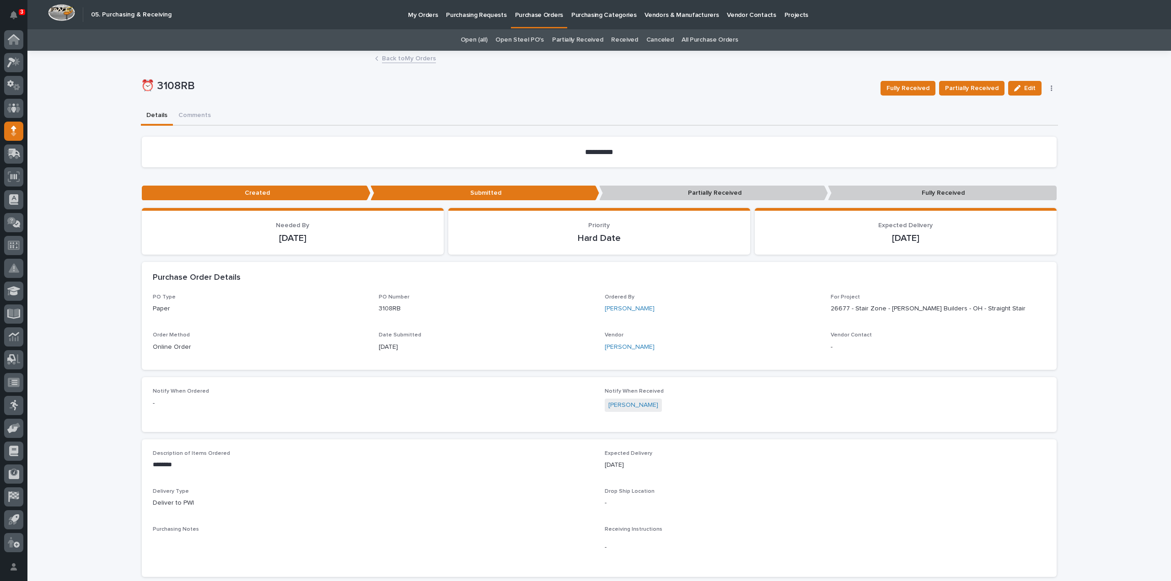
drag, startPoint x: 1017, startPoint y: 93, endPoint x: 1006, endPoint y: 129, distance: 38.2
click at [1017, 93] on button "Edit" at bounding box center [1024, 88] width 33 height 15
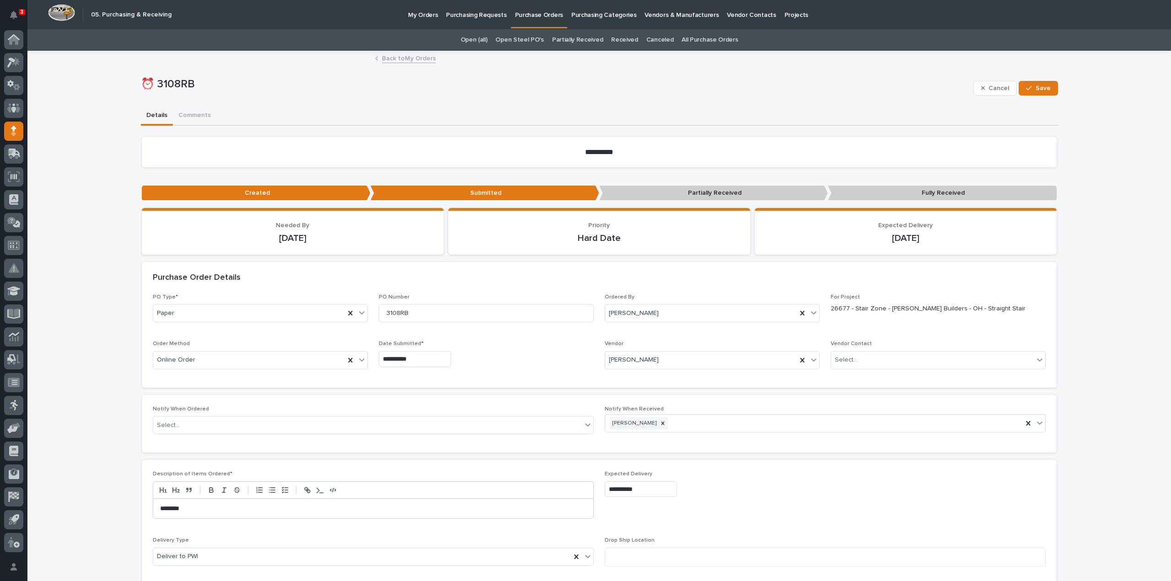
click at [632, 491] on input "**********" at bounding box center [641, 490] width 72 height 16
click at [664, 403] on div "12" at bounding box center [664, 399] width 12 height 12
type input "**********"
click at [1036, 90] on span "Save" at bounding box center [1042, 88] width 15 height 8
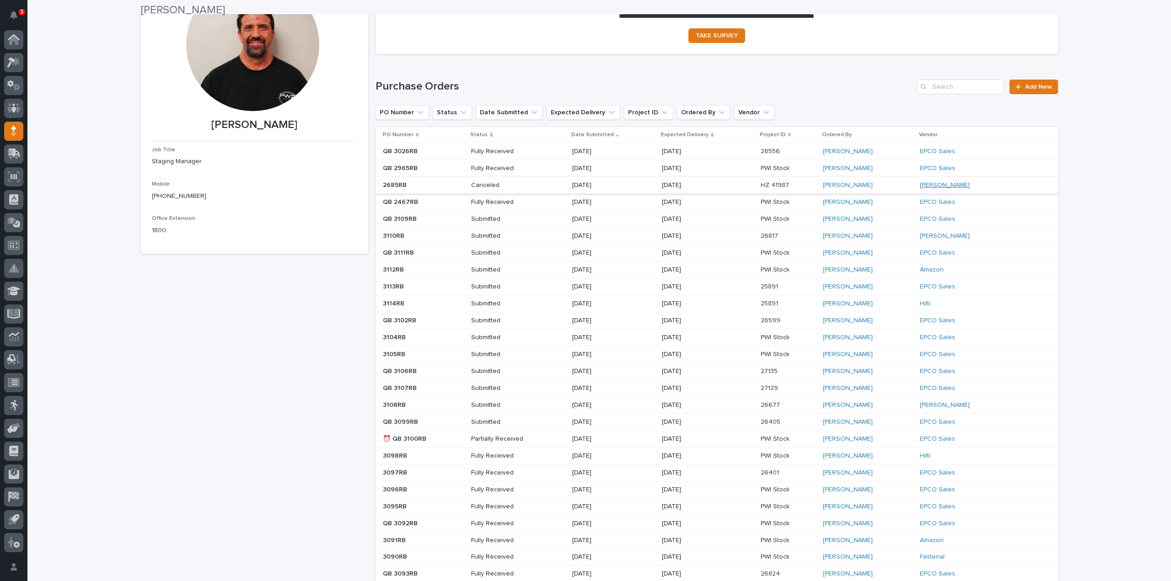
scroll to position [183, 0]
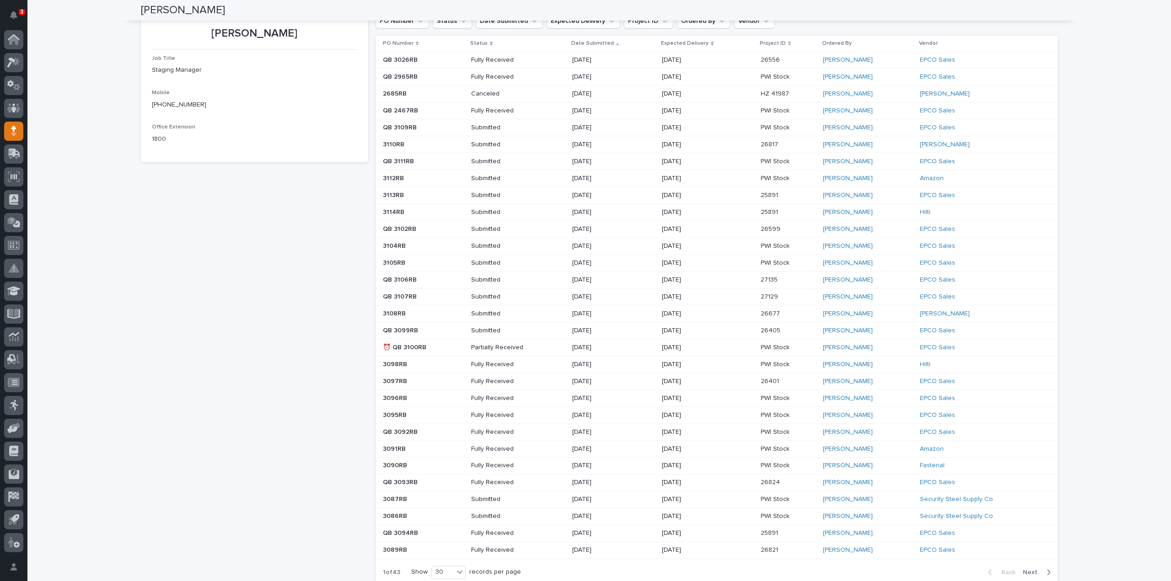
click at [413, 345] on p "⏰ QB 3100RB" at bounding box center [405, 347] width 45 height 10
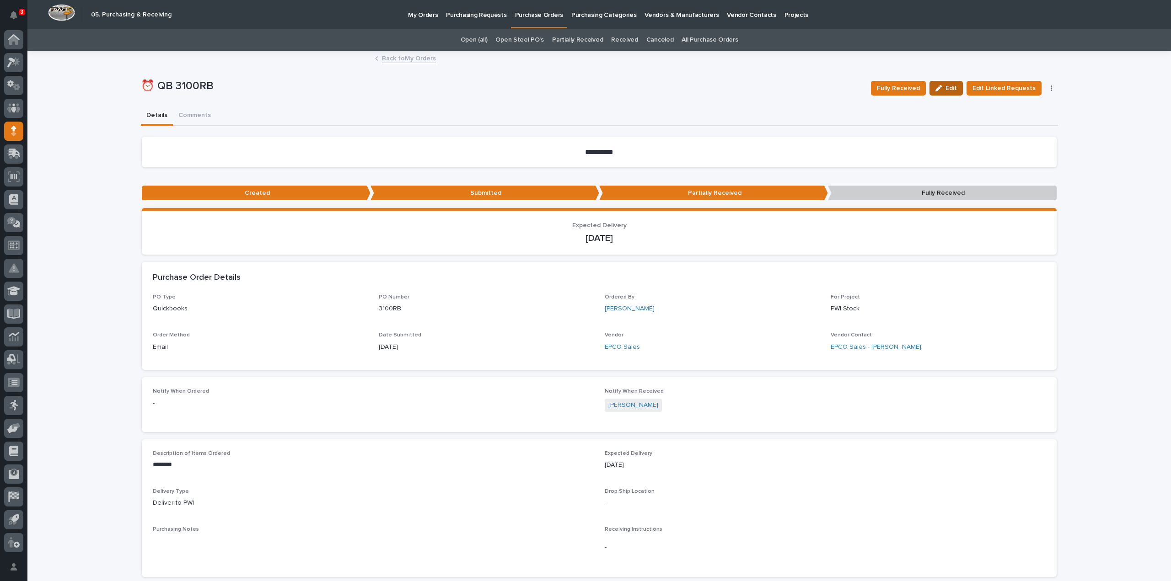
click at [948, 90] on span "Edit" at bounding box center [950, 88] width 11 height 8
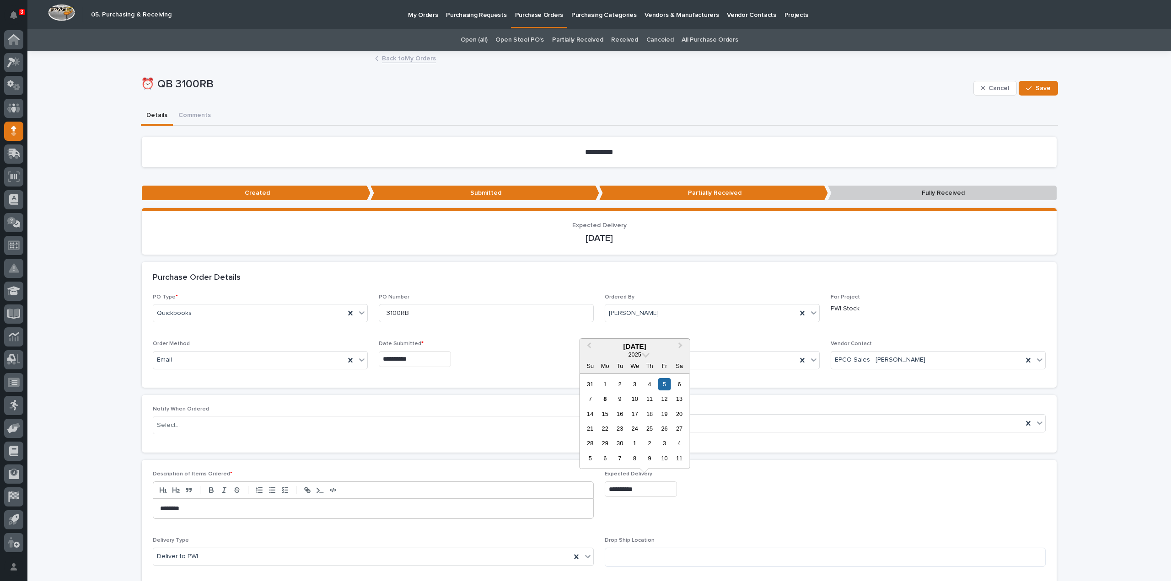
click at [653, 493] on input "**********" at bounding box center [641, 490] width 72 height 16
click at [663, 402] on div "12" at bounding box center [664, 399] width 12 height 12
type input "**********"
click at [1035, 89] on span "Save" at bounding box center [1042, 88] width 15 height 8
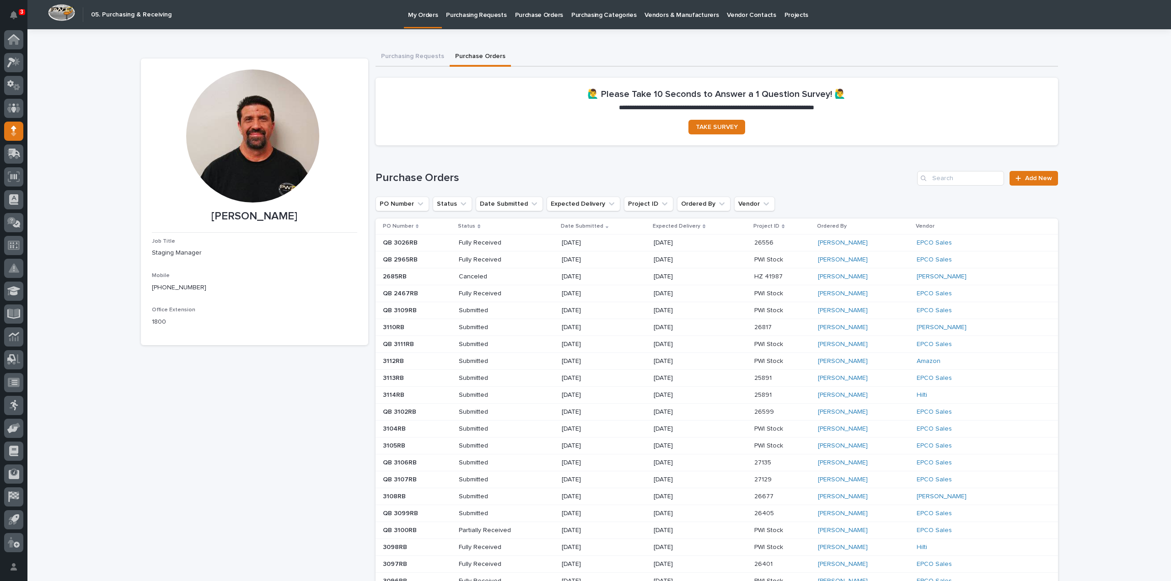
click at [16, 16] on icon "Notifications" at bounding box center [13, 15] width 7 height 8
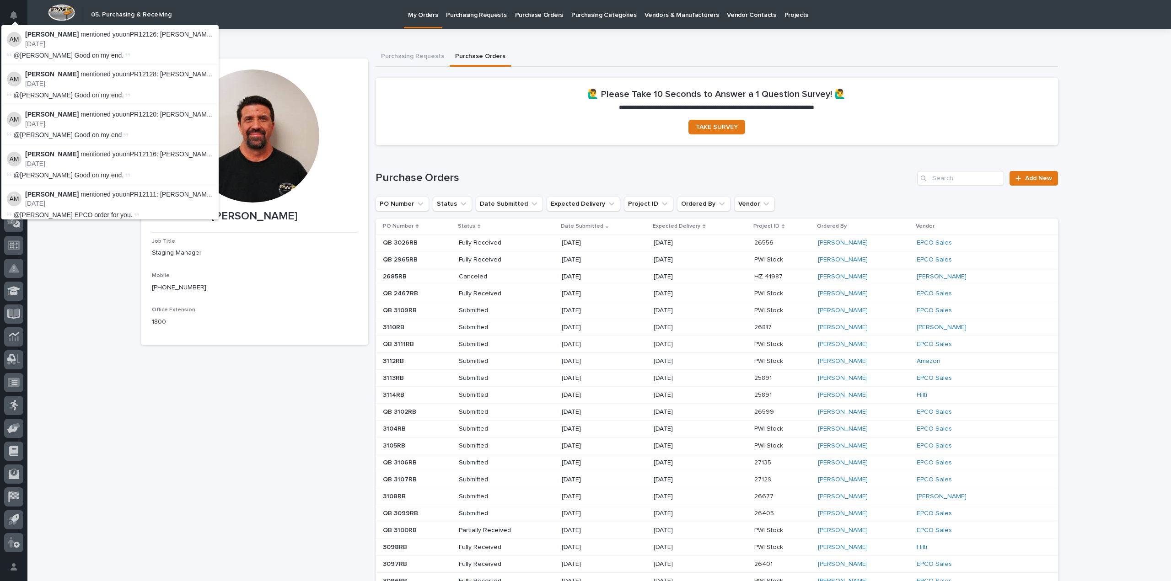
click at [298, 50] on div "**********" at bounding box center [599, 411] width 917 height 727
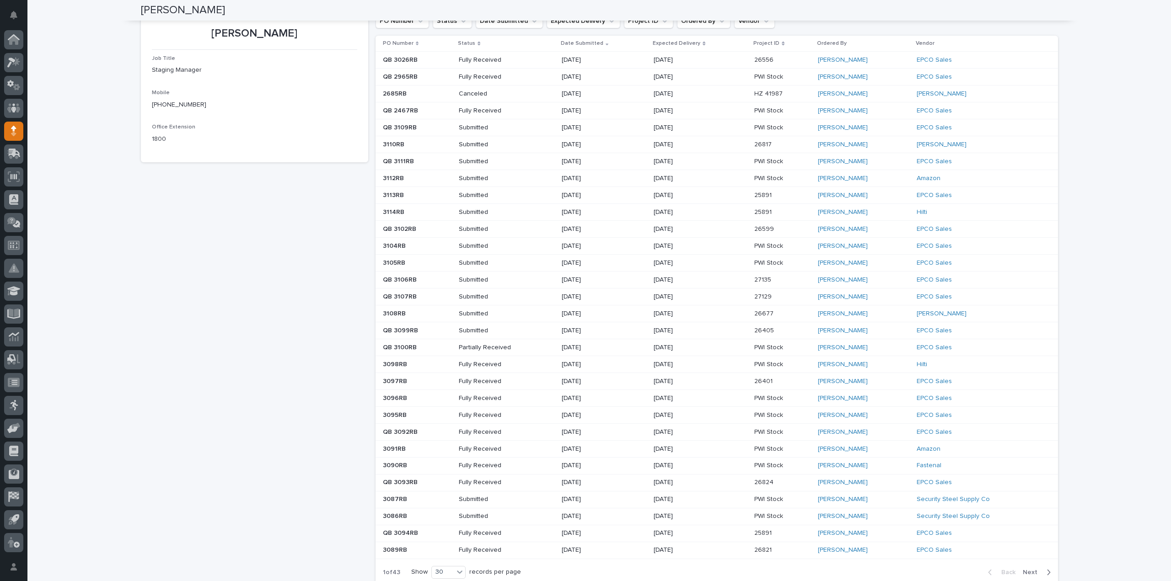
scroll to position [260, 0]
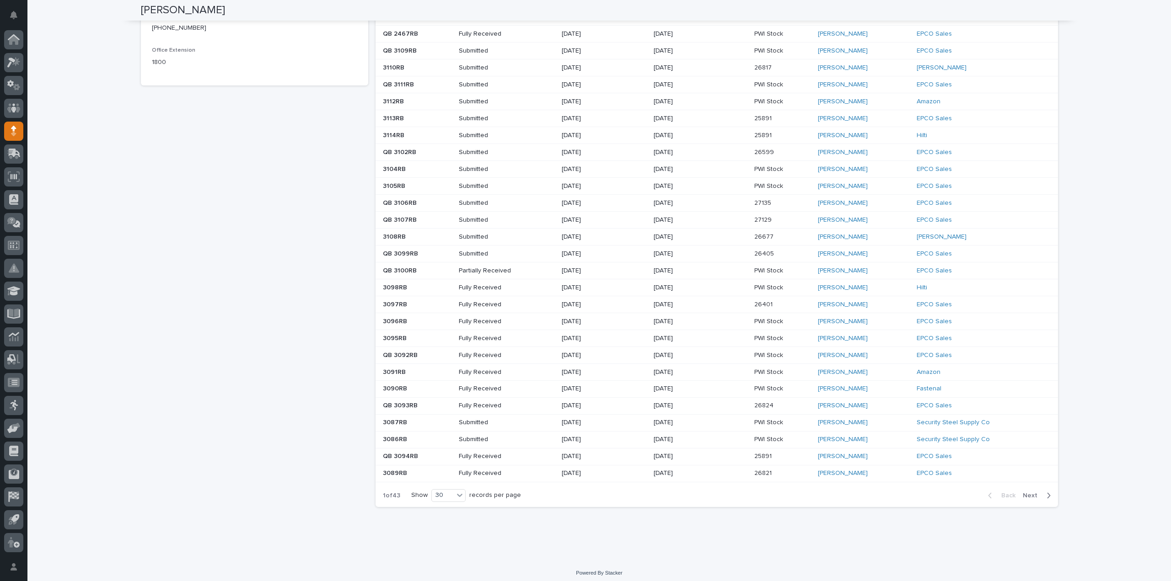
click at [1032, 492] on span "Next" at bounding box center [1033, 496] width 20 height 8
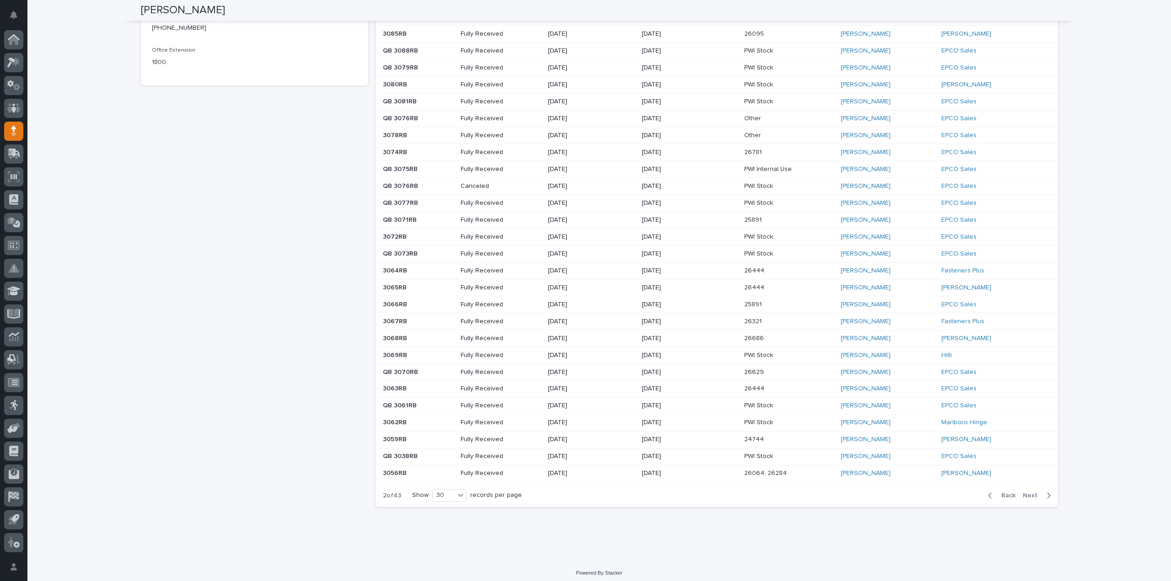
click at [1030, 495] on span "Next" at bounding box center [1033, 496] width 20 height 8
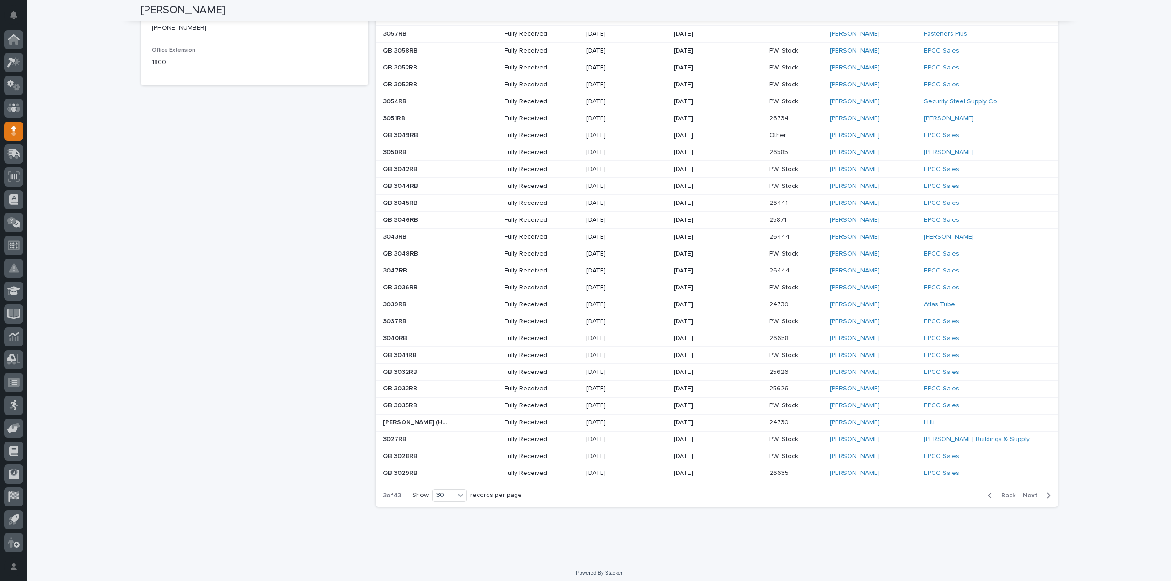
click at [1027, 493] on span "Next" at bounding box center [1033, 496] width 20 height 8
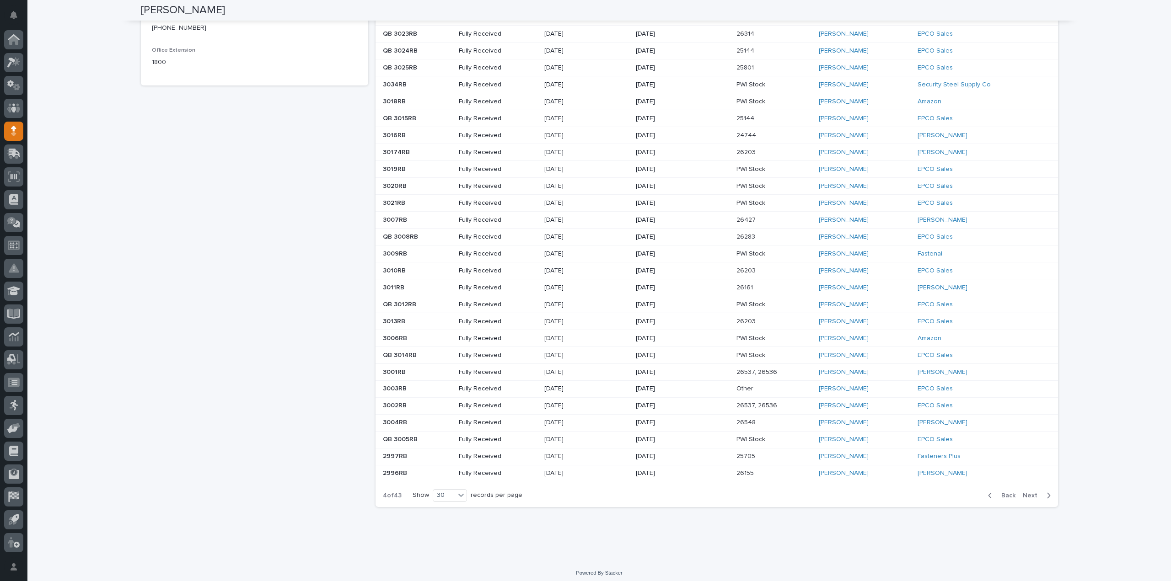
click at [1025, 492] on span "Next" at bounding box center [1033, 496] width 20 height 8
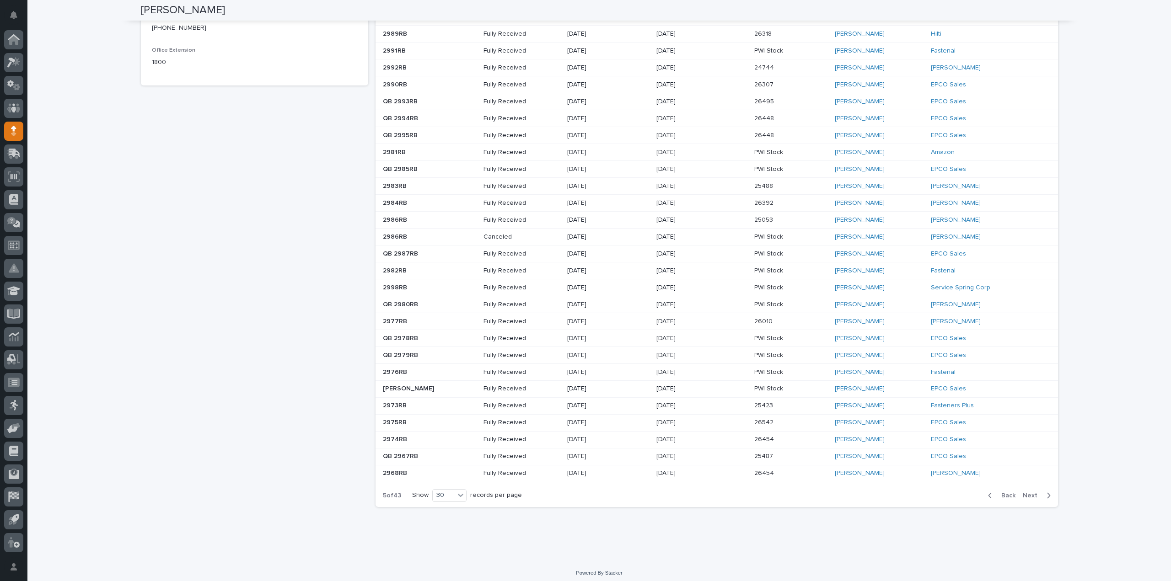
click at [1026, 492] on span "Next" at bounding box center [1033, 496] width 20 height 8
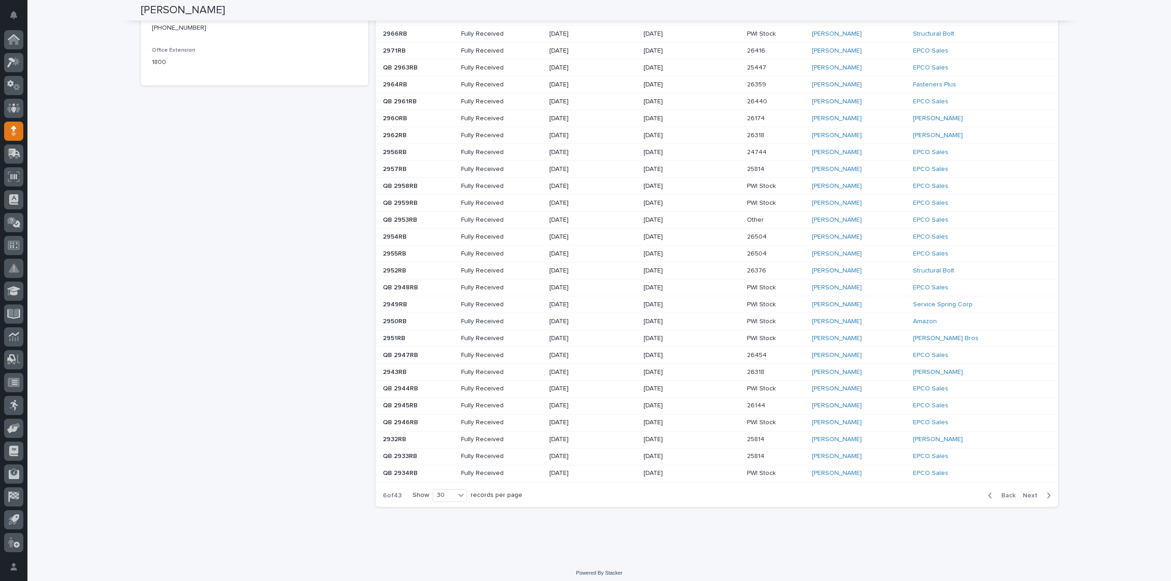
click at [1003, 492] on span "Back" at bounding box center [1006, 496] width 20 height 8
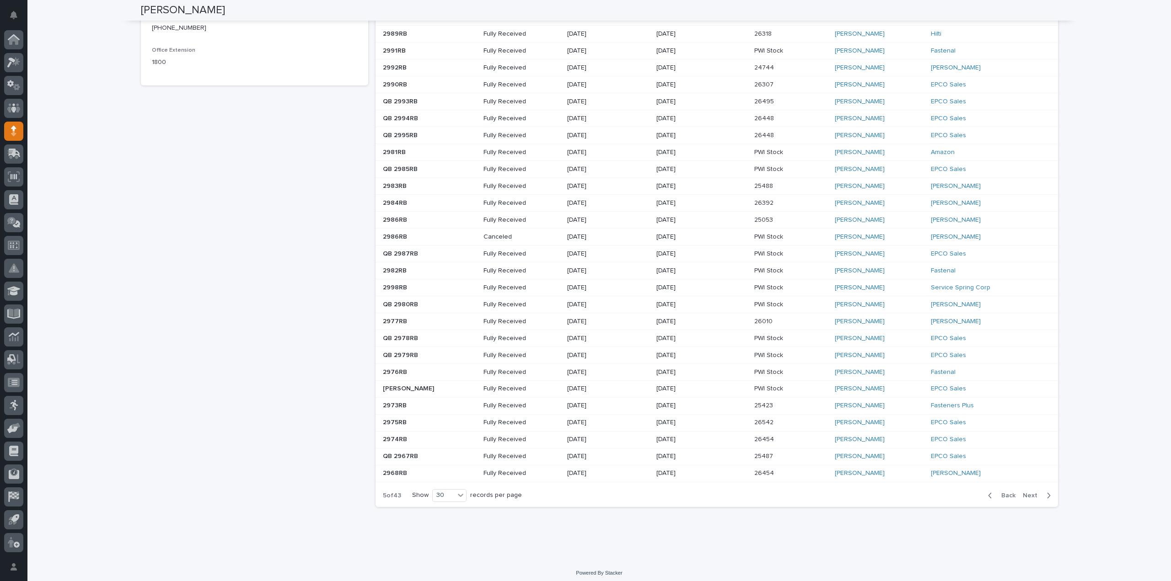
click at [1003, 492] on span "Back" at bounding box center [1006, 496] width 20 height 8
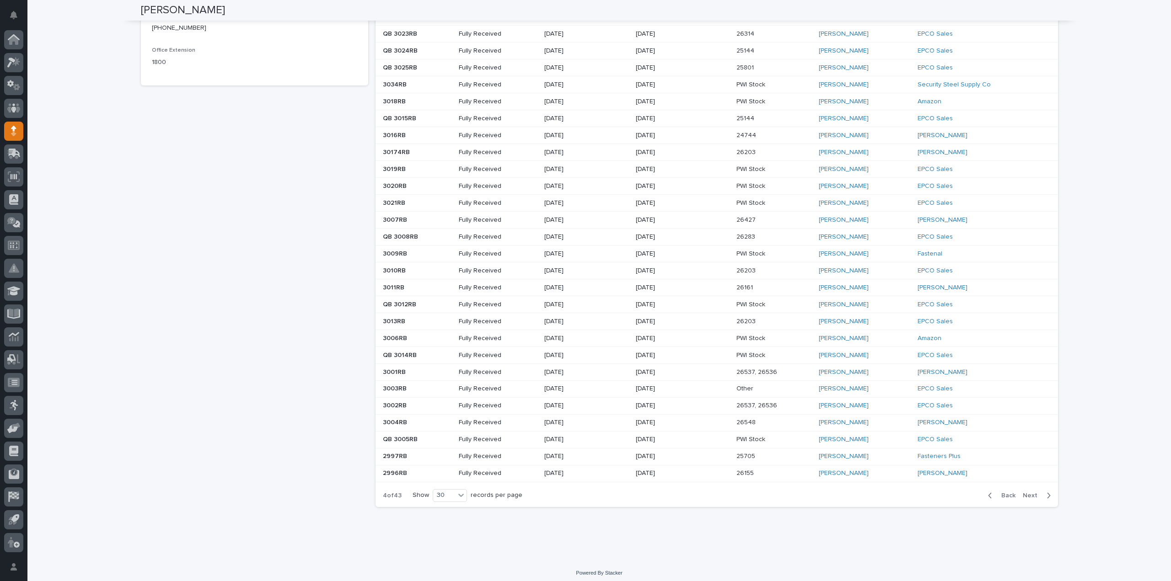
click at [1003, 492] on span "Back" at bounding box center [1006, 496] width 20 height 8
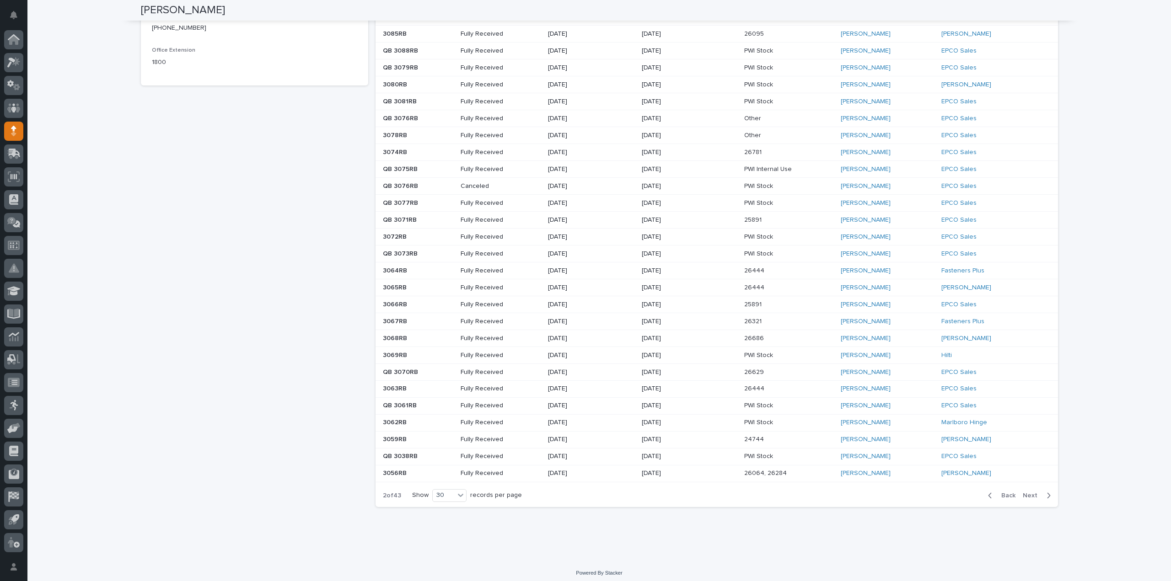
click at [1005, 492] on span "Back" at bounding box center [1006, 496] width 20 height 8
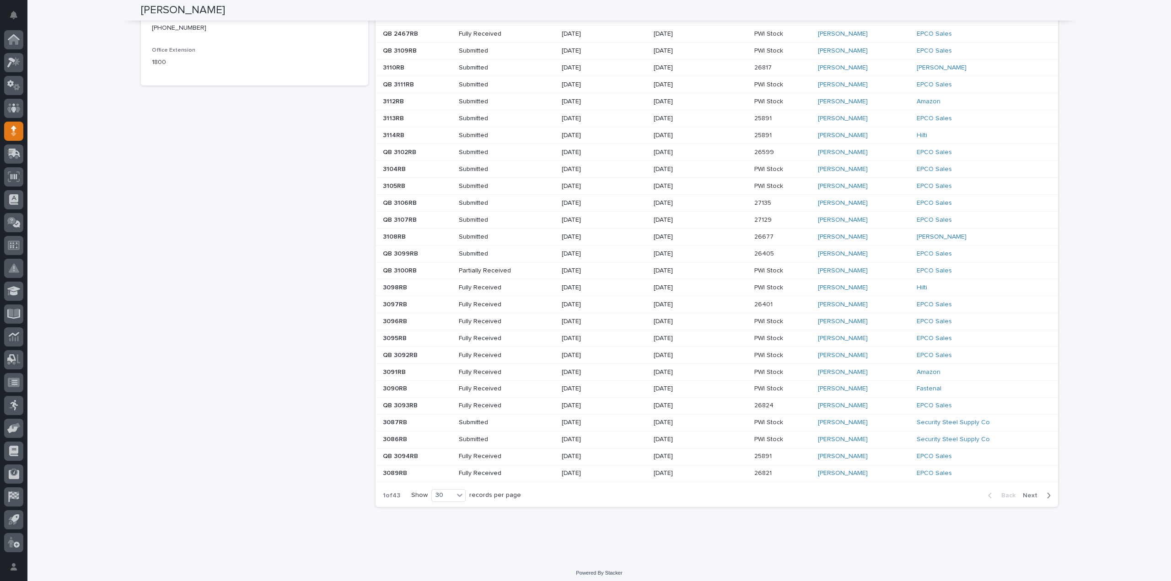
scroll to position [0, 0]
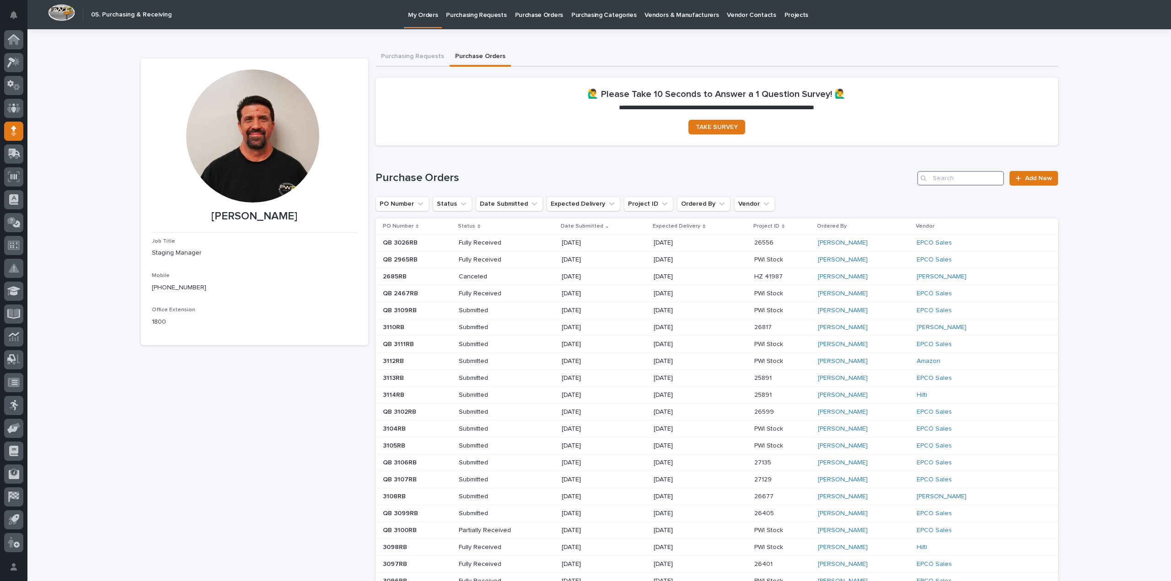
click at [949, 182] on input "Search" at bounding box center [960, 178] width 87 height 15
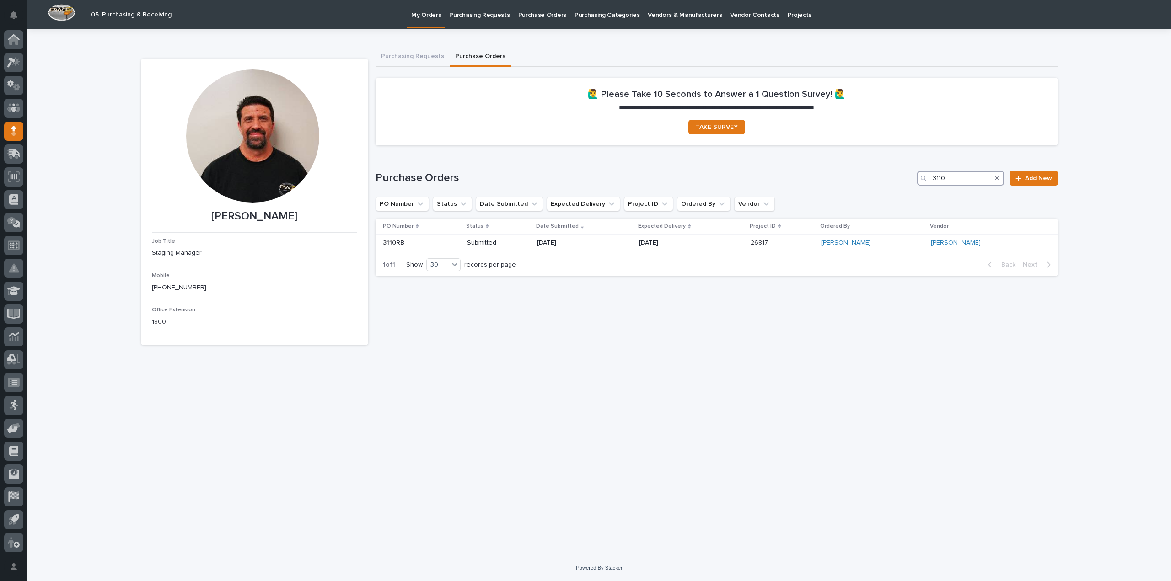
type input "3110"
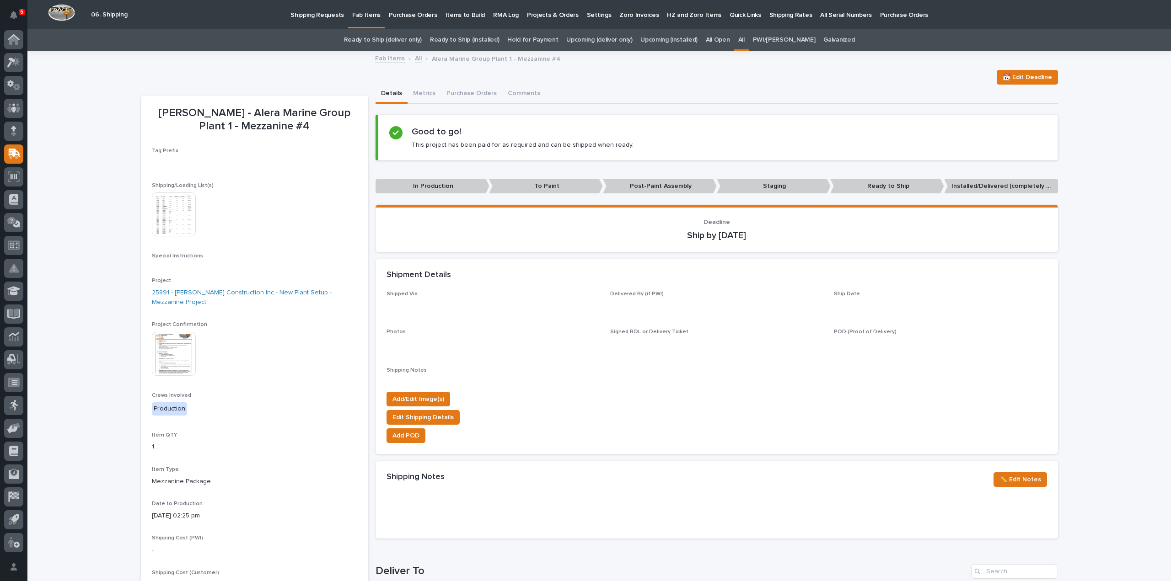
click at [745, 39] on link "All" at bounding box center [741, 39] width 6 height 21
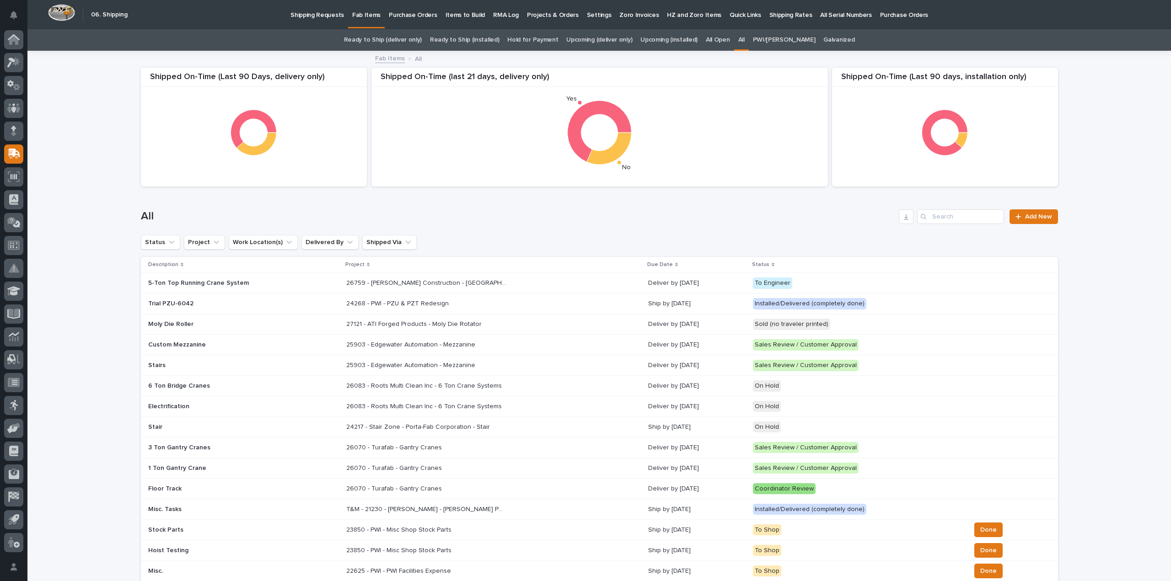
click at [1118, 237] on div "Loading... Saving… Loading... Saving… Shipped On-Time (Last 90 days, installati…" at bounding box center [598, 510] width 1143 height 917
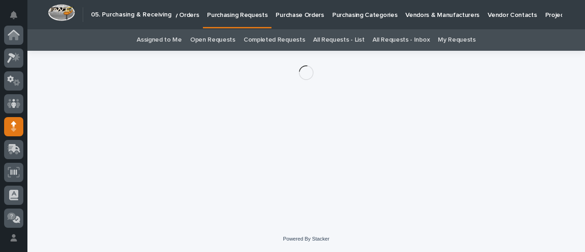
scroll to position [91, 0]
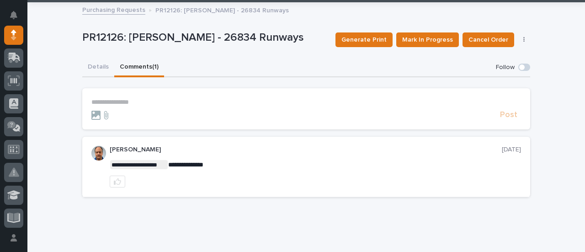
scroll to position [72, 0]
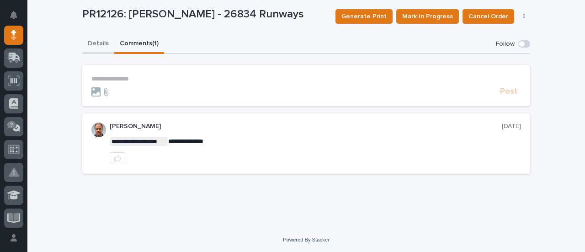
click at [91, 41] on div "**********" at bounding box center [306, 108] width 448 height 146
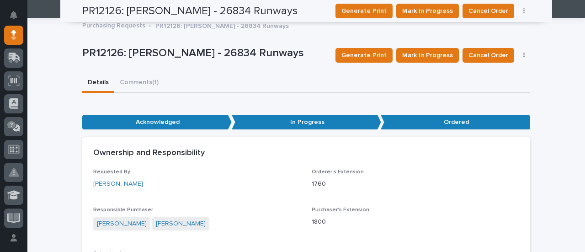
scroll to position [31, 0]
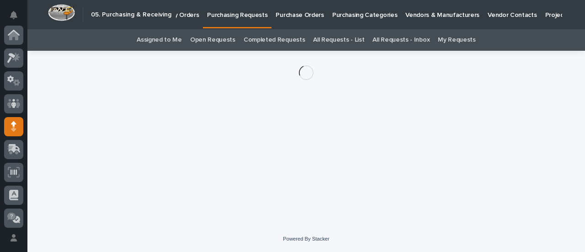
scroll to position [91, 0]
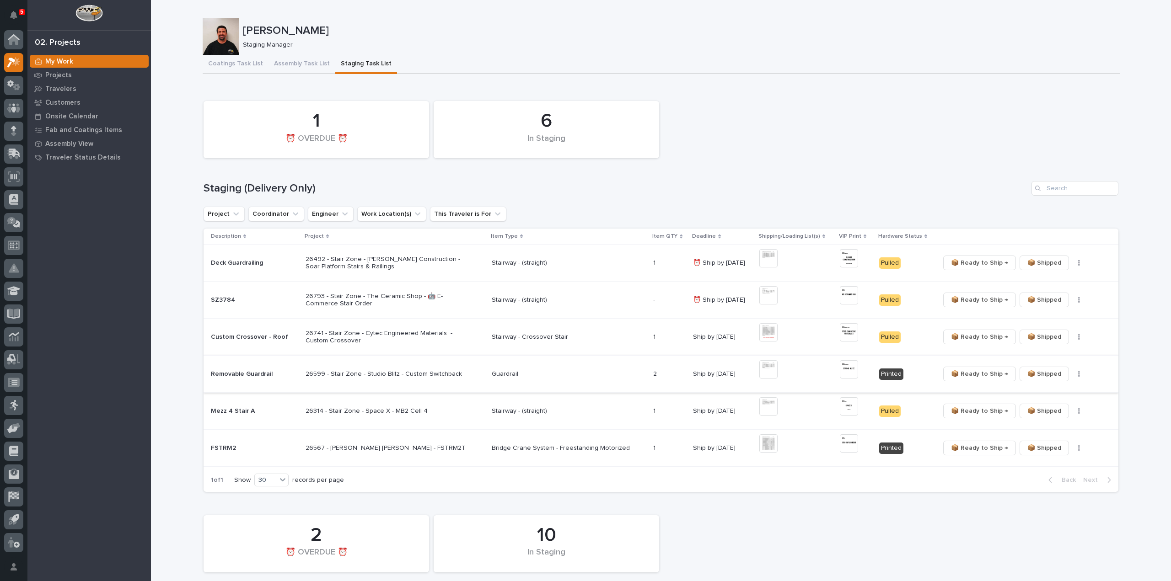
click at [764, 375] on img at bounding box center [768, 369] width 18 height 18
